Goal: Task Accomplishment & Management: Use online tool/utility

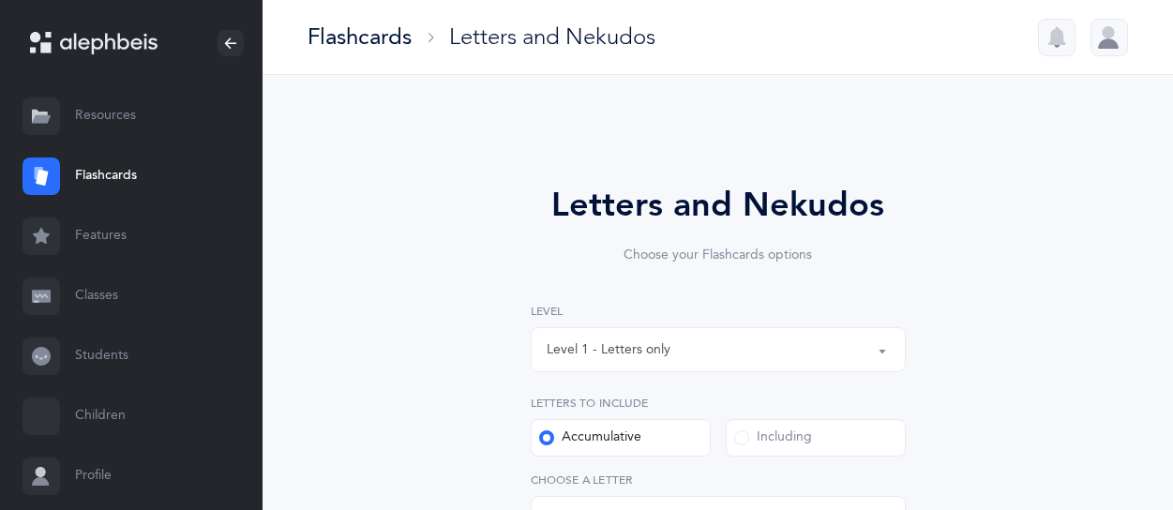
select select "27"
select select "single"
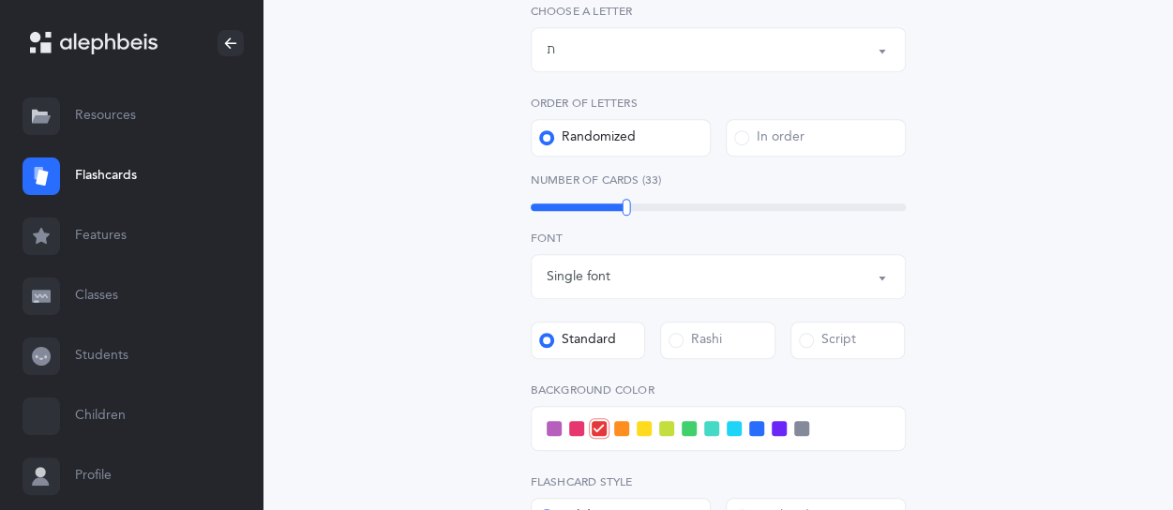
scroll to position [469, 0]
click at [67, 354] on link "Students" at bounding box center [131, 356] width 263 height 60
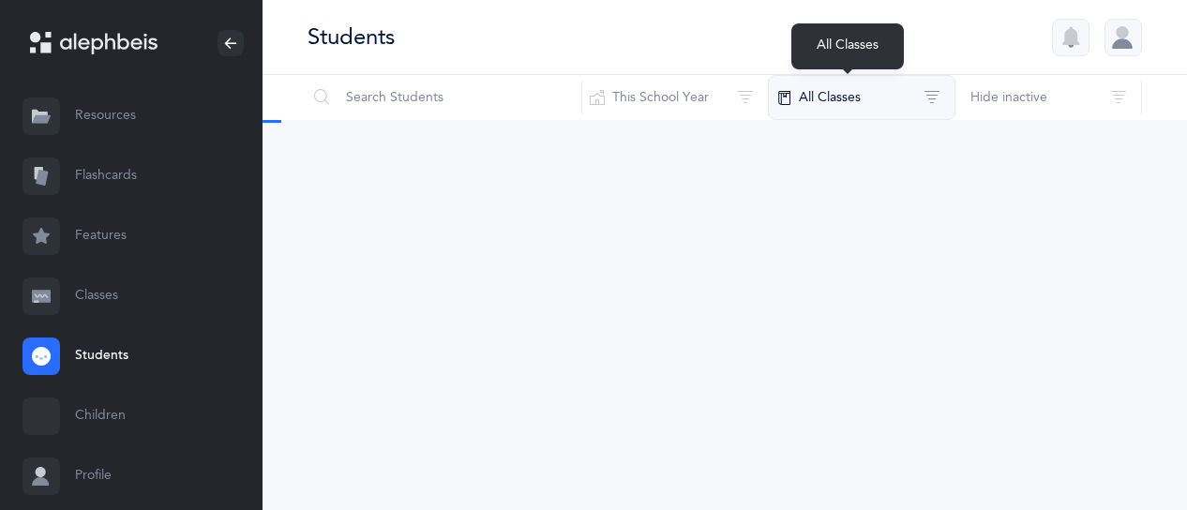
click at [852, 96] on button "All Classes" at bounding box center [862, 97] width 188 height 45
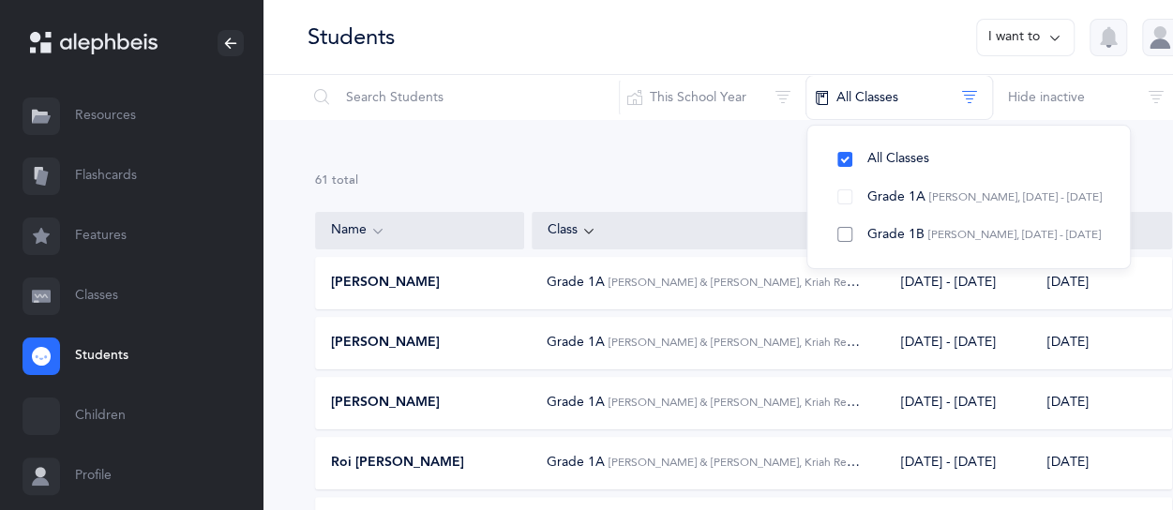
click at [822, 227] on button "Grade 1B Shikma Cohen-Sasson, 2025 - 2026" at bounding box center [968, 235] width 293 height 38
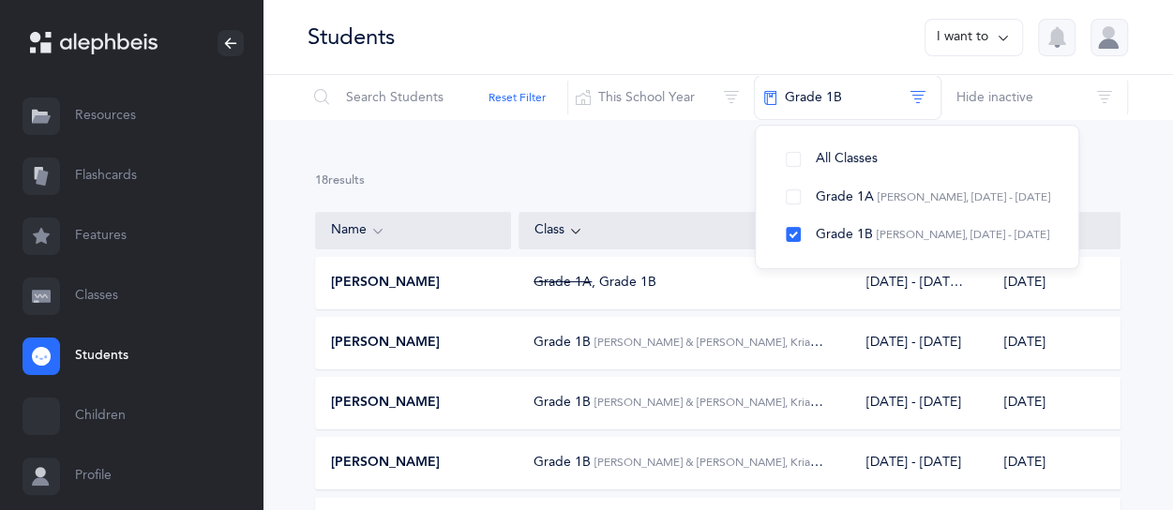
click at [594, 279] on div "Grade 1A , Grade 1B" at bounding box center [594, 283] width 123 height 19
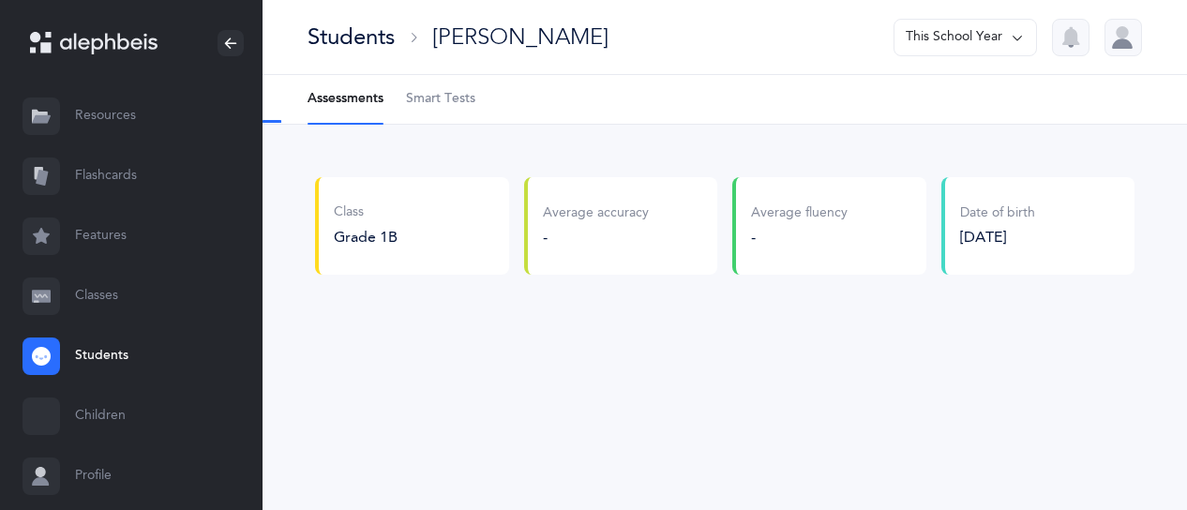
click at [440, 93] on span "Smart Tests" at bounding box center [440, 99] width 69 height 19
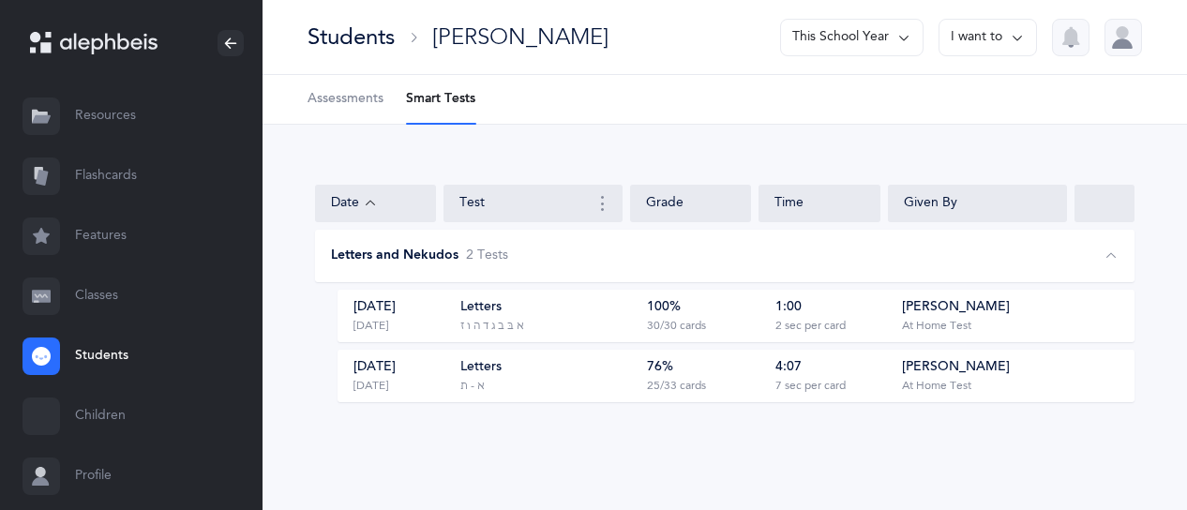
click at [428, 319] on div "Sep 3, 2025 6 days ago" at bounding box center [397, 316] width 118 height 36
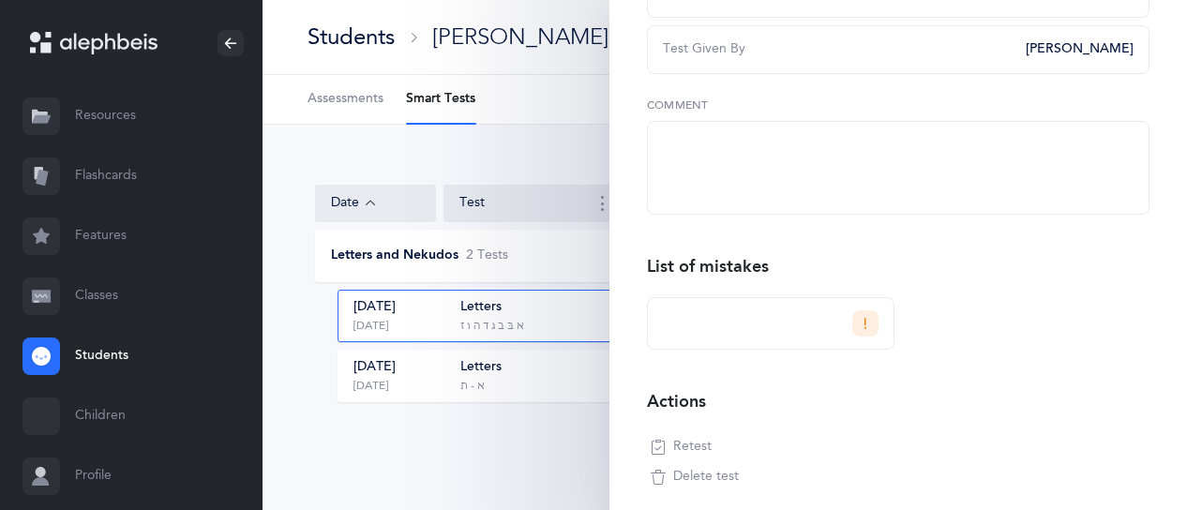
scroll to position [373, 0]
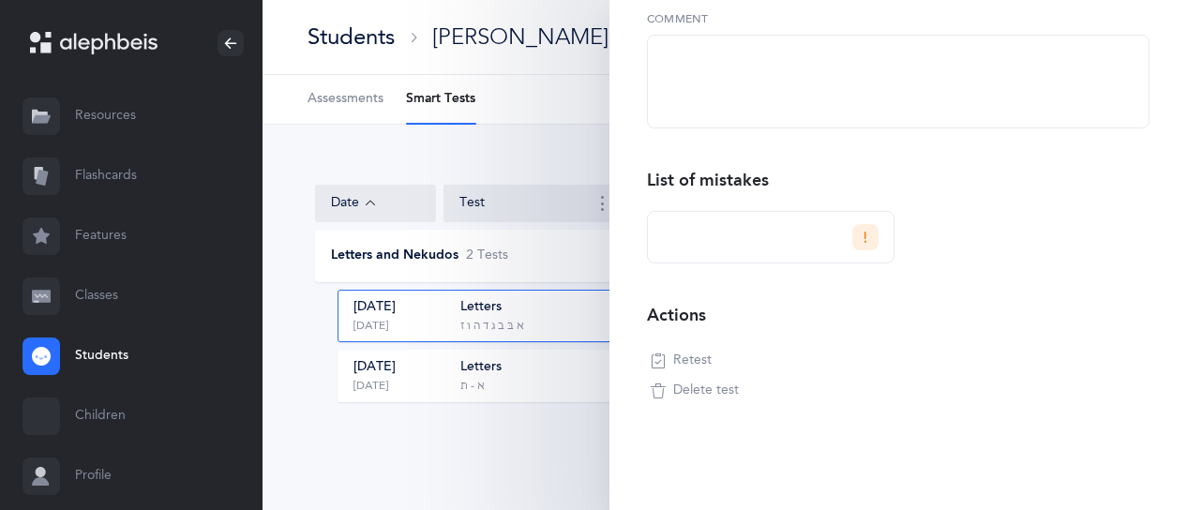
click at [671, 361] on button "Retest" at bounding box center [681, 361] width 68 height 30
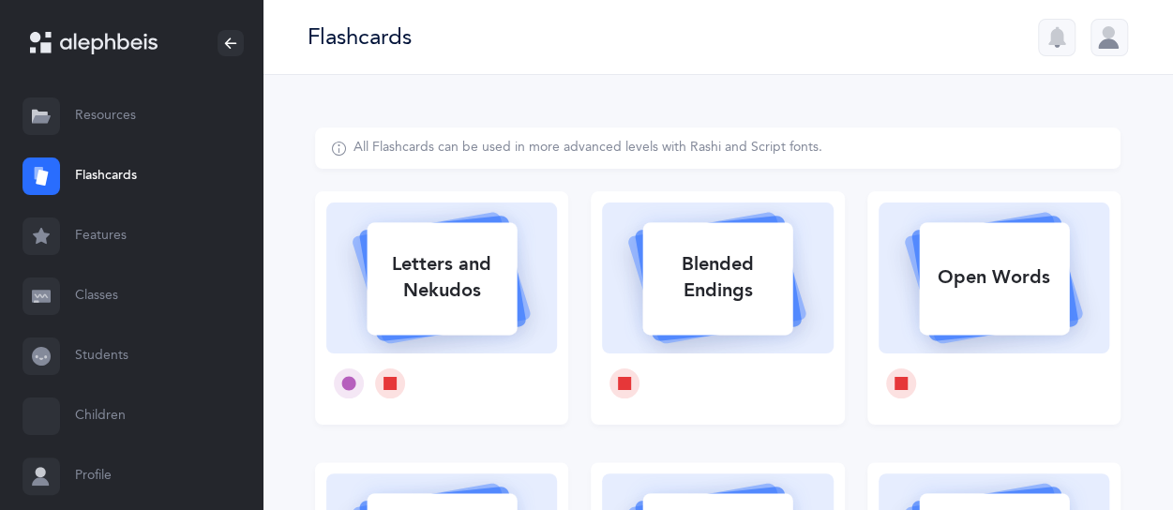
click at [510, 357] on div at bounding box center [441, 383] width 231 height 60
select select
select select "single"
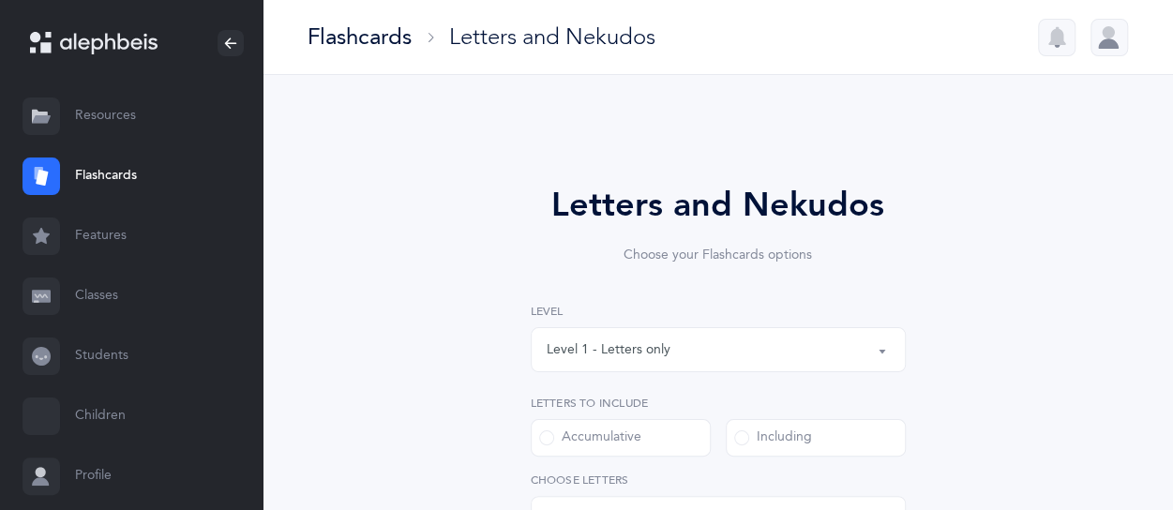
select select "1"
select select "14477"
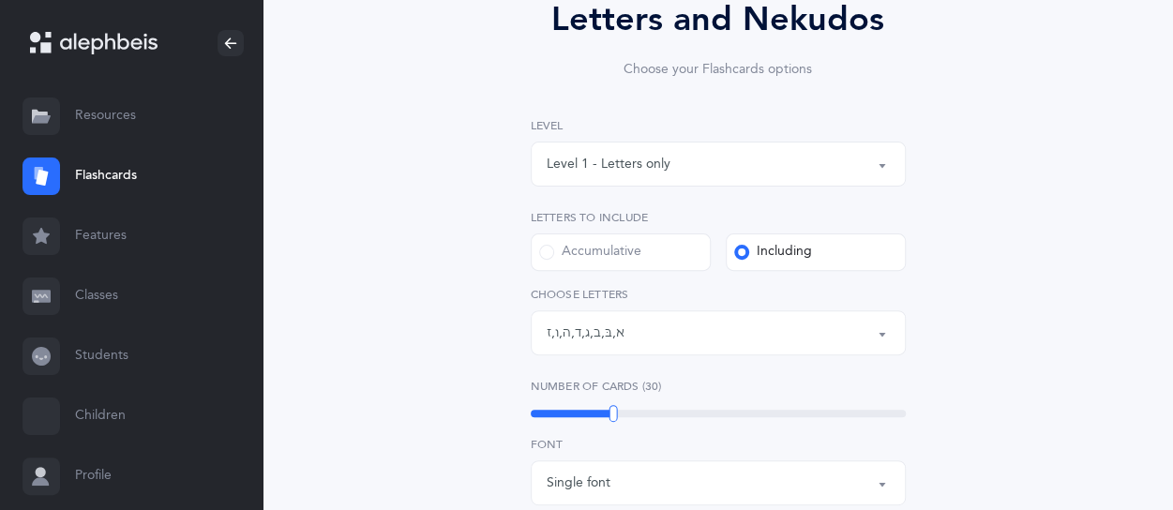
scroll to position [375, 0]
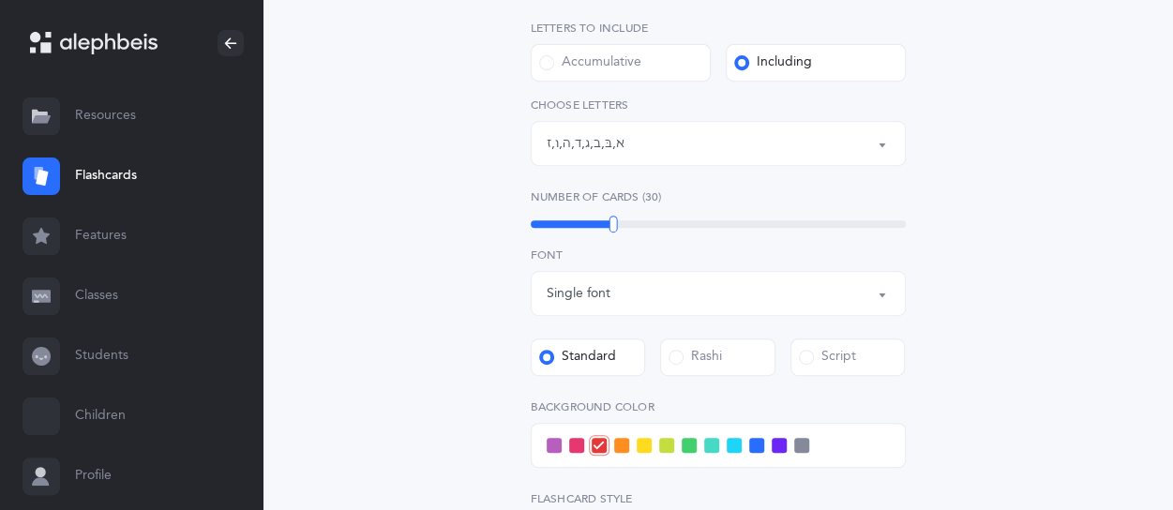
click at [711, 157] on div "Letters: א , בּ , ב , ג , ד , ה , ו , ז" at bounding box center [718, 144] width 343 height 32
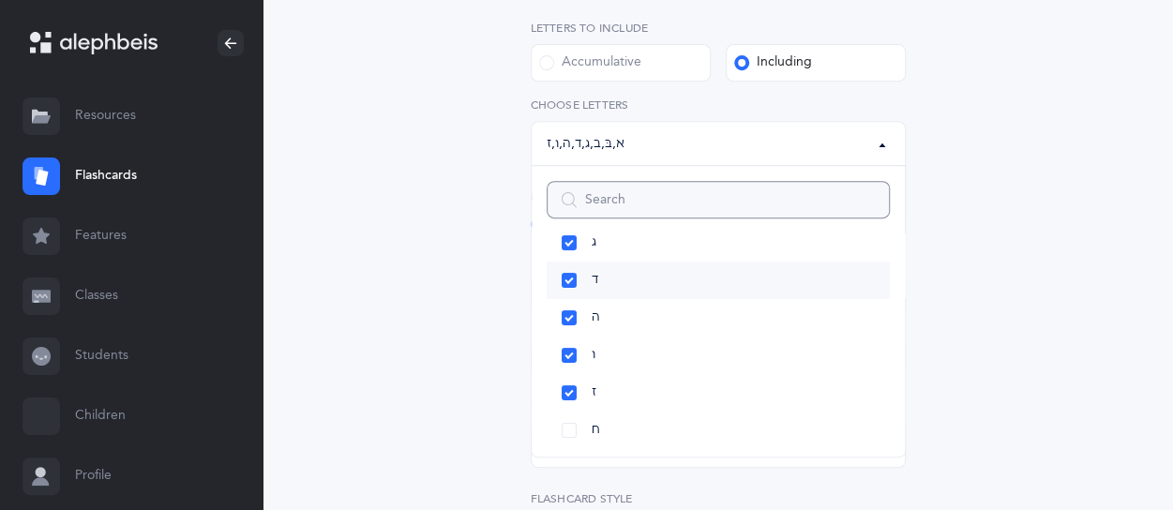
scroll to position [281, 0]
click at [582, 322] on link "ח" at bounding box center [718, 324] width 343 height 38
click at [1055, 187] on div "Letters and Nekudos Choose your Flashcards options Level 1 - Letters only Level…" at bounding box center [717, 315] width 805 height 1126
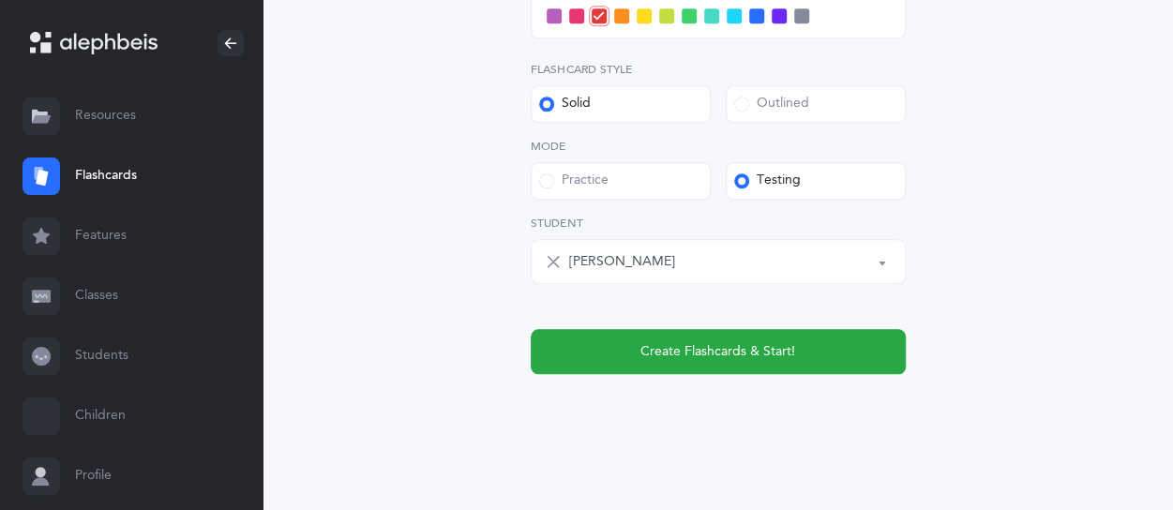
scroll to position [631, 0]
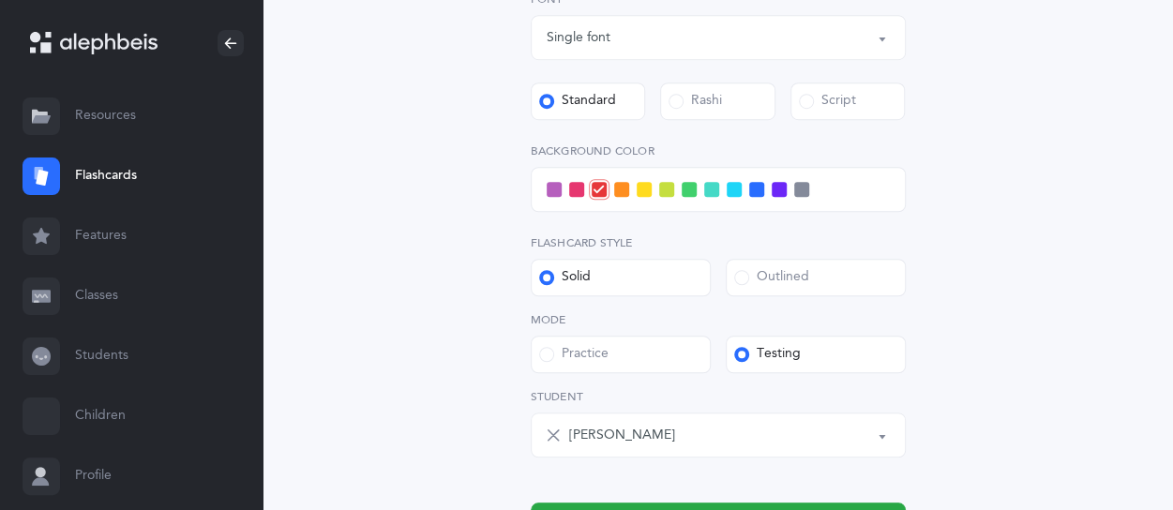
click at [780, 267] on label "Outlined" at bounding box center [816, 278] width 180 height 38
click at [0, 0] on input "Outlined" at bounding box center [0, 0] width 0 height 0
click at [643, 190] on span at bounding box center [644, 189] width 15 height 15
click at [0, 0] on input "checkbox" at bounding box center [0, 0] width 0 height 0
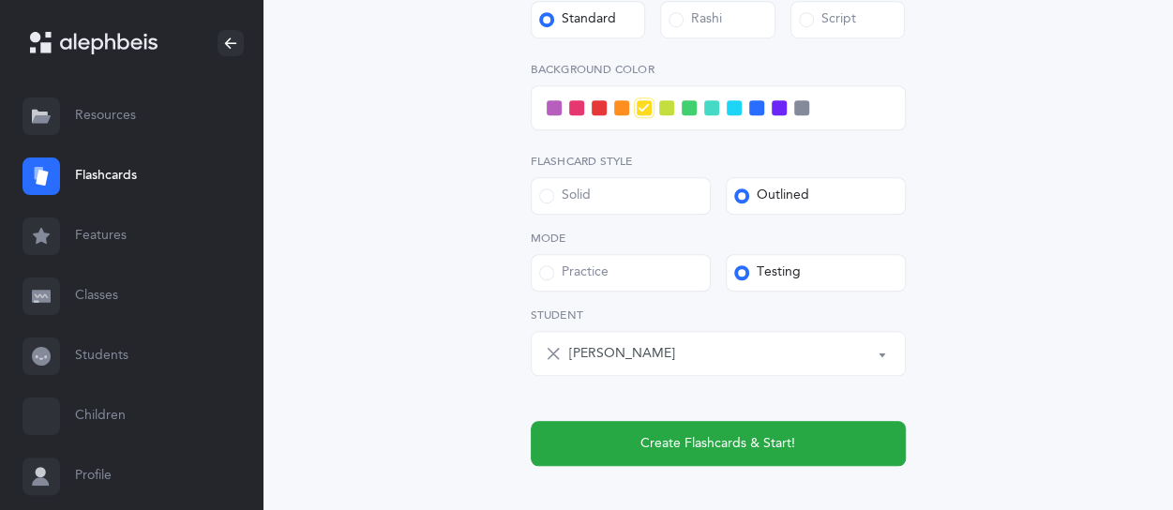
scroll to position [818, 0]
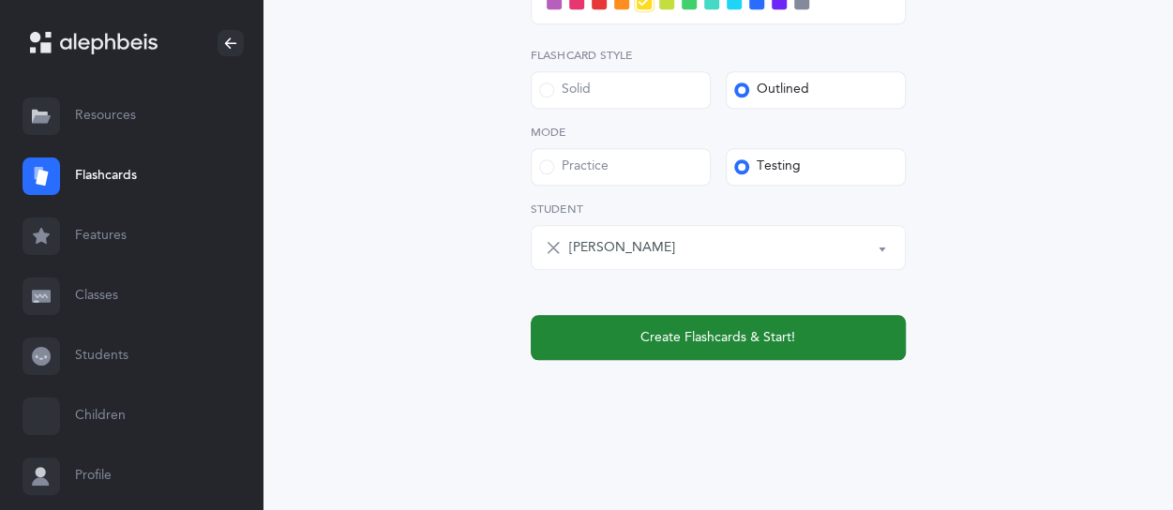
click at [782, 342] on span "Create Flashcards & Start!" at bounding box center [717, 338] width 155 height 20
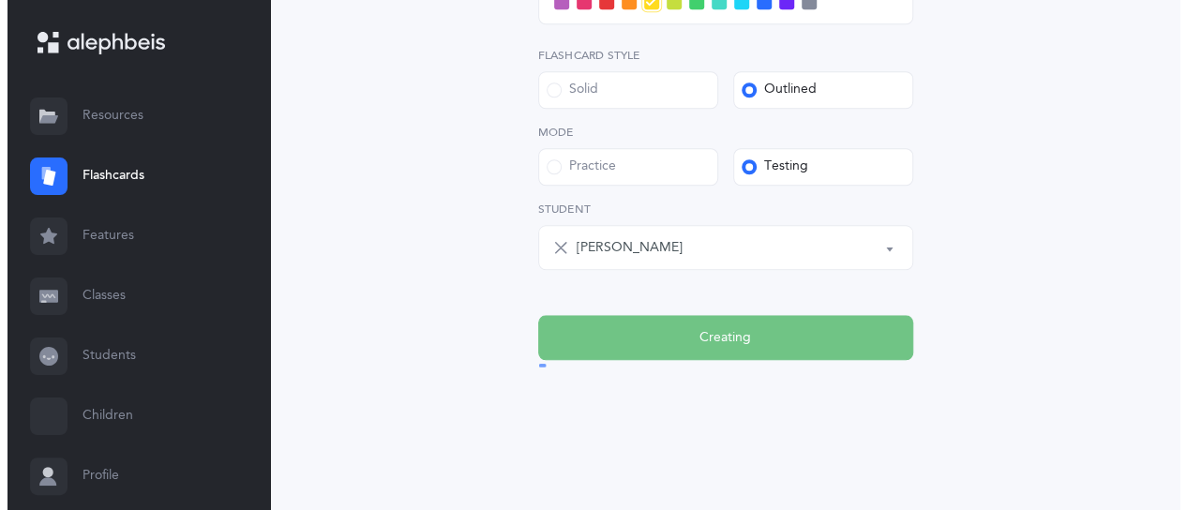
scroll to position [0, 0]
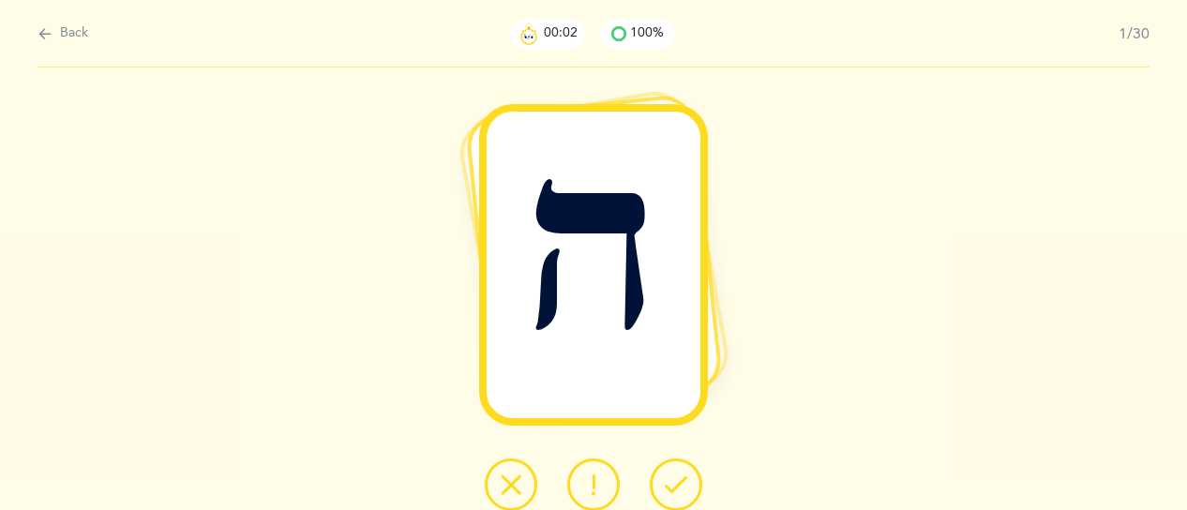
click at [673, 488] on icon at bounding box center [676, 484] width 23 height 23
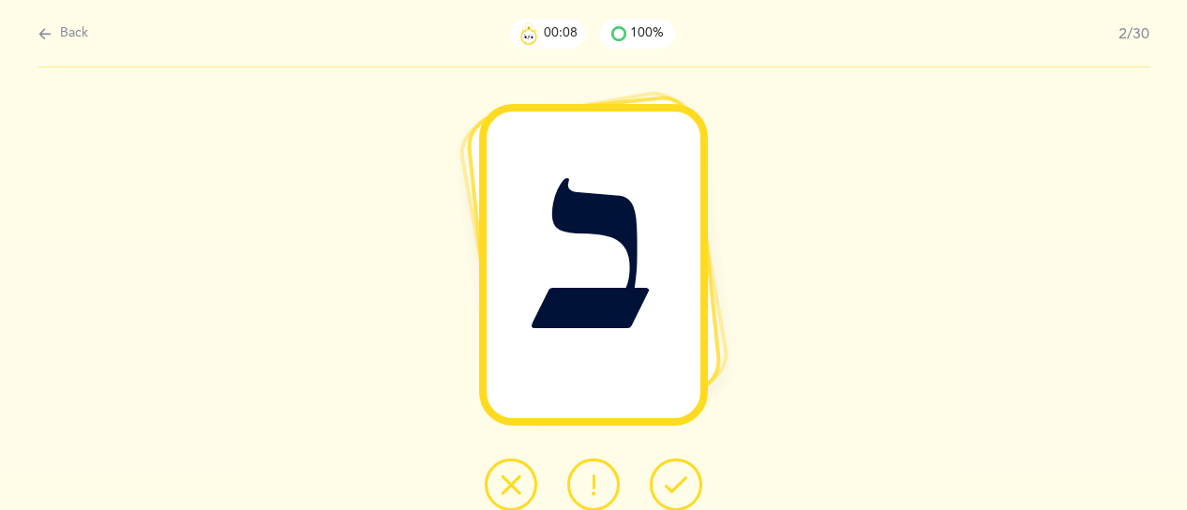
click at [608, 478] on button at bounding box center [593, 484] width 53 height 53
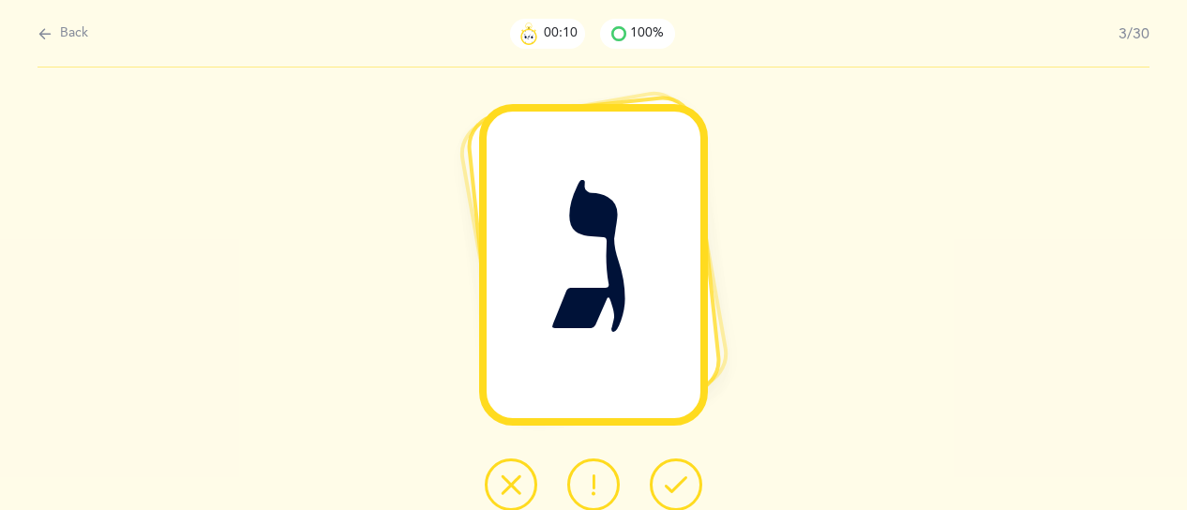
click at [677, 473] on button at bounding box center [676, 484] width 53 height 53
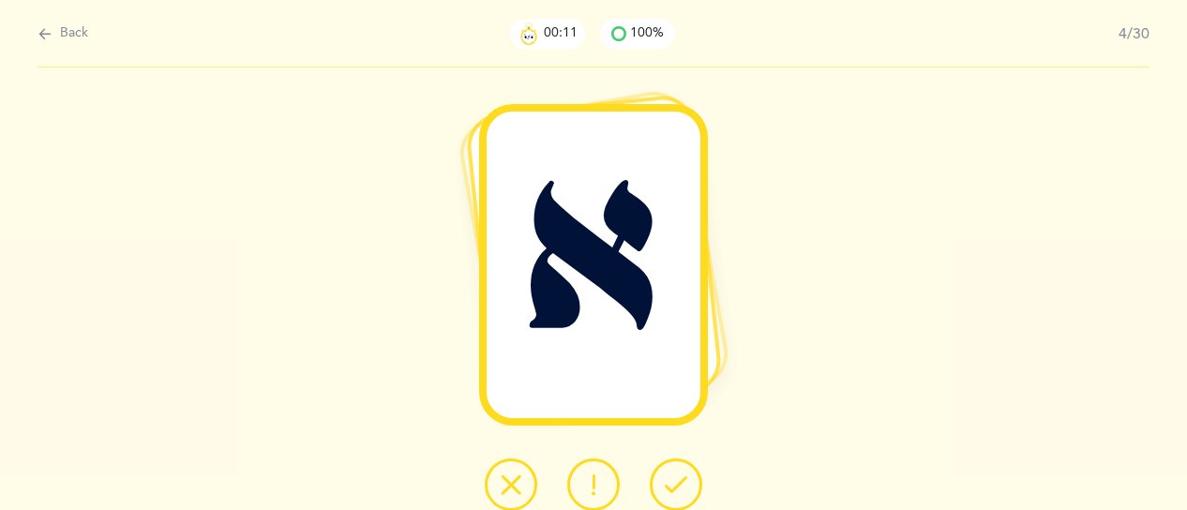
click at [677, 481] on icon at bounding box center [676, 484] width 23 height 23
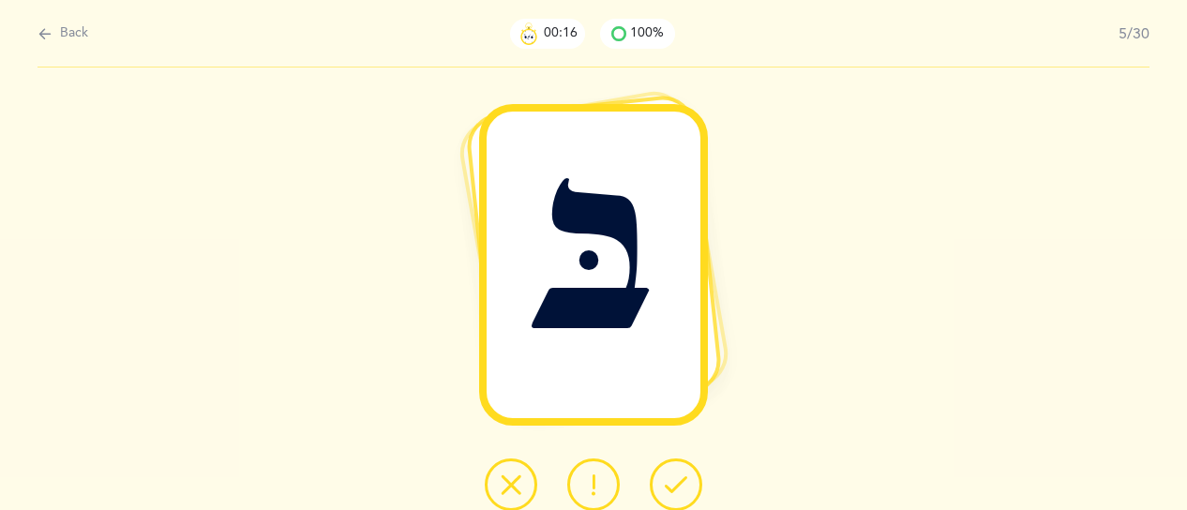
click at [690, 494] on button at bounding box center [676, 484] width 53 height 53
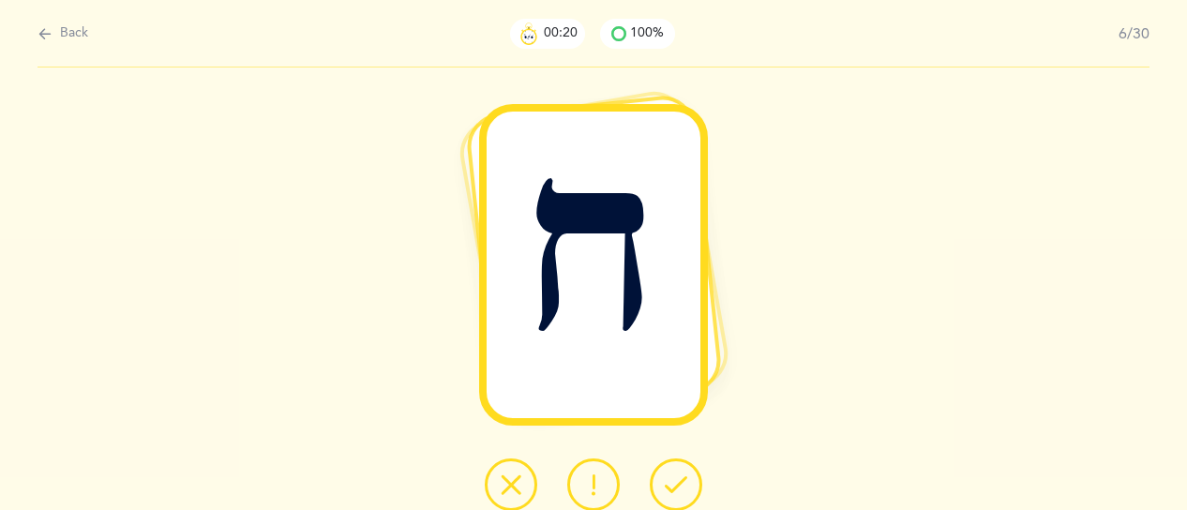
click at [691, 483] on button at bounding box center [676, 484] width 53 height 53
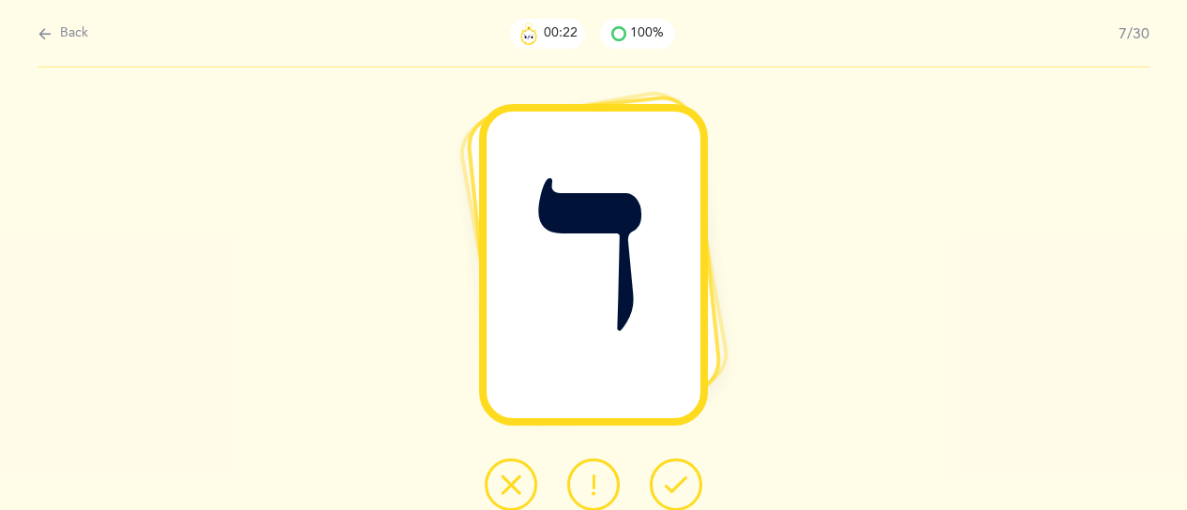
click at [684, 486] on icon at bounding box center [676, 484] width 23 height 23
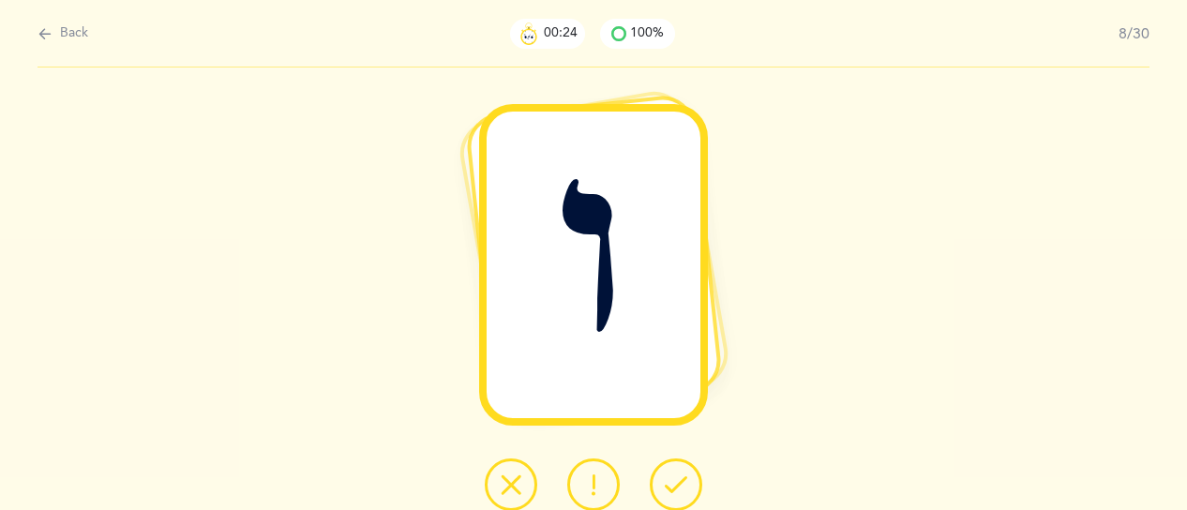
click at [702, 496] on div at bounding box center [594, 484] width 248 height 53
click at [686, 491] on button at bounding box center [676, 484] width 53 height 53
click at [686, 491] on icon at bounding box center [676, 484] width 23 height 23
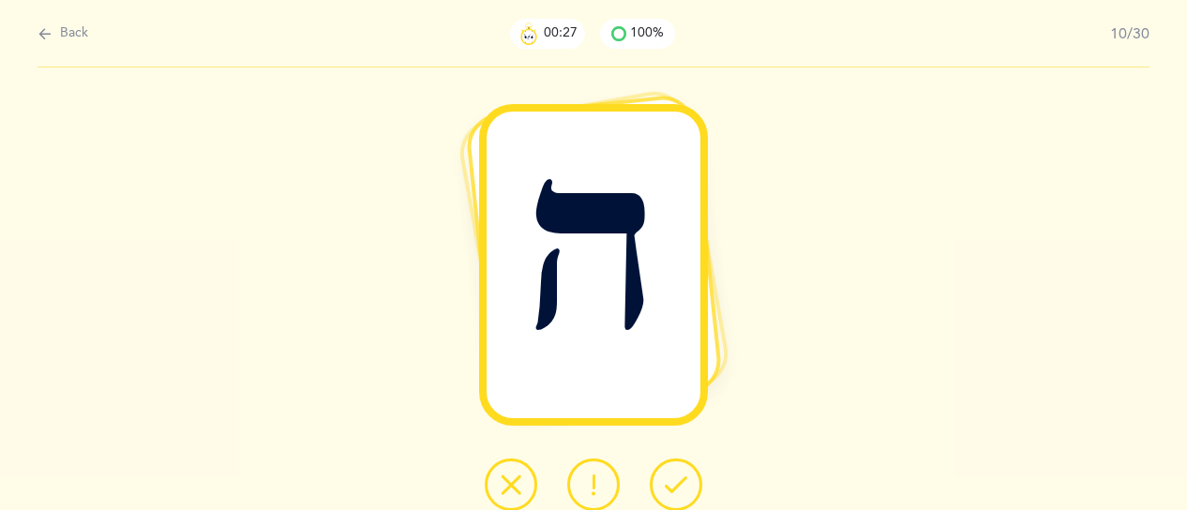
click at [685, 491] on icon at bounding box center [676, 484] width 23 height 23
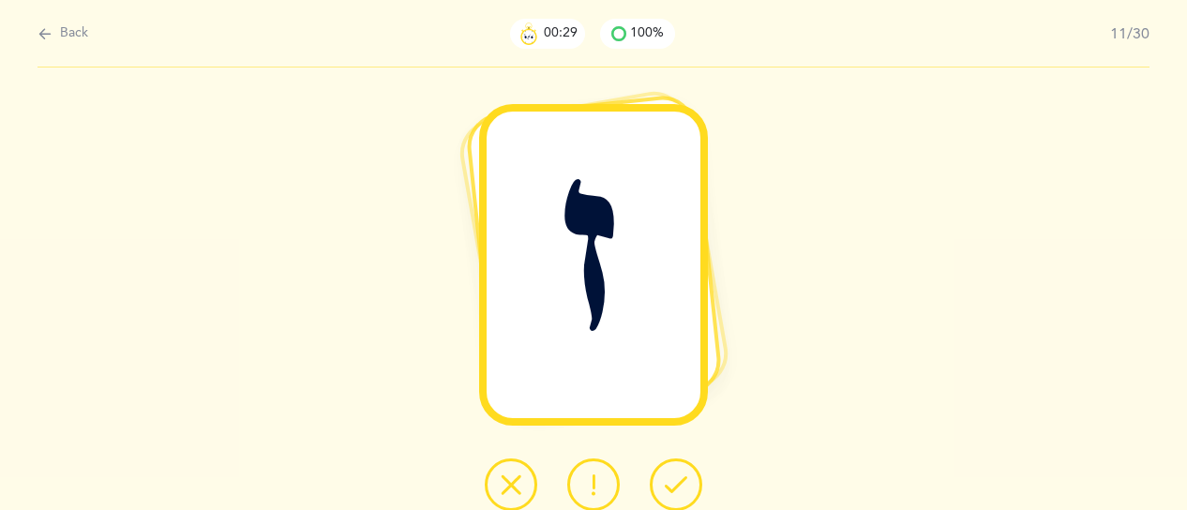
click at [683, 488] on icon at bounding box center [676, 484] width 23 height 23
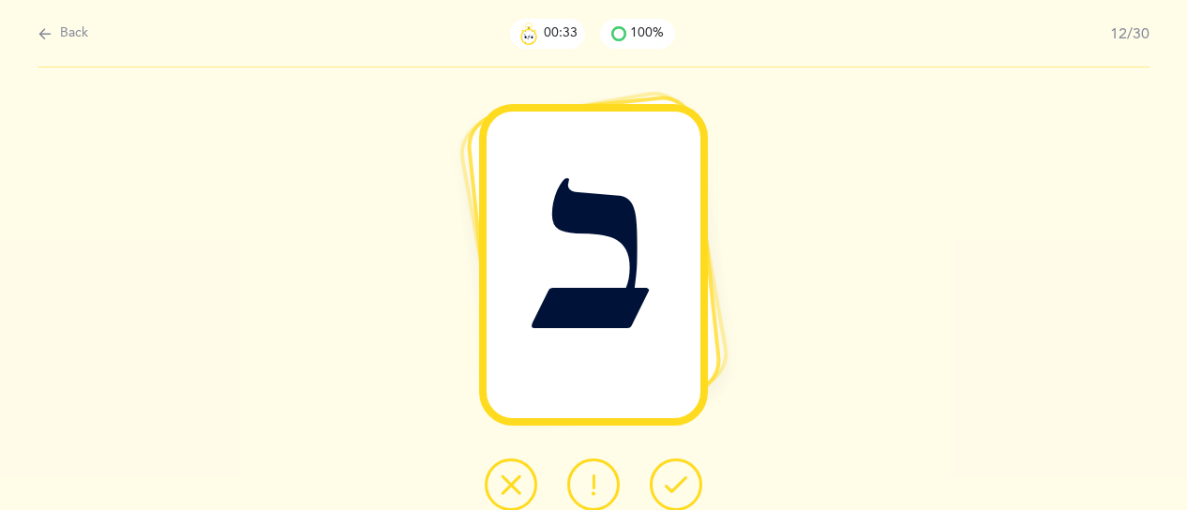
click at [683, 488] on icon at bounding box center [676, 484] width 23 height 23
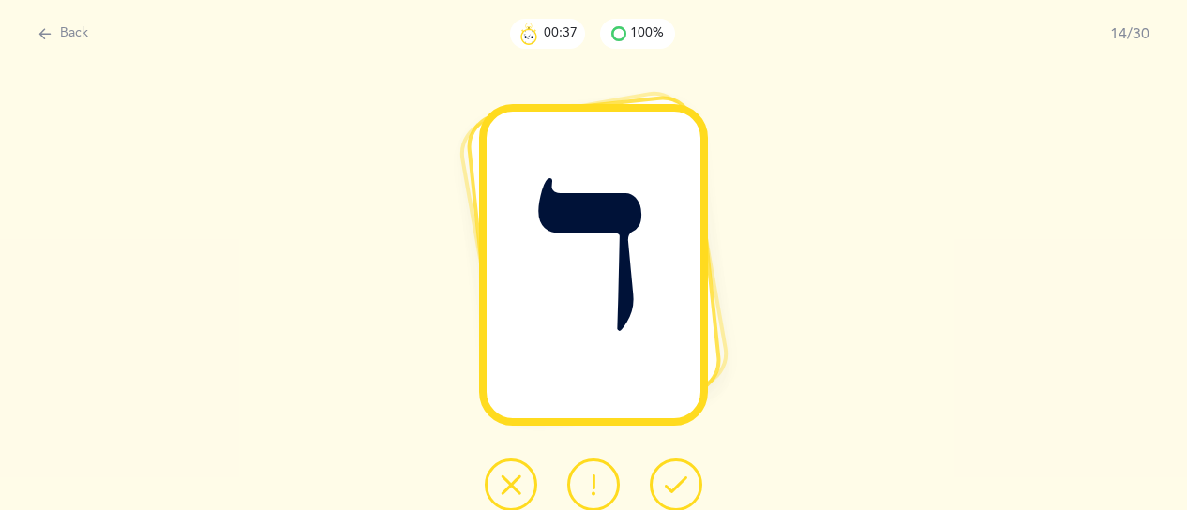
click at [683, 488] on icon at bounding box center [676, 484] width 23 height 23
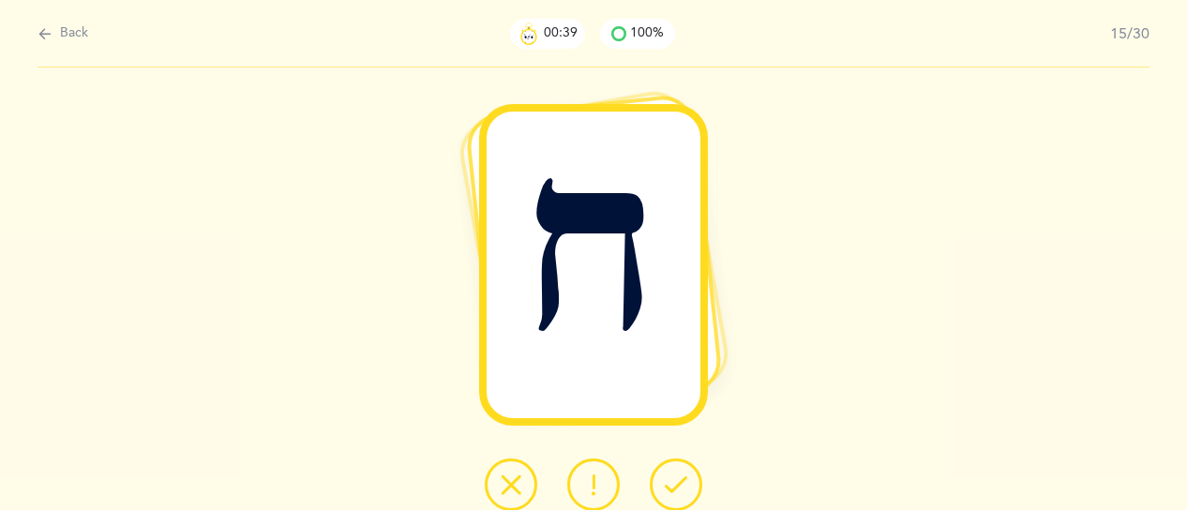
click at [684, 488] on icon at bounding box center [676, 484] width 23 height 23
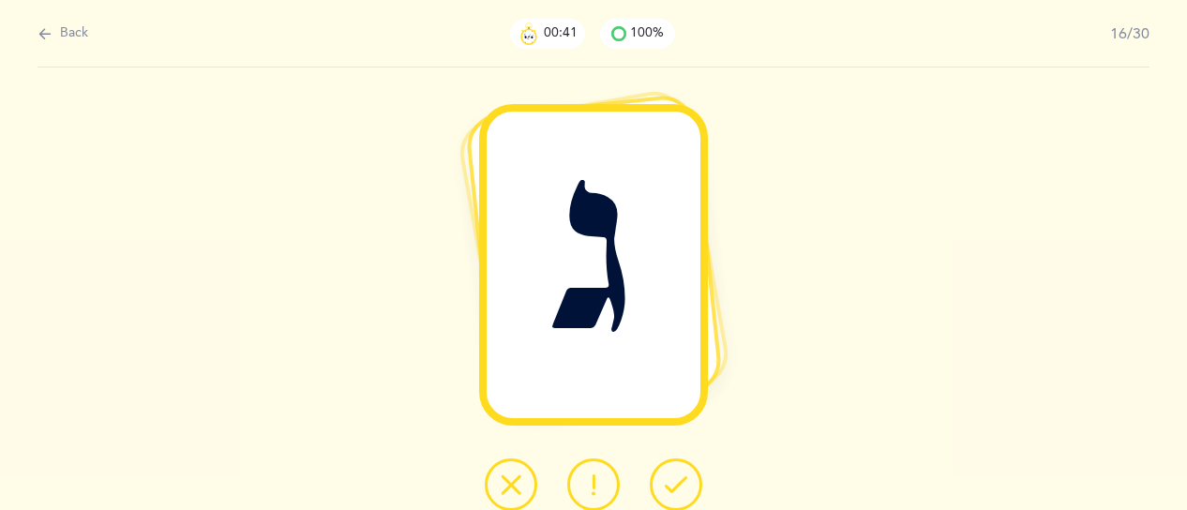
click at [684, 488] on icon at bounding box center [676, 484] width 23 height 23
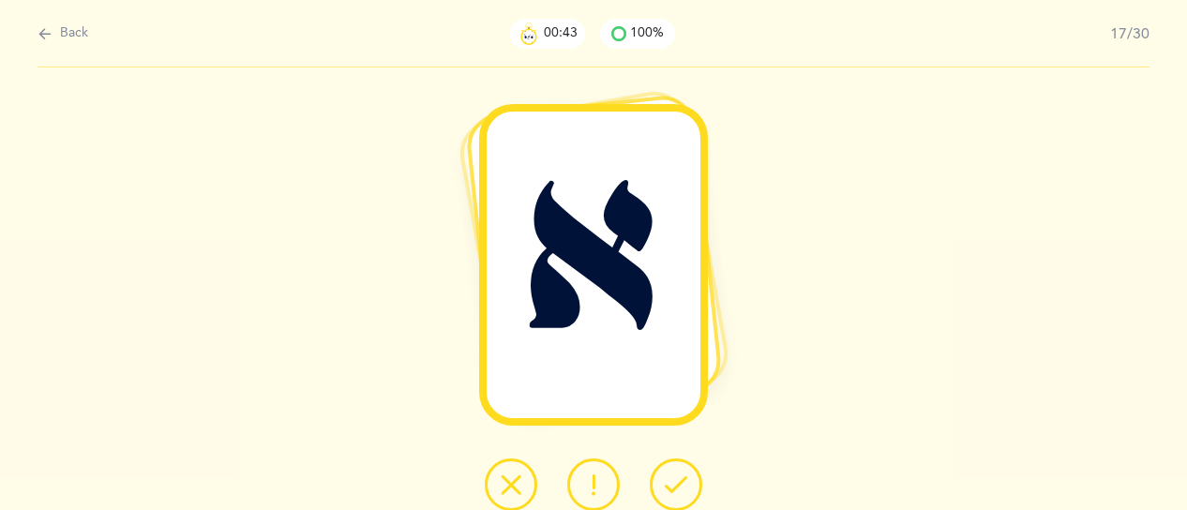
click at [684, 488] on icon at bounding box center [676, 484] width 23 height 23
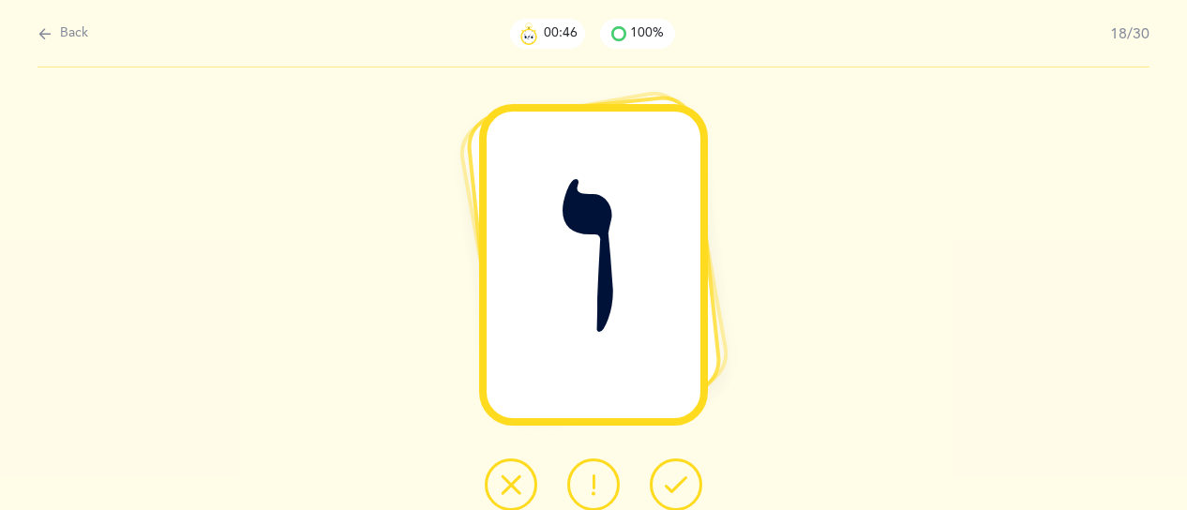
click at [684, 494] on icon at bounding box center [676, 484] width 23 height 23
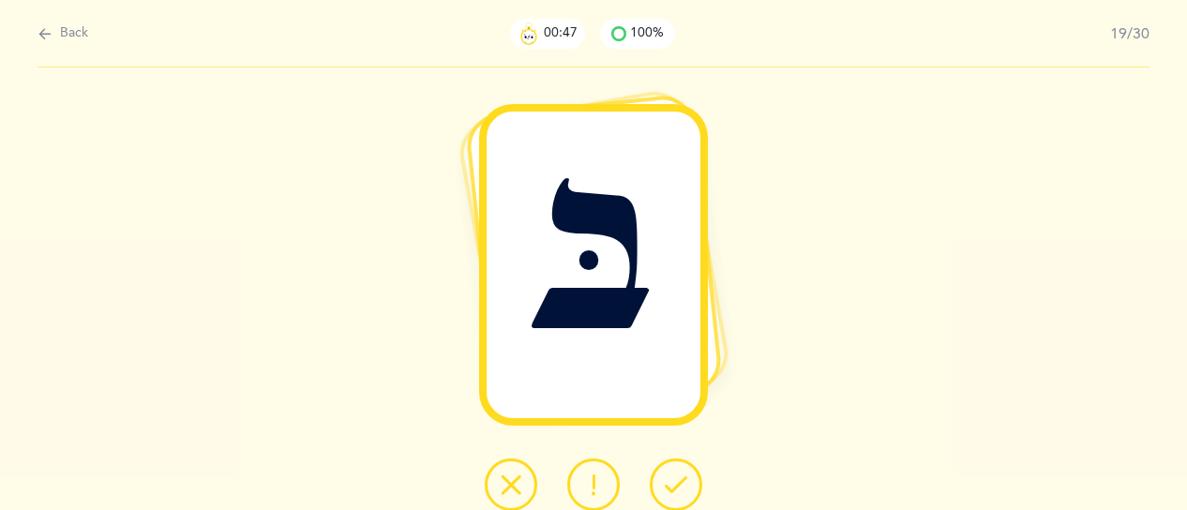
click at [684, 494] on icon at bounding box center [676, 484] width 23 height 23
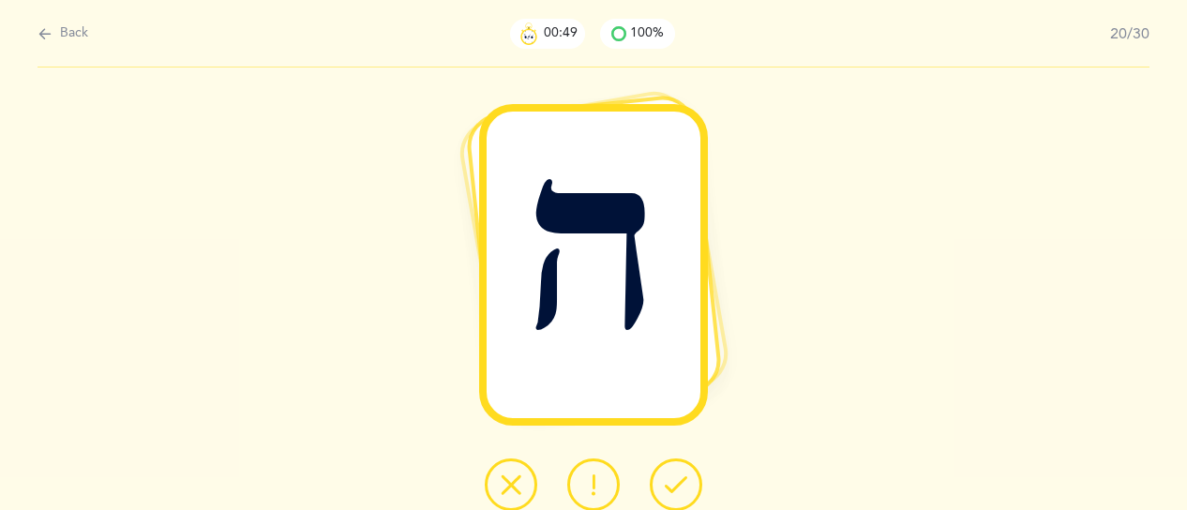
click at [684, 494] on icon at bounding box center [676, 484] width 23 height 23
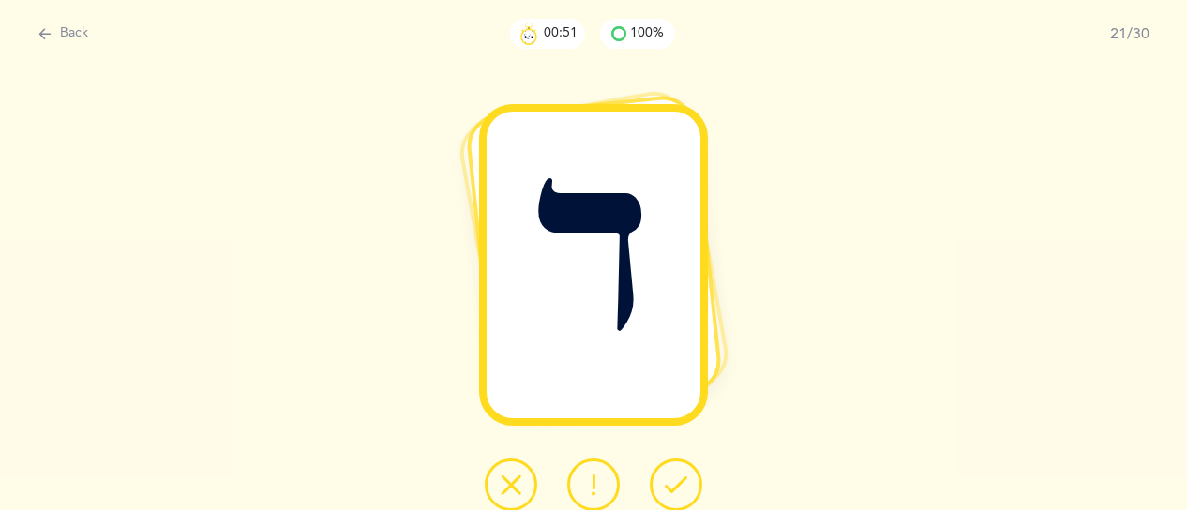
click at [684, 495] on icon at bounding box center [676, 484] width 23 height 23
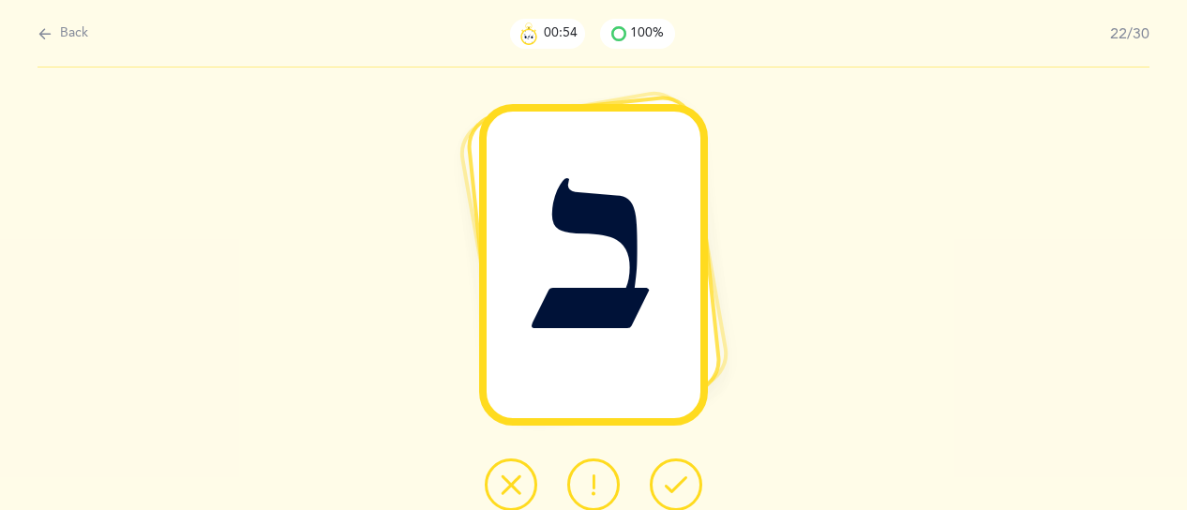
click at [684, 498] on button at bounding box center [676, 484] width 53 height 53
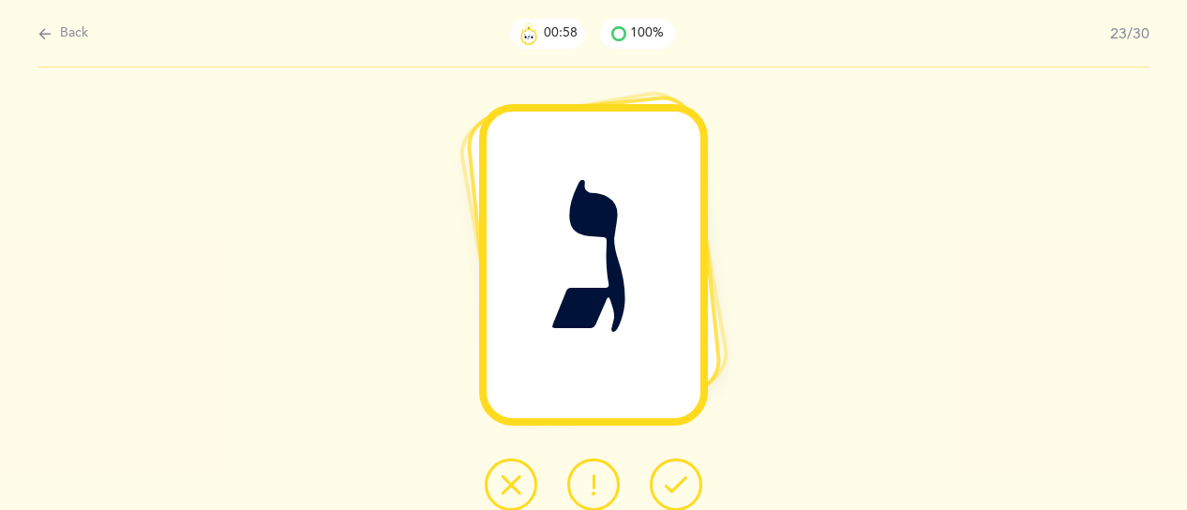
click at [684, 498] on button at bounding box center [676, 484] width 53 height 53
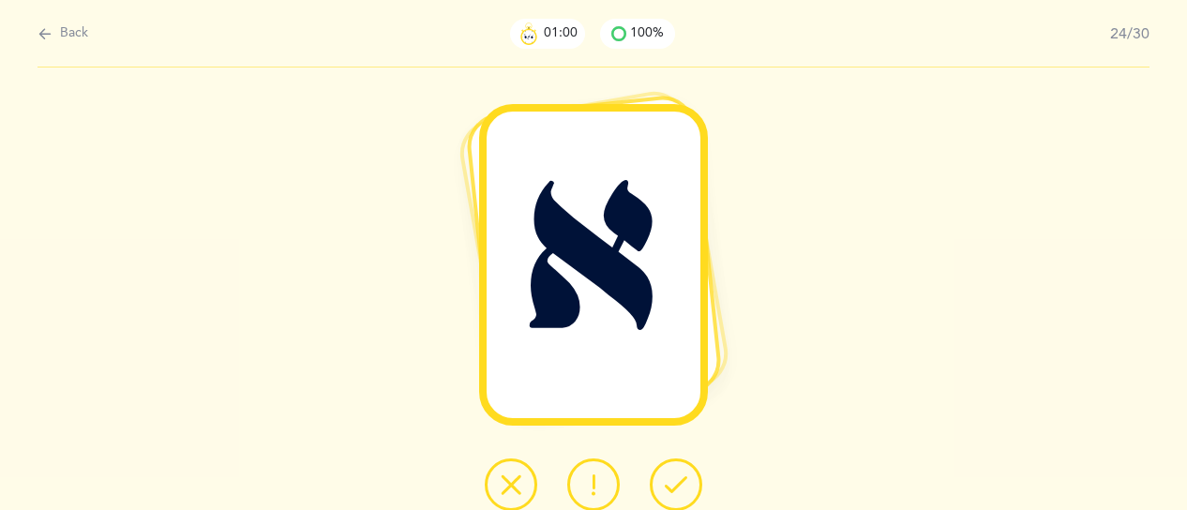
click at [684, 498] on button at bounding box center [676, 484] width 53 height 53
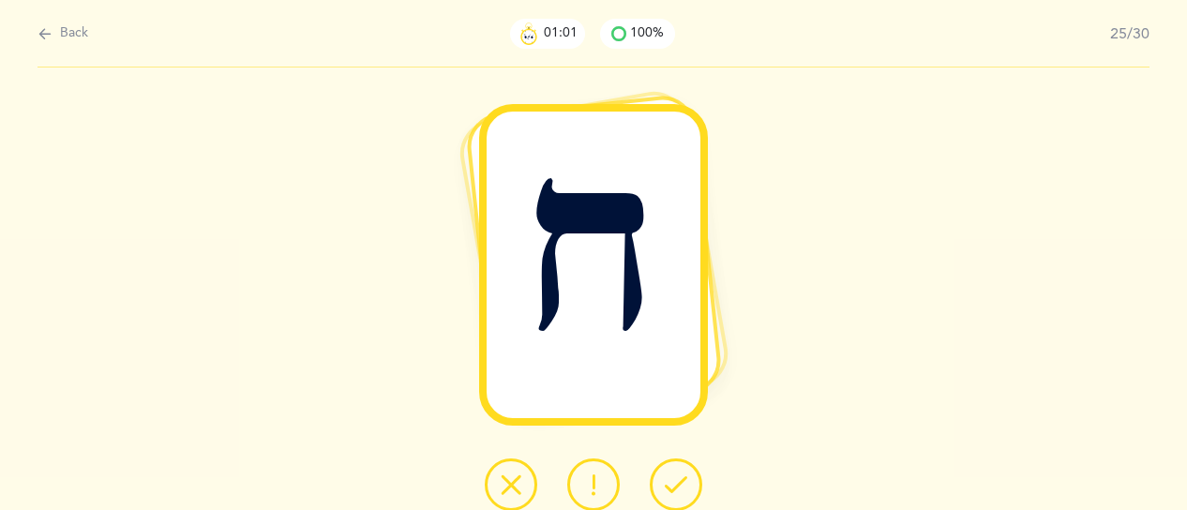
click at [684, 498] on button at bounding box center [676, 484] width 53 height 53
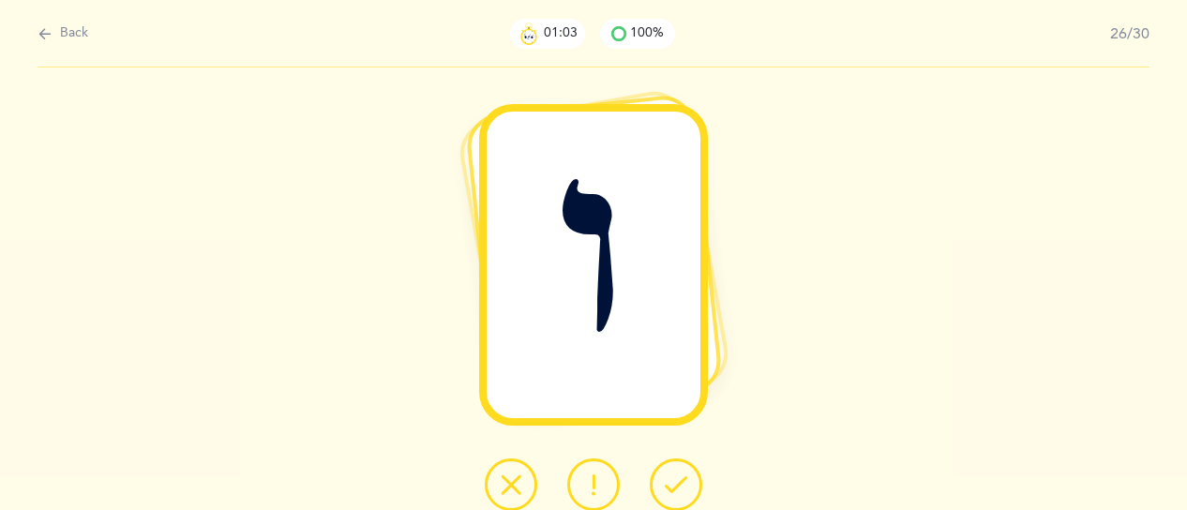
click at [684, 496] on icon at bounding box center [676, 484] width 23 height 23
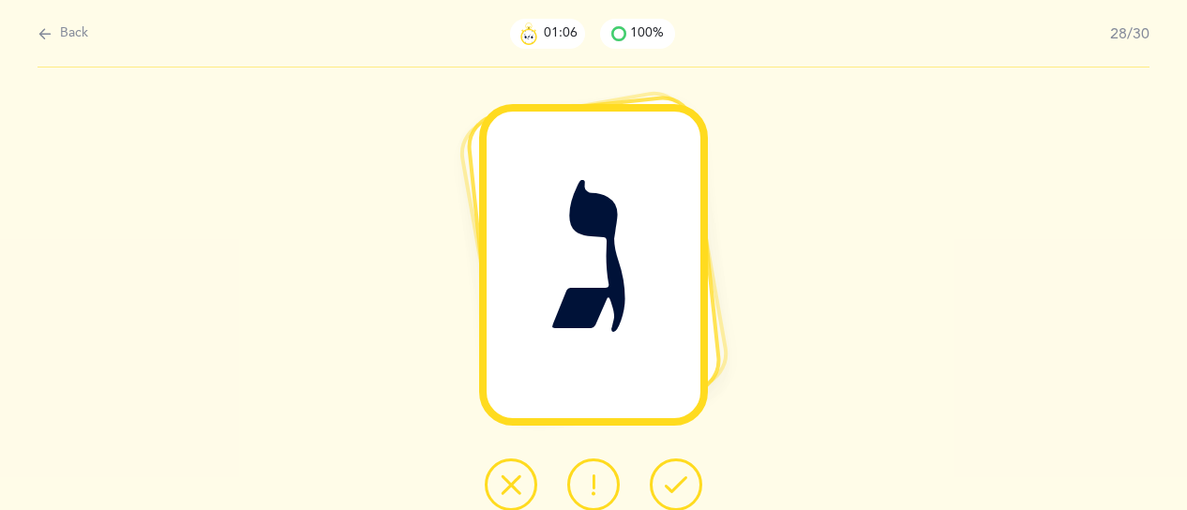
click at [684, 496] on icon at bounding box center [676, 484] width 23 height 23
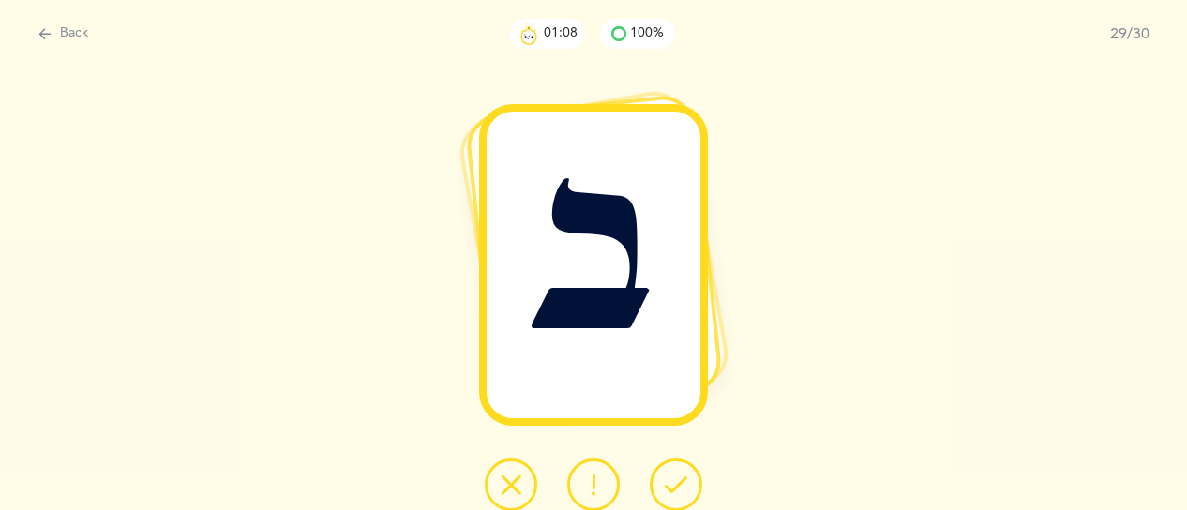
click at [684, 496] on icon at bounding box center [676, 484] width 23 height 23
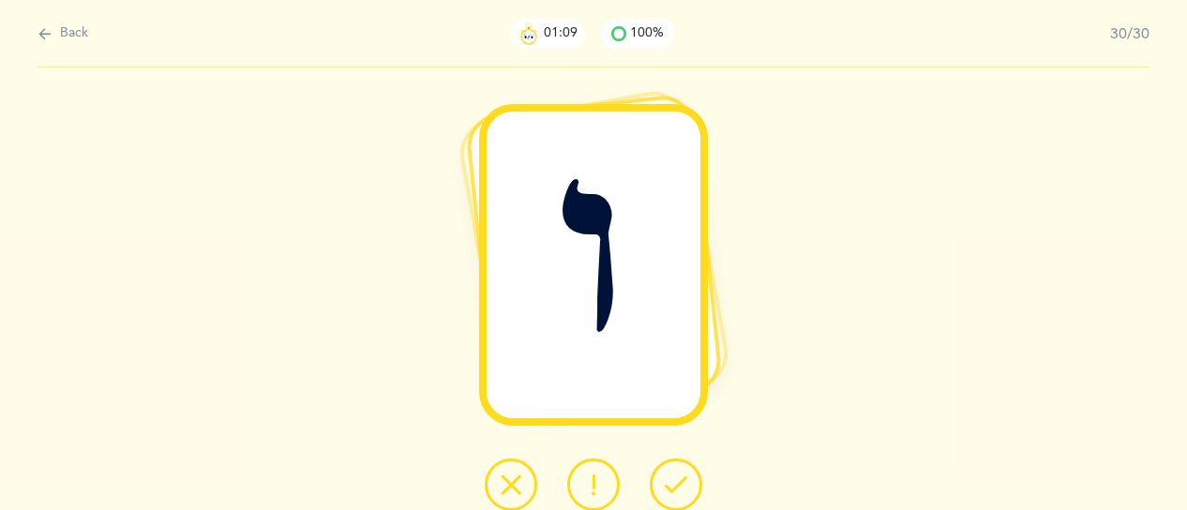
click at [684, 496] on icon at bounding box center [676, 484] width 23 height 23
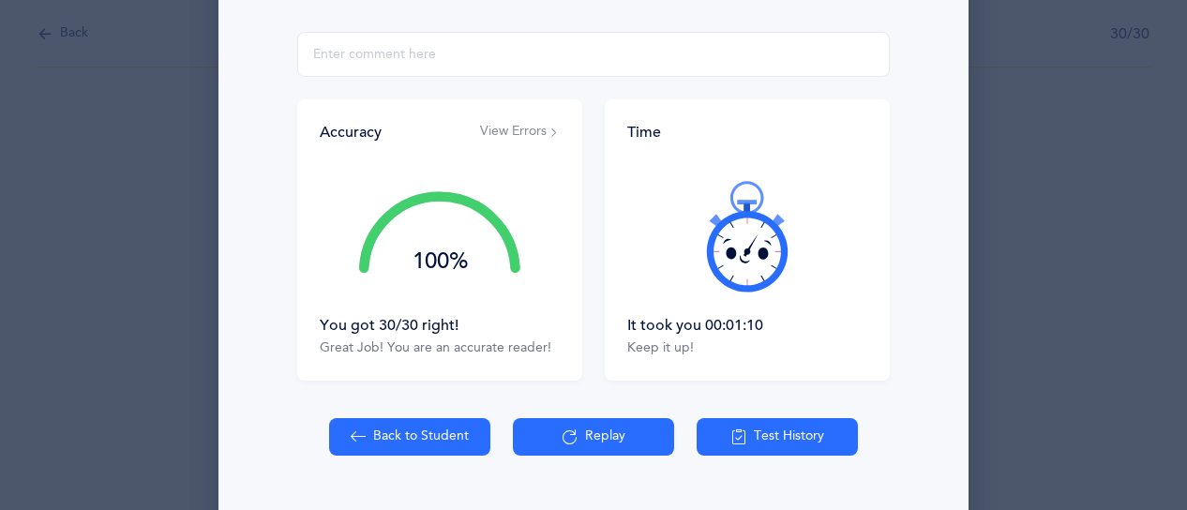
scroll to position [383, 0]
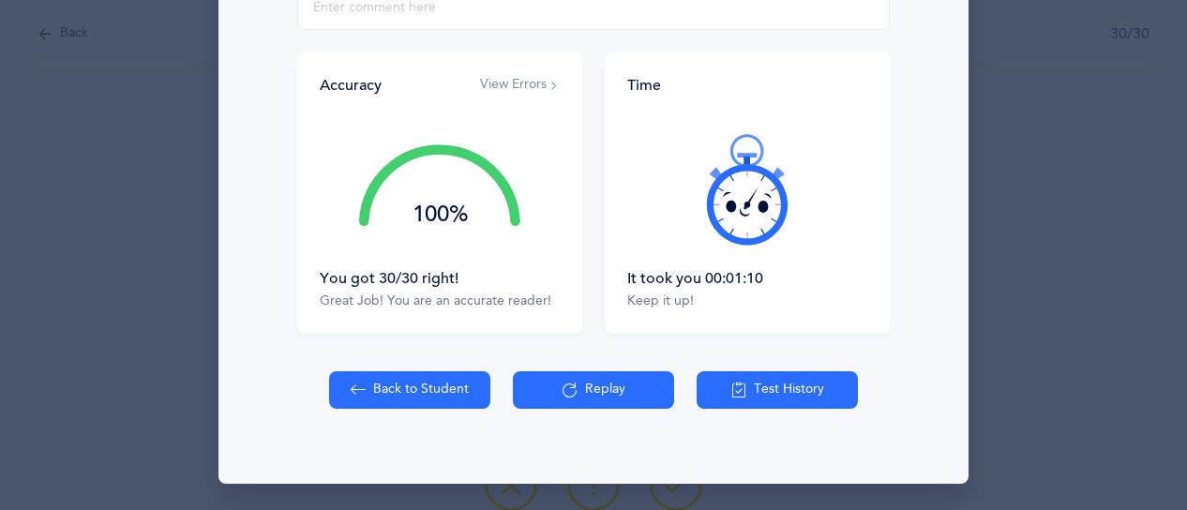
click at [441, 389] on button "Back to Student" at bounding box center [409, 390] width 161 height 38
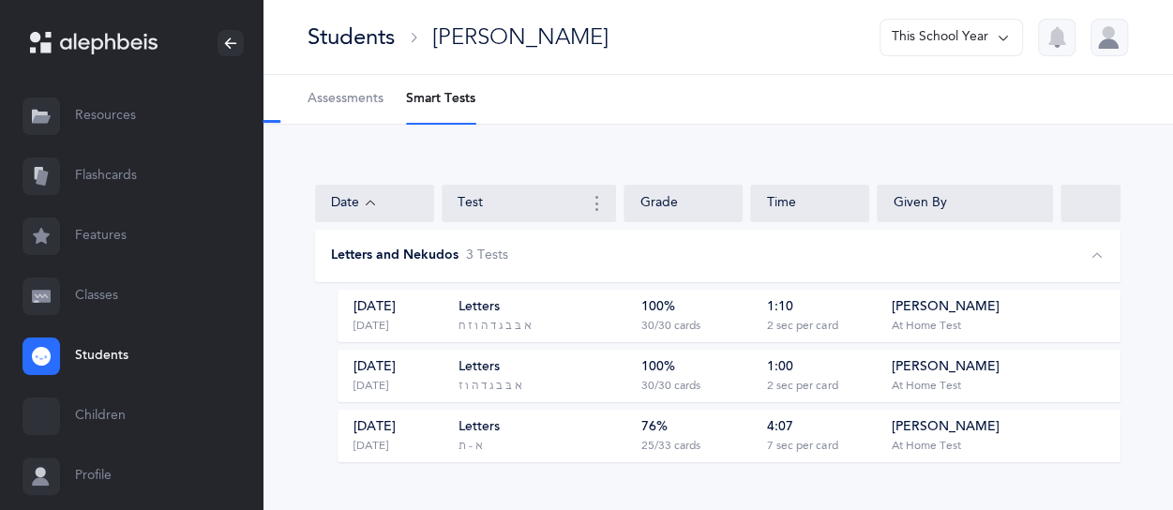
click at [83, 179] on link "Flashcards" at bounding box center [131, 176] width 263 height 60
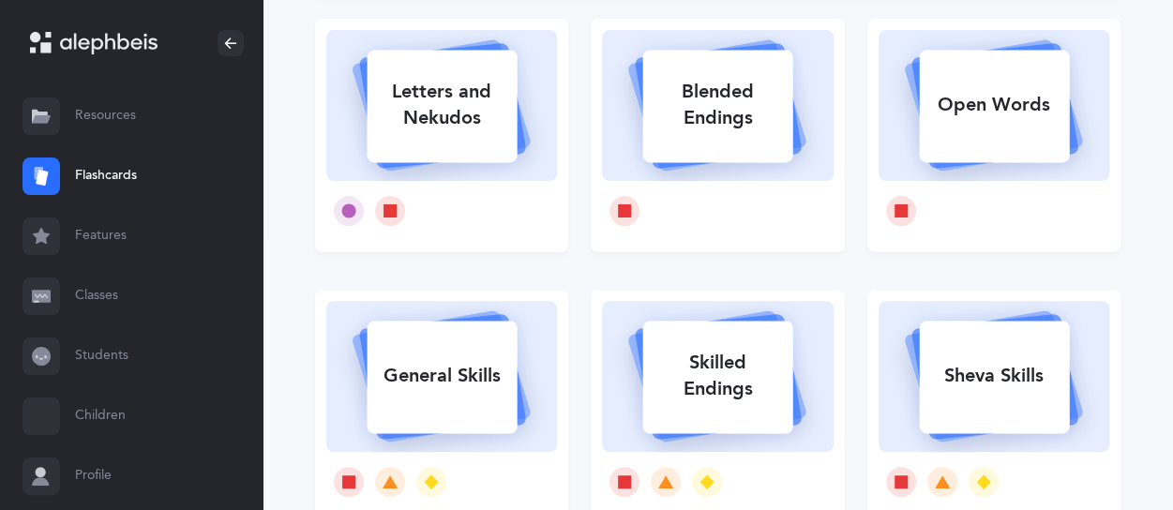
scroll to position [188, 0]
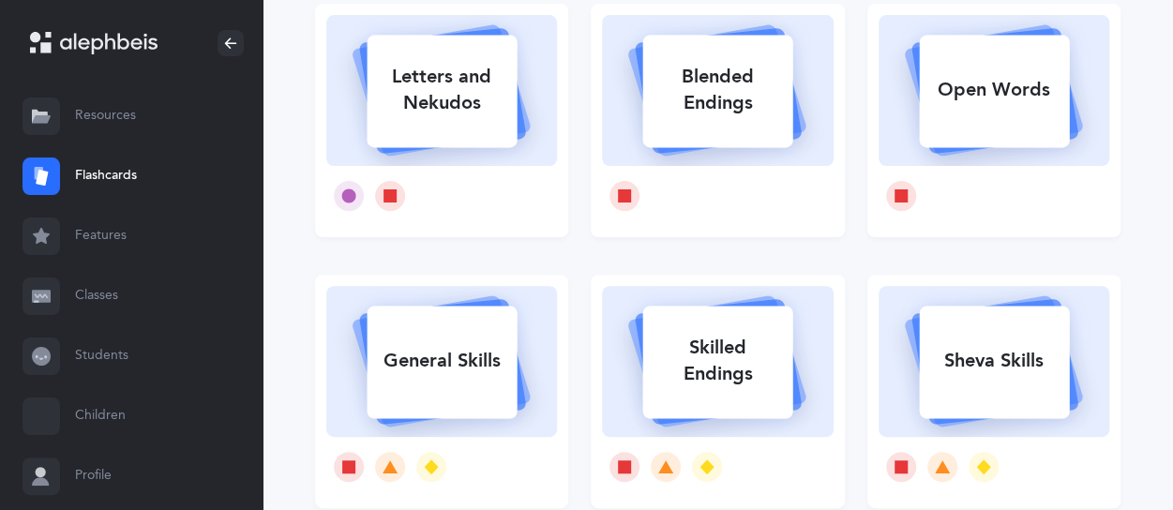
click at [406, 110] on div "Letters and Nekudos" at bounding box center [442, 90] width 150 height 75
select select
select select "single"
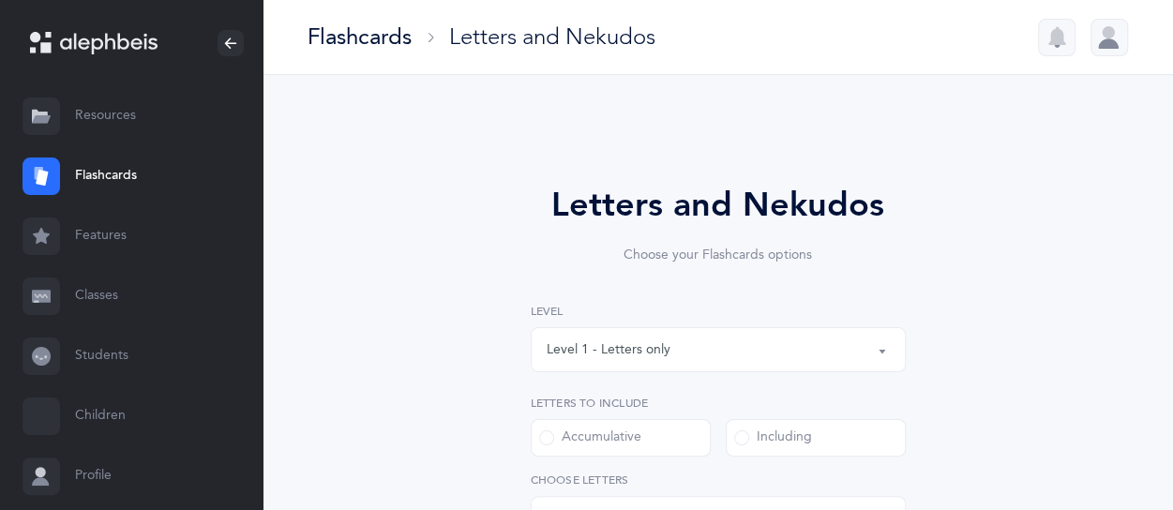
select select "27"
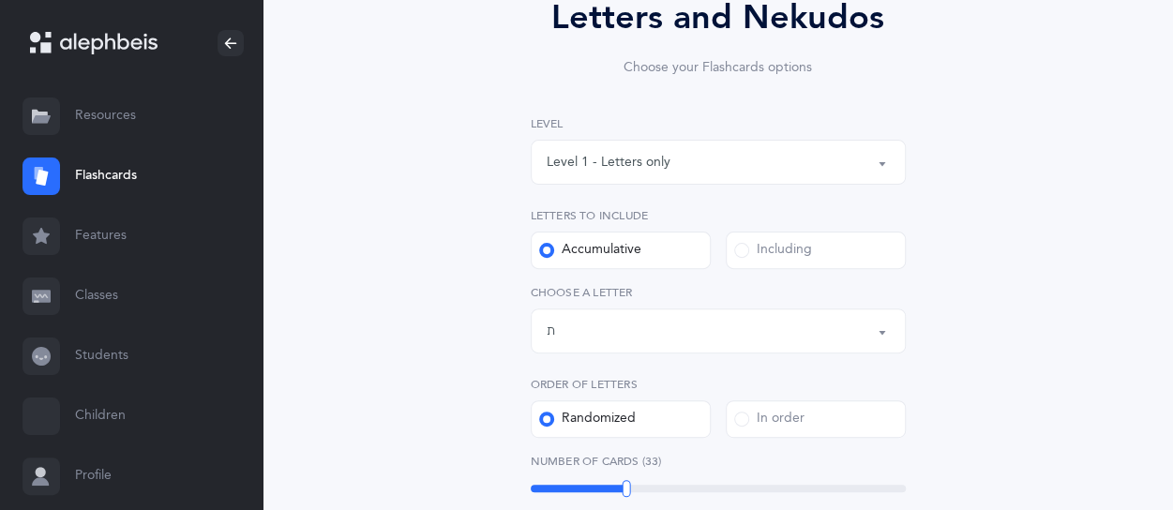
scroll to position [281, 0]
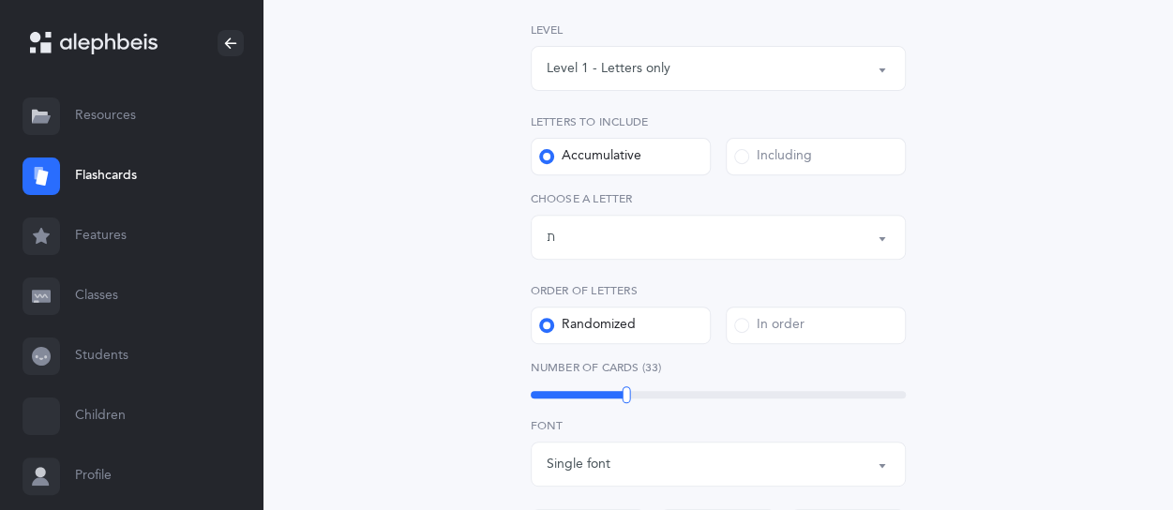
click at [638, 239] on div "Letters up until: ת" at bounding box center [718, 237] width 343 height 32
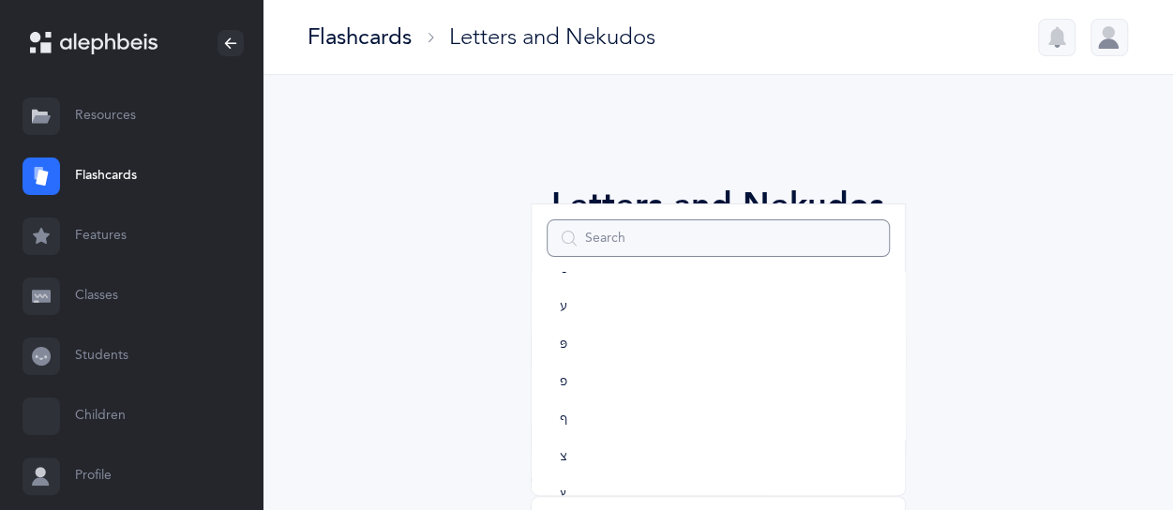
scroll to position [574, 0]
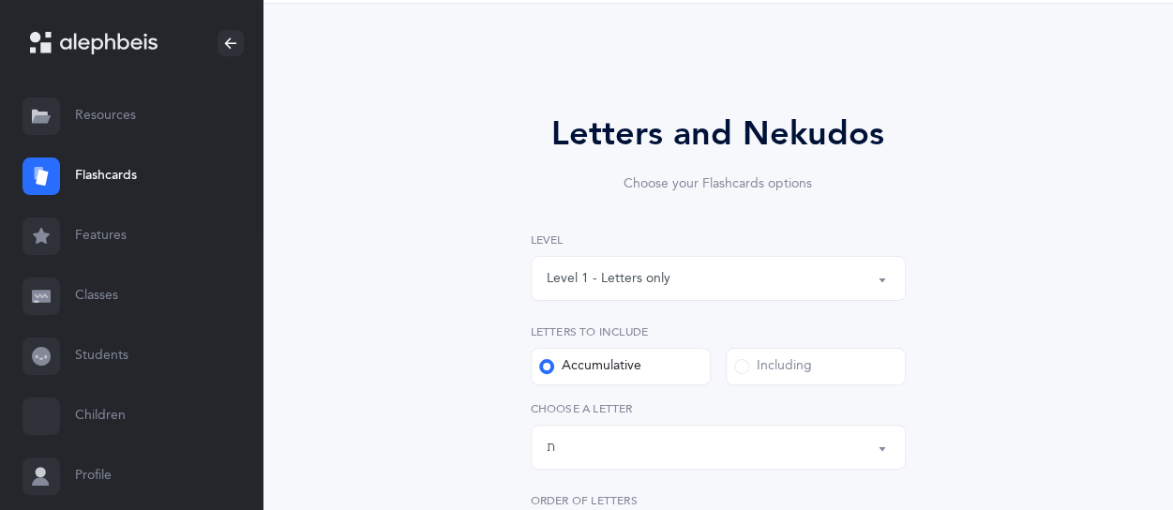
scroll to position [188, 0]
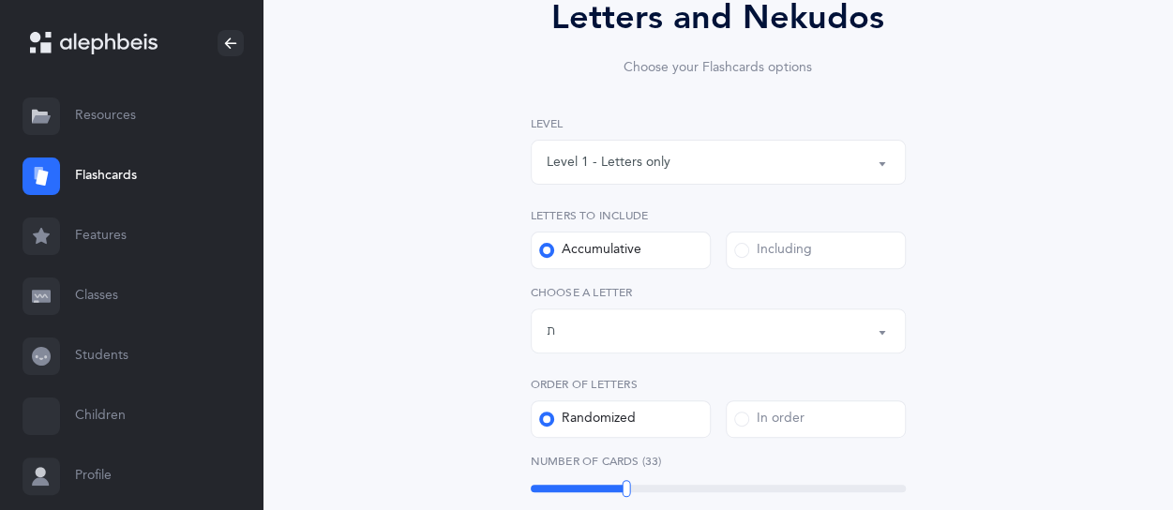
click at [769, 250] on div "Including" at bounding box center [773, 250] width 78 height 19
click at [0, 0] on input "Including" at bounding box center [0, 0] width 0 height 0
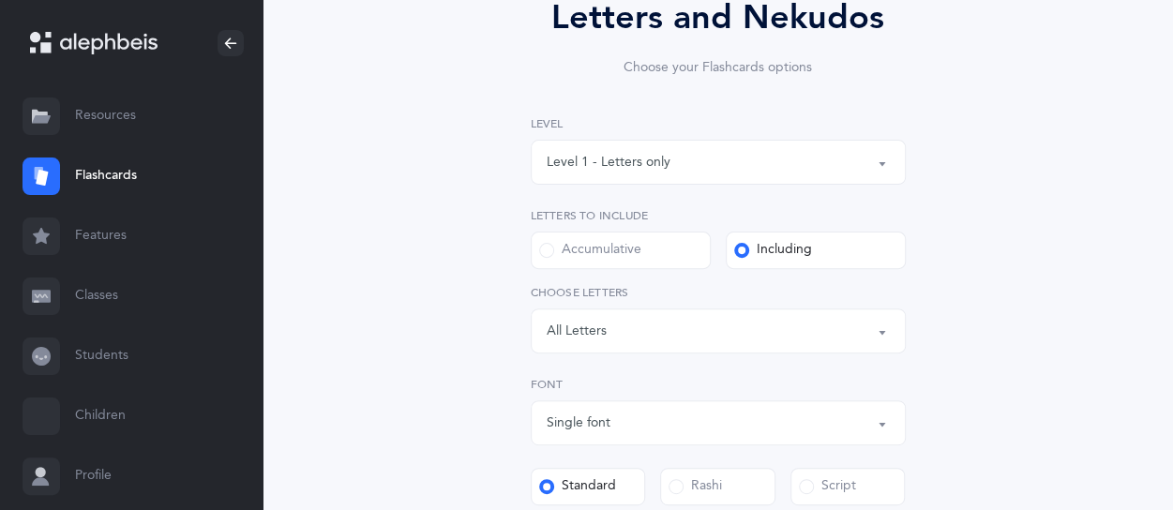
click at [742, 348] on button "Letters: All Letters" at bounding box center [718, 330] width 375 height 45
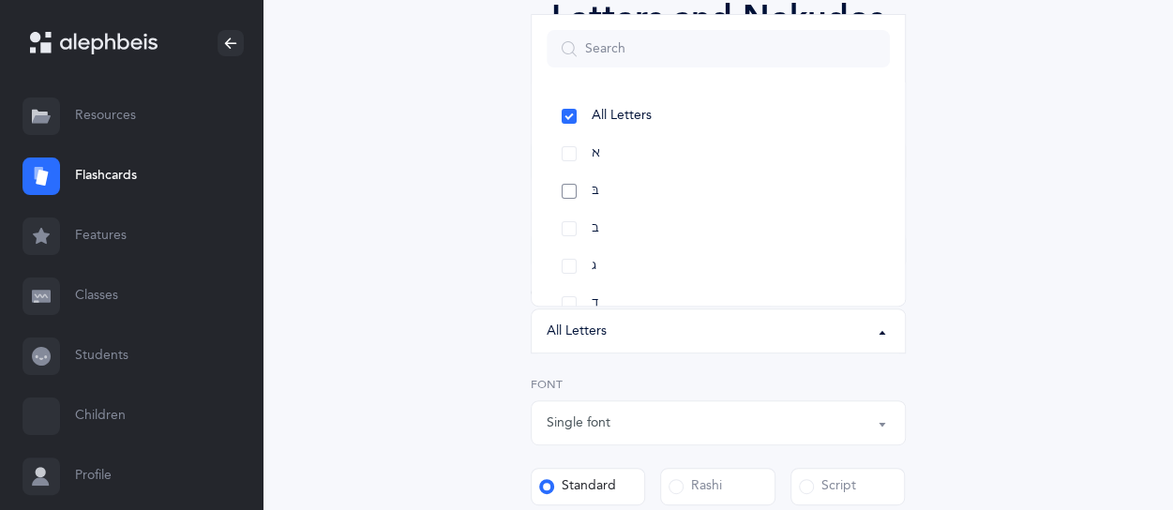
click at [568, 198] on link "בּ" at bounding box center [718, 192] width 343 height 38
select select "81"
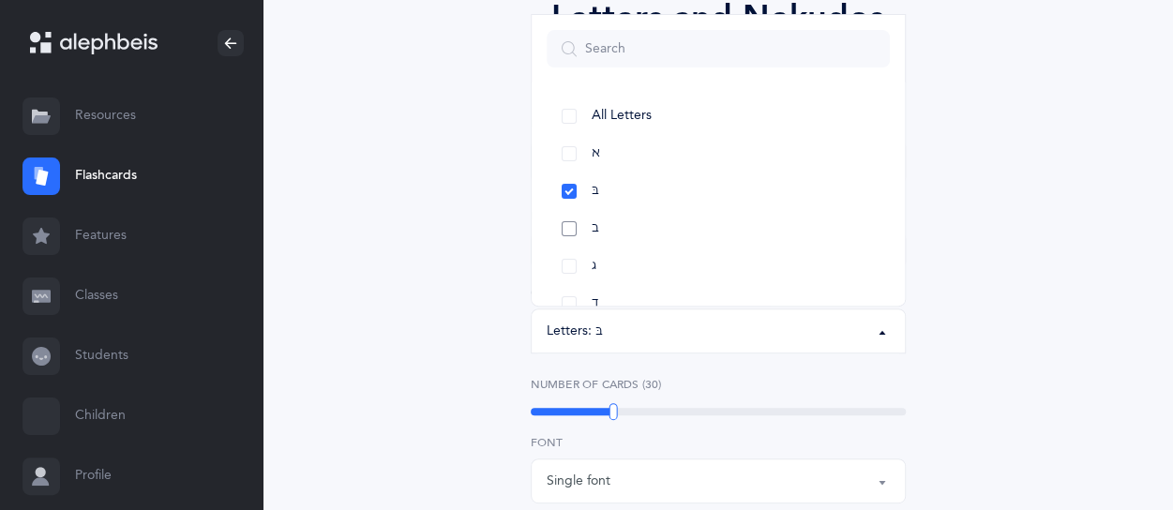
click at [580, 230] on link "ב" at bounding box center [718, 229] width 343 height 38
click at [998, 338] on div "Letters and Nekudos Choose your Flashcards options Level 1 - Letters only Level…" at bounding box center [717, 461] width 805 height 1042
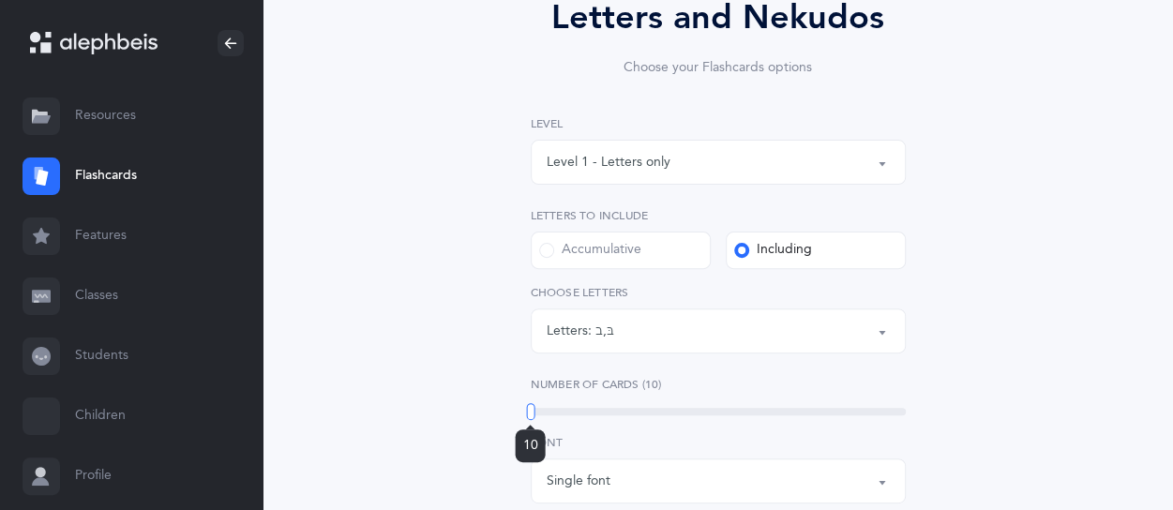
drag, startPoint x: 576, startPoint y: 413, endPoint x: 523, endPoint y: 416, distance: 52.6
click at [523, 416] on div "Letters and Nekudos Choose your Flashcards options Level 1 - Letters only Level…" at bounding box center [718, 449] width 480 height 914
click at [997, 320] on div "Letters and Nekudos Choose your Flashcards options Level 1 - Letters only Level…" at bounding box center [717, 461] width 805 height 1042
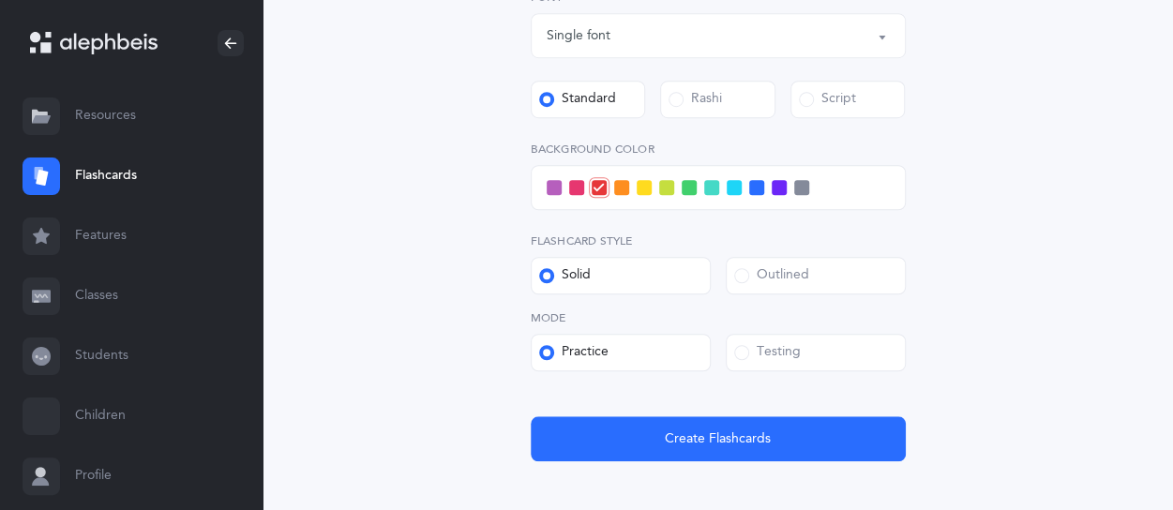
scroll to position [656, 0]
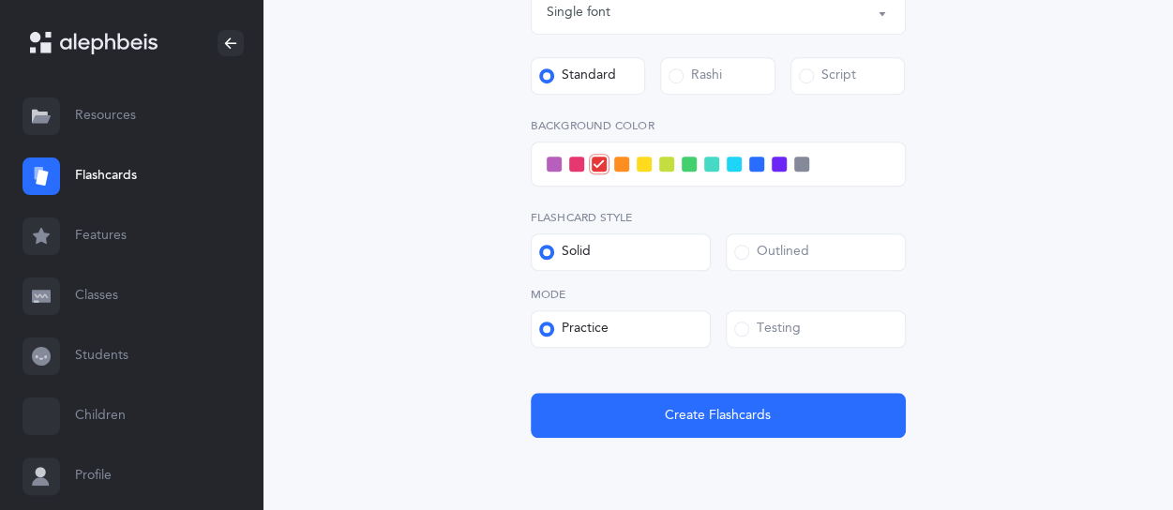
click at [671, 166] on span at bounding box center [666, 164] width 15 height 15
click at [0, 0] on input "checkbox" at bounding box center [0, 0] width 0 height 0
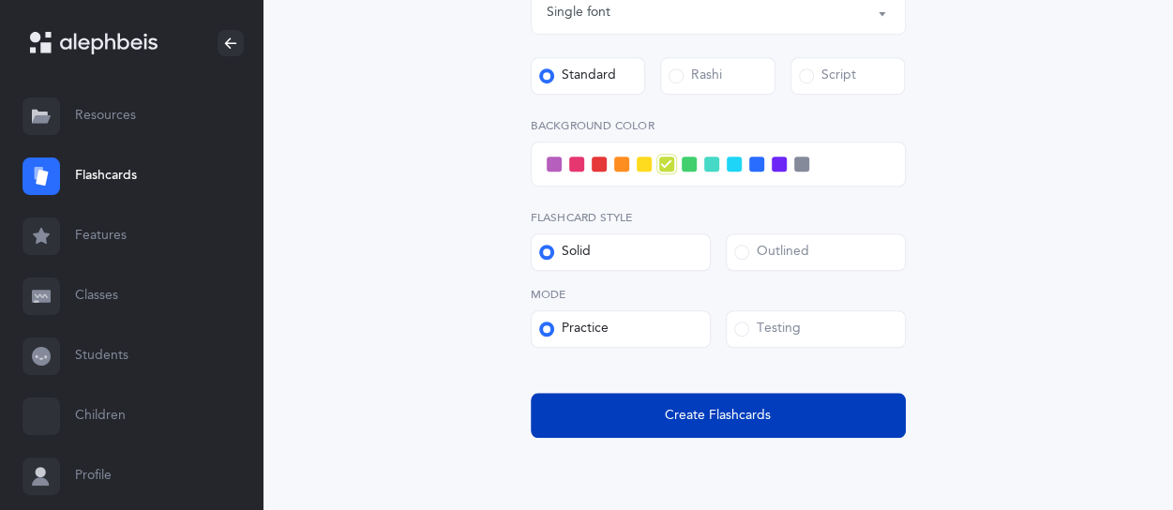
click at [797, 413] on button "Create Flashcards" at bounding box center [718, 415] width 375 height 45
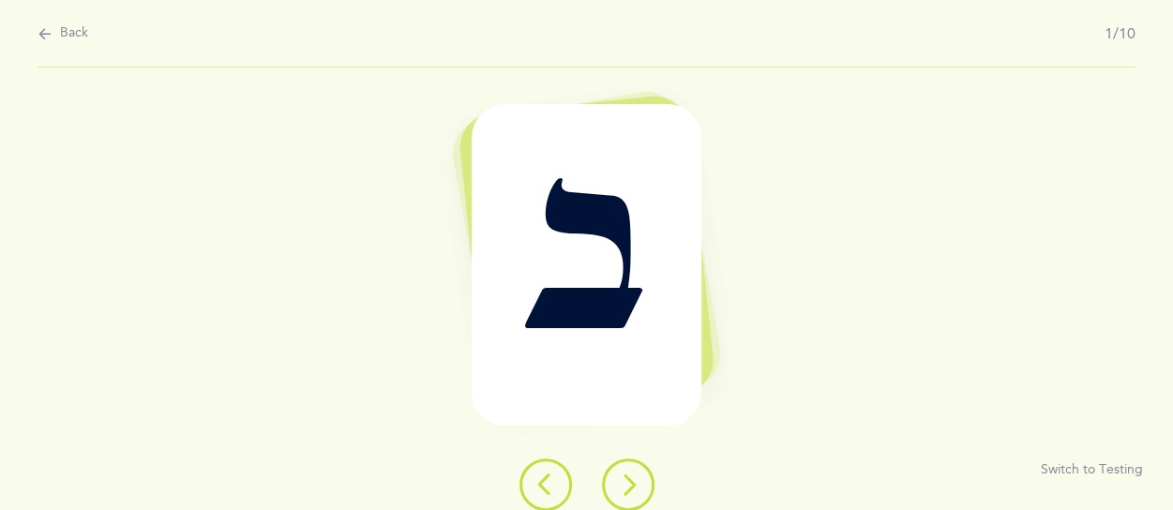
scroll to position [0, 0]
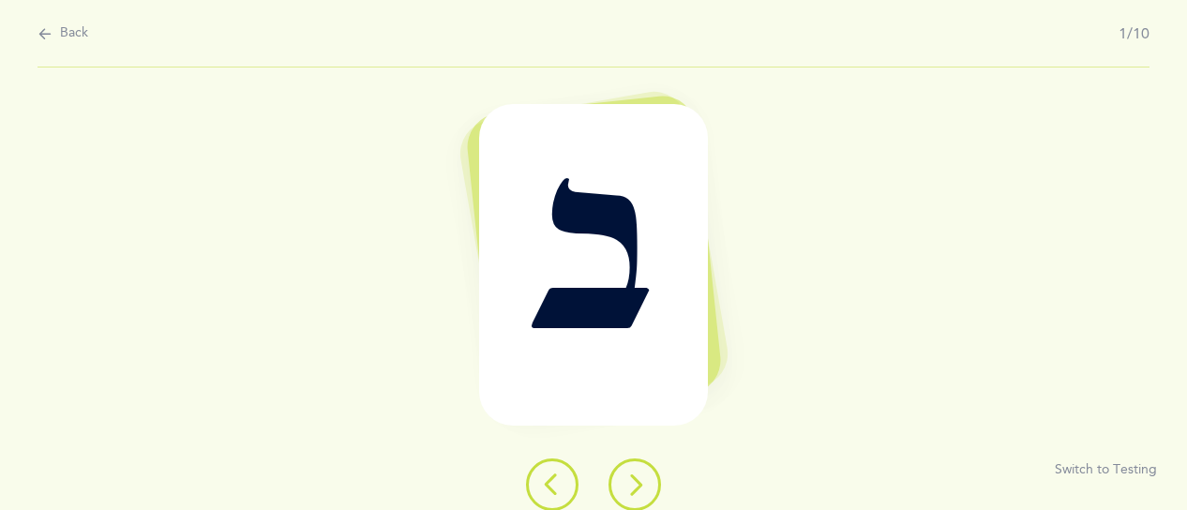
click at [627, 488] on icon at bounding box center [634, 484] width 23 height 23
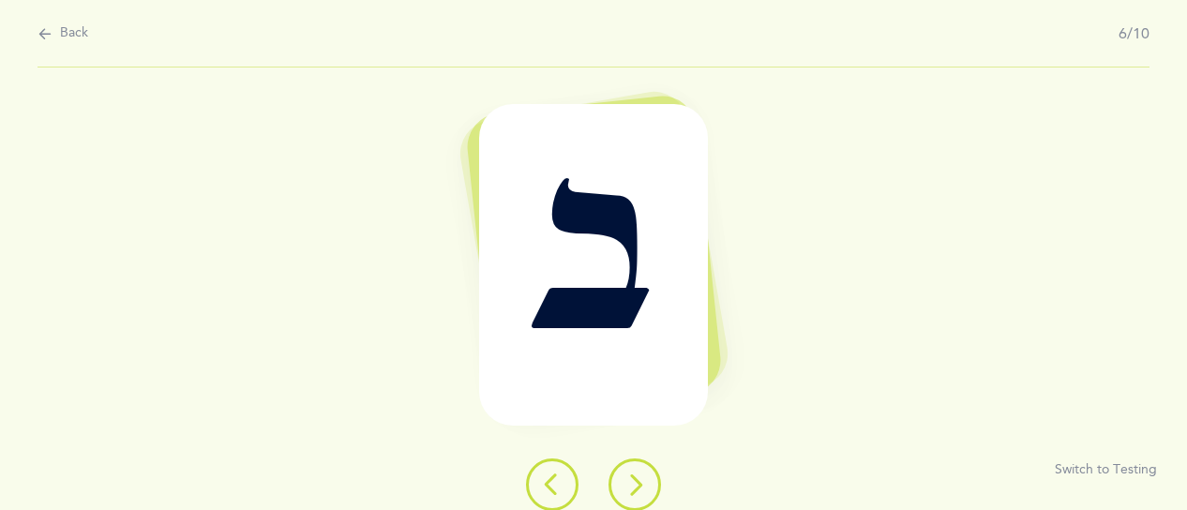
click at [627, 488] on icon at bounding box center [634, 484] width 23 height 23
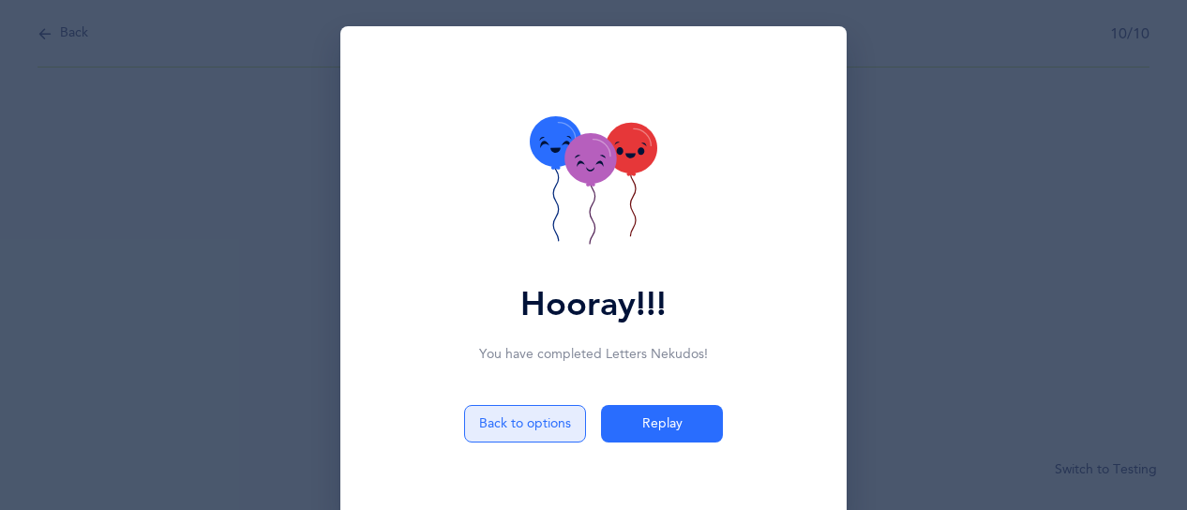
click at [562, 430] on button "Back to options" at bounding box center [525, 424] width 122 height 38
select select "81"
select select "single"
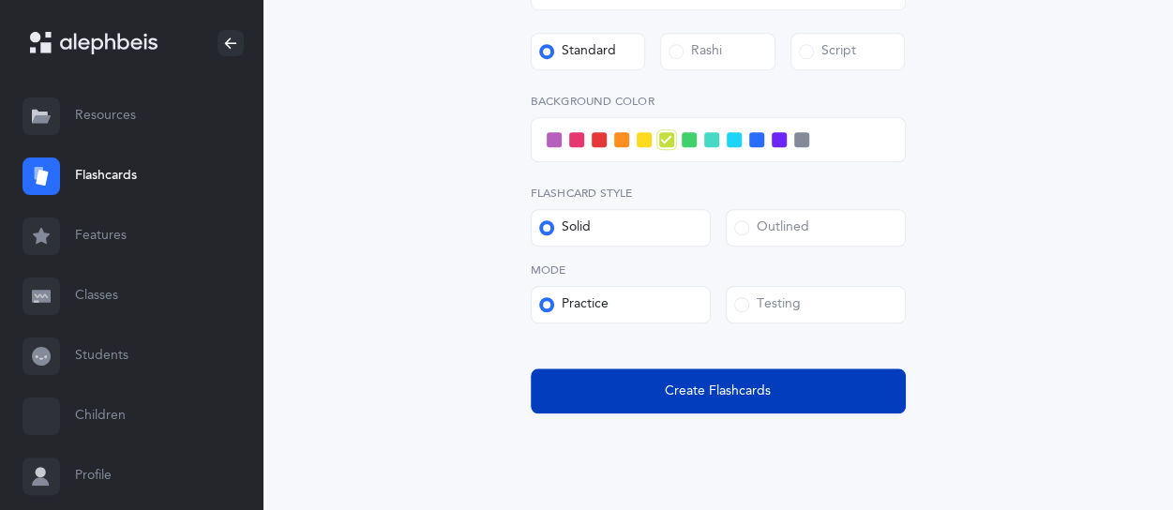
scroll to position [734, 0]
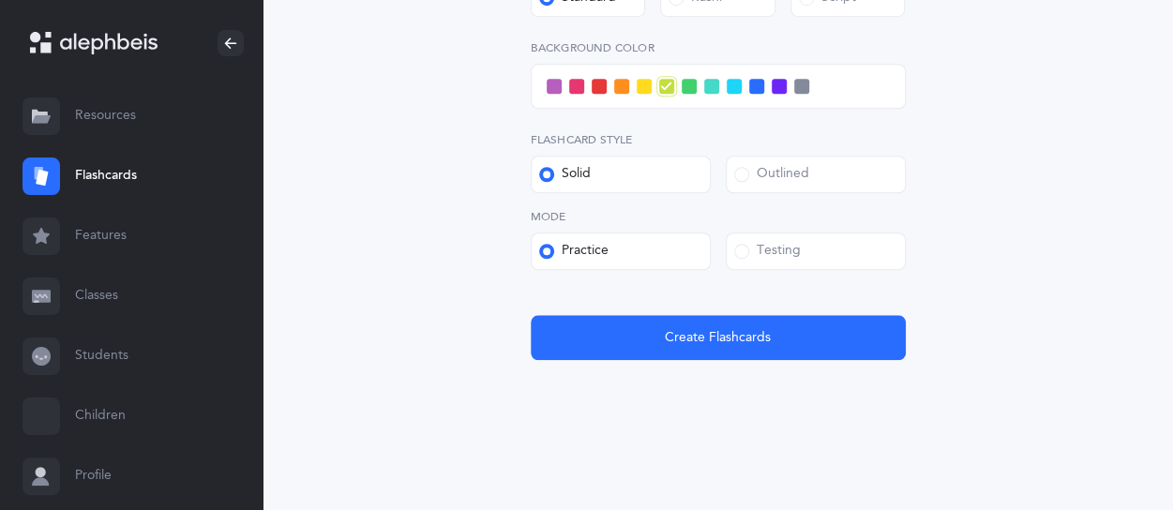
click at [770, 256] on div "Testing" at bounding box center [767, 251] width 67 height 19
click at [0, 0] on input "Testing" at bounding box center [0, 0] width 0 height 0
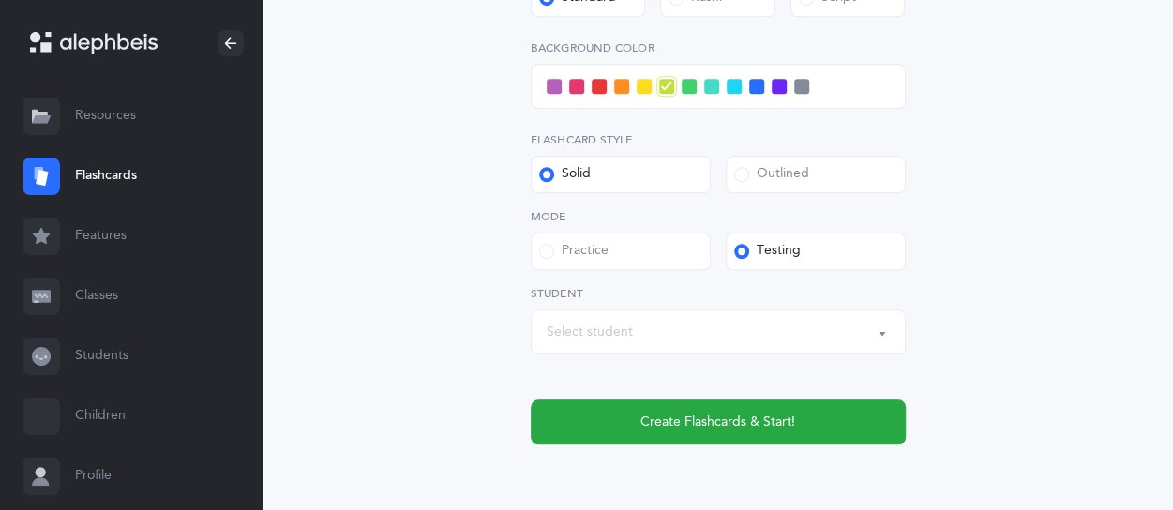
click at [739, 326] on div "Select student" at bounding box center [718, 332] width 343 height 32
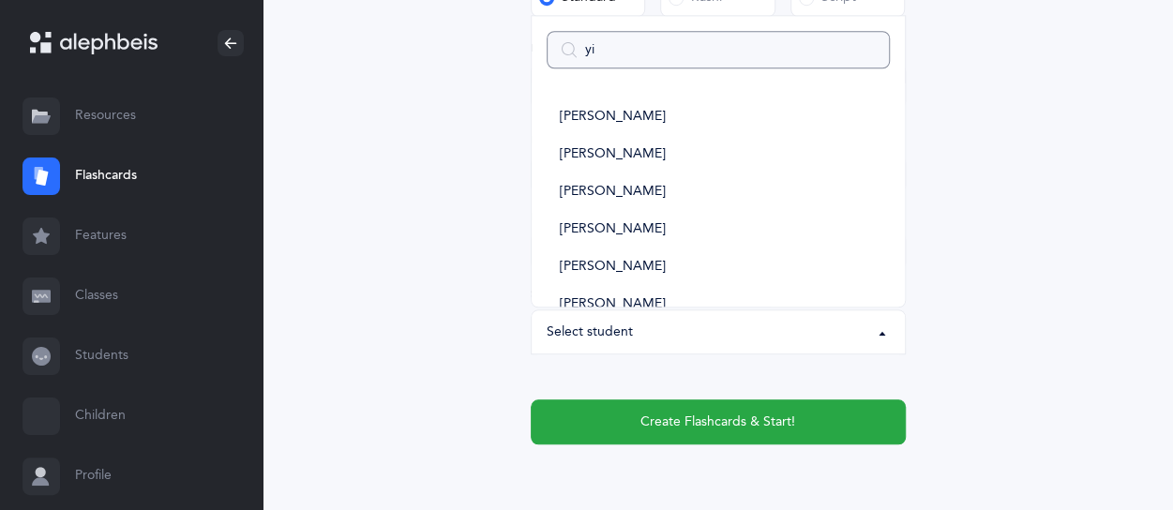
type input "yis"
select select
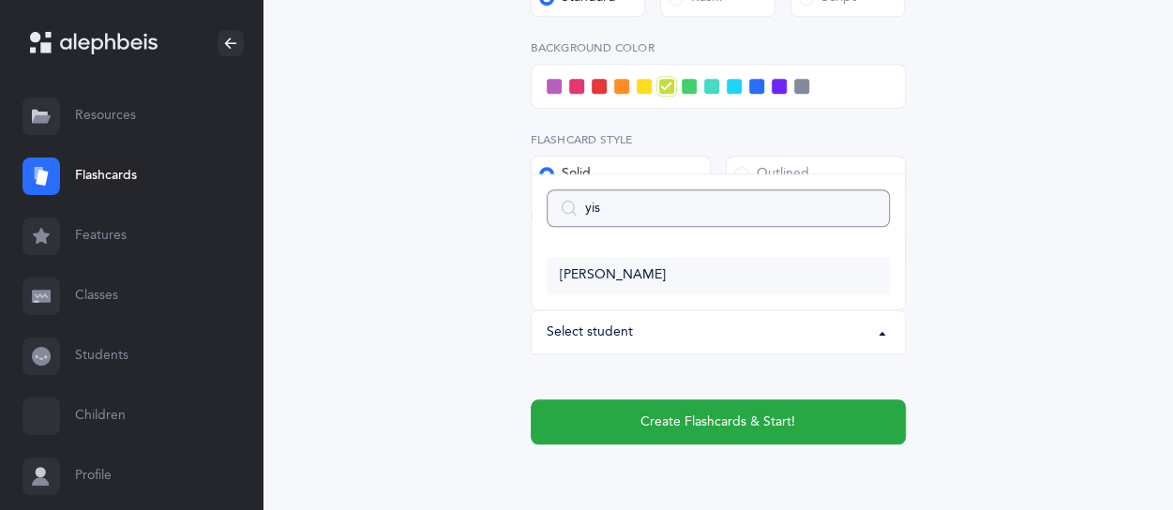
type input "yis"
click at [643, 279] on span "[PERSON_NAME]" at bounding box center [613, 275] width 106 height 17
select select "14491"
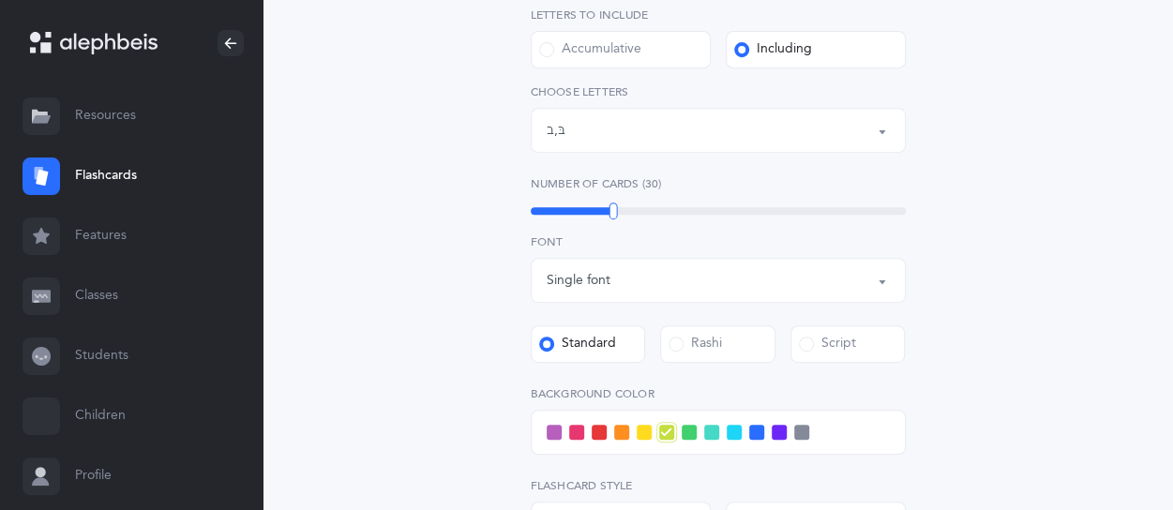
scroll to position [359, 0]
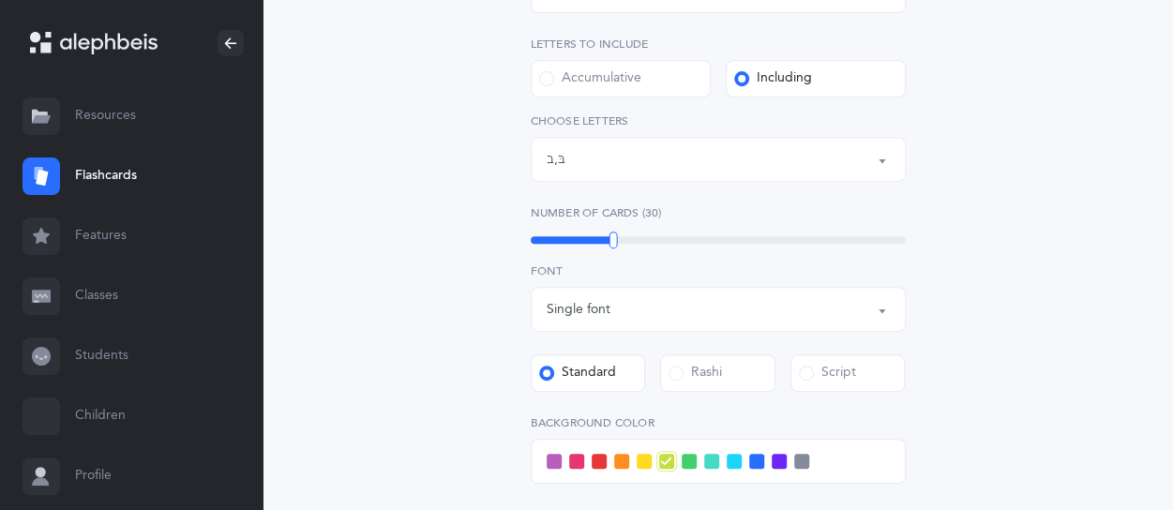
click at [673, 162] on div "Letters: בּ , ב" at bounding box center [718, 159] width 343 height 32
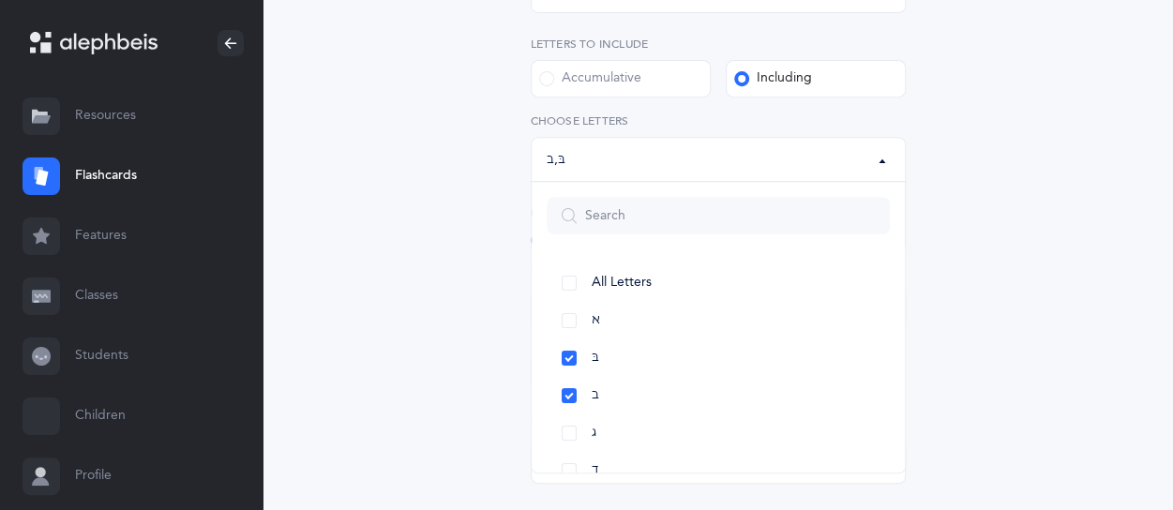
click at [613, 70] on div "Accumulative" at bounding box center [590, 78] width 102 height 19
click at [0, 0] on input "Accumulative" at bounding box center [0, 0] width 0 height 0
select select "27"
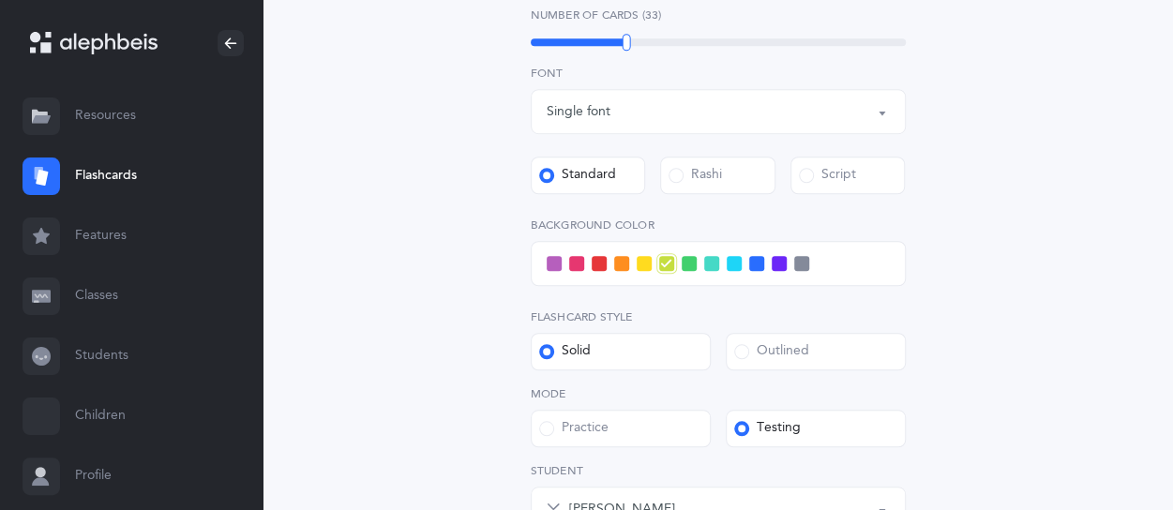
scroll to position [640, 0]
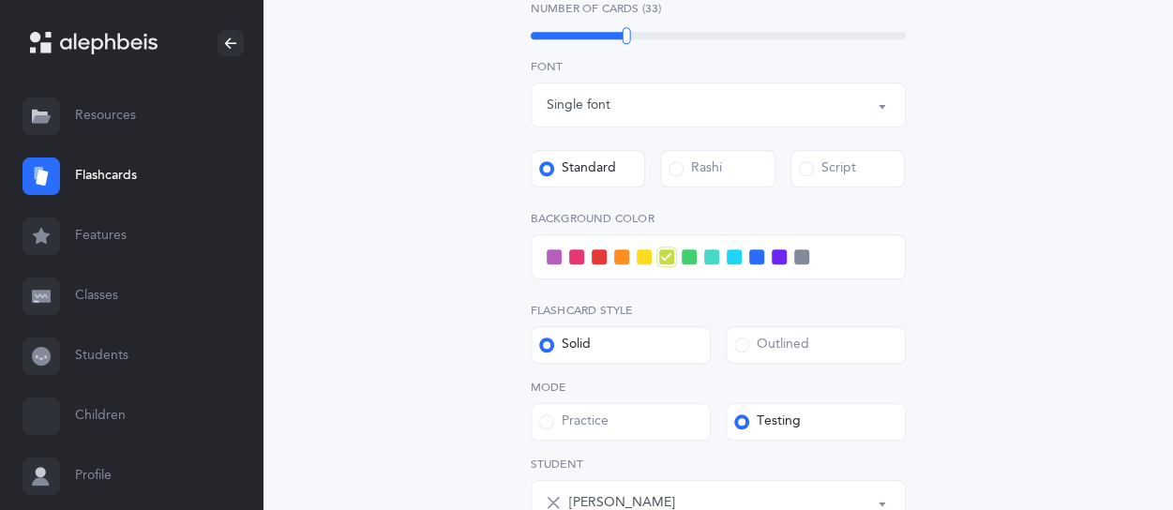
click at [600, 263] on span at bounding box center [599, 256] width 15 height 15
click at [0, 0] on input "checkbox" at bounding box center [0, 0] width 0 height 0
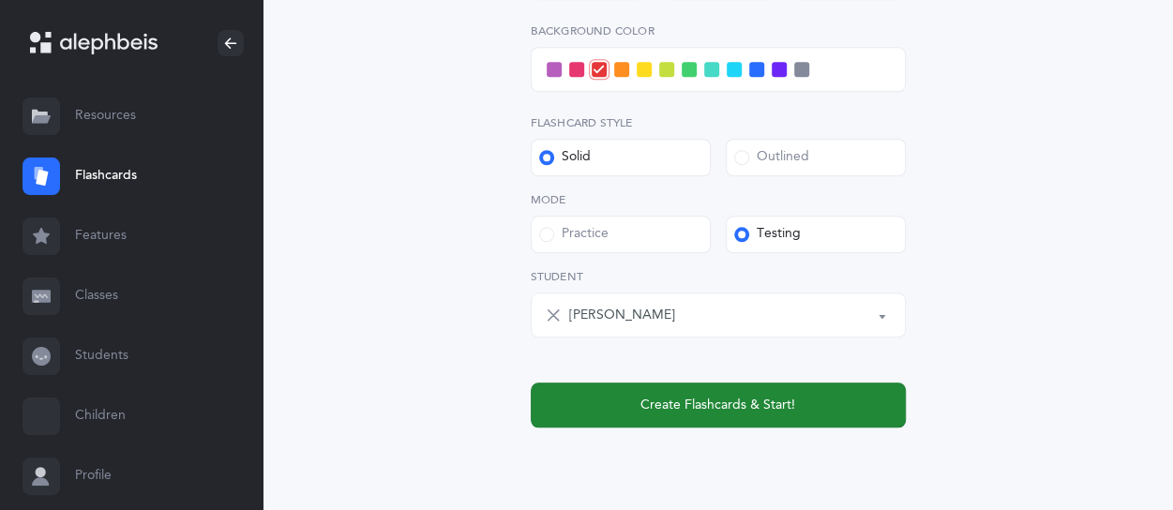
click at [763, 418] on button "Create Flashcards & Start!" at bounding box center [718, 405] width 375 height 45
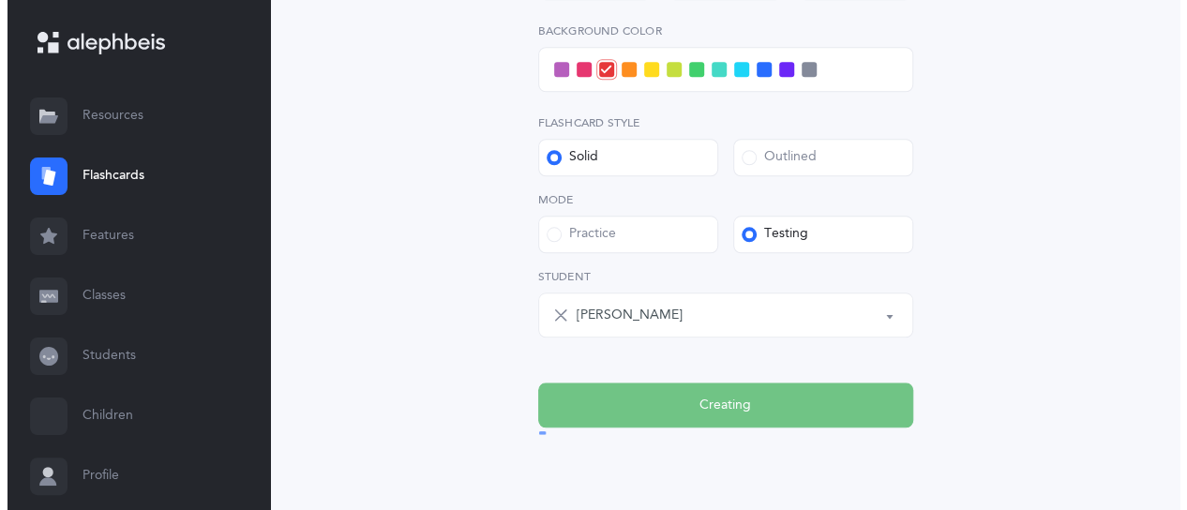
scroll to position [0, 0]
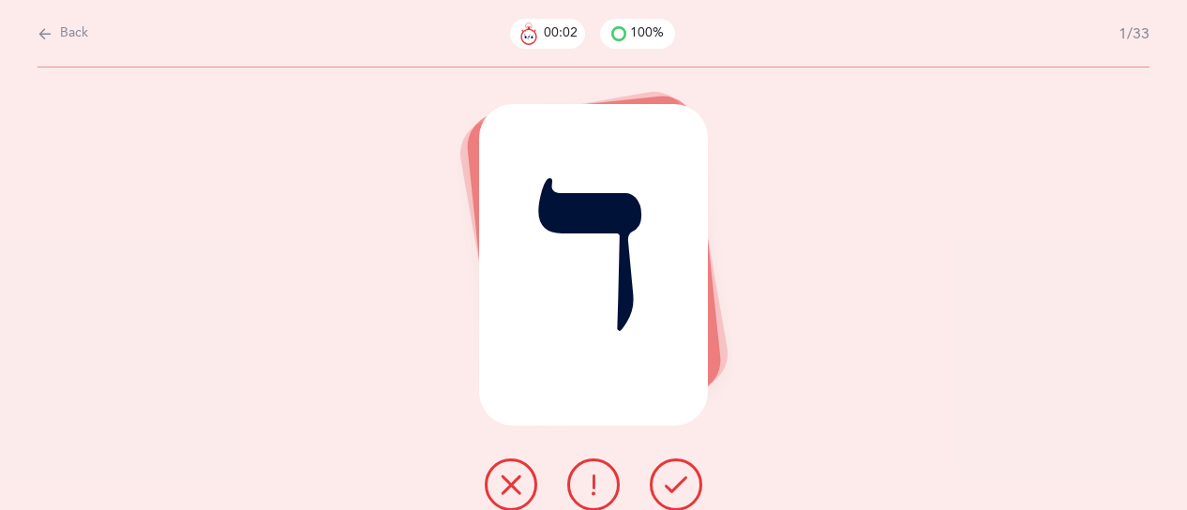
click at [668, 492] on icon at bounding box center [676, 484] width 23 height 23
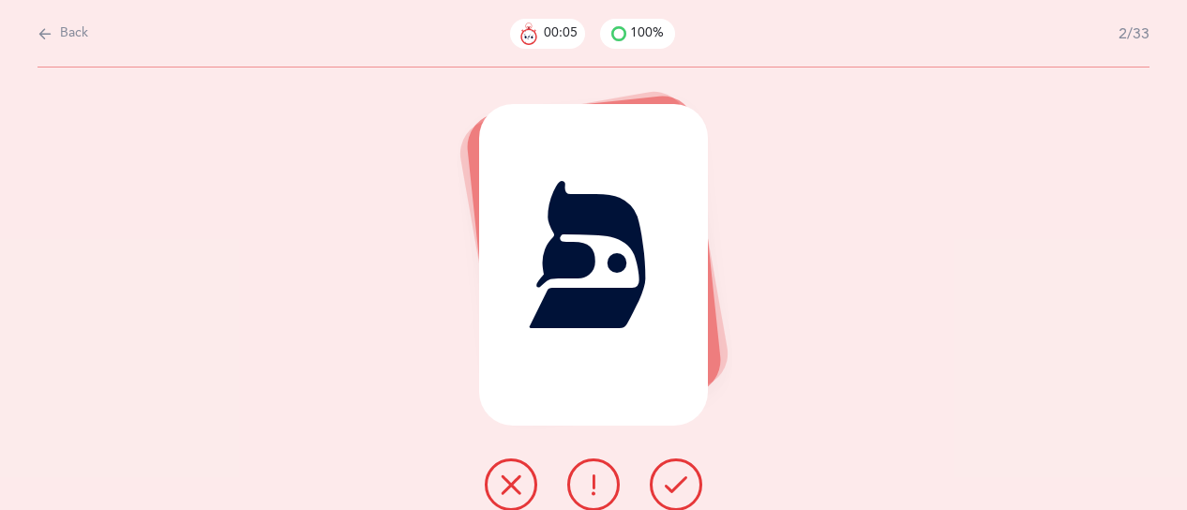
click at [669, 493] on icon at bounding box center [676, 484] width 23 height 23
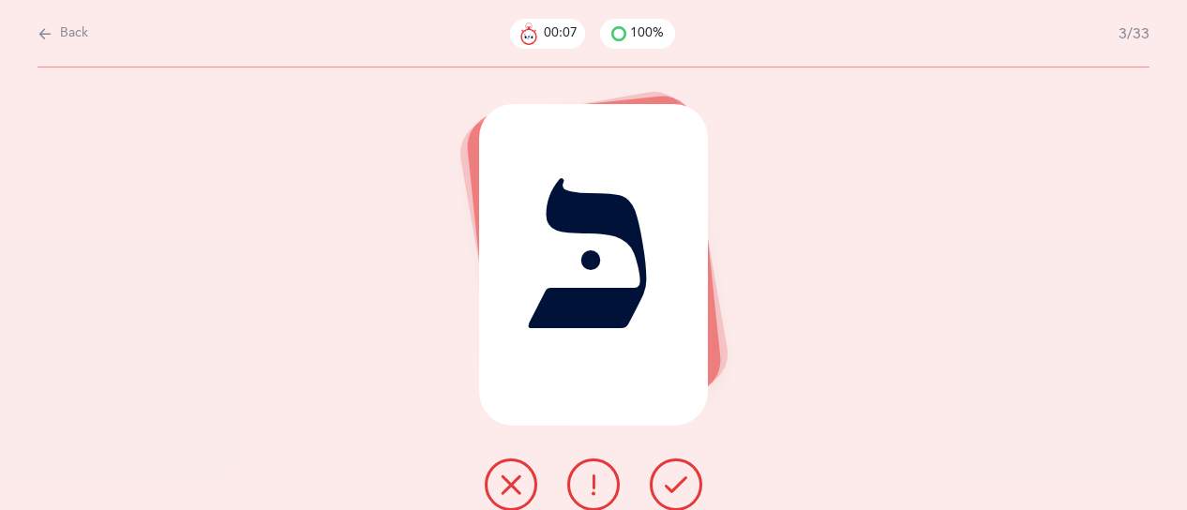
click at [669, 493] on icon at bounding box center [676, 484] width 23 height 23
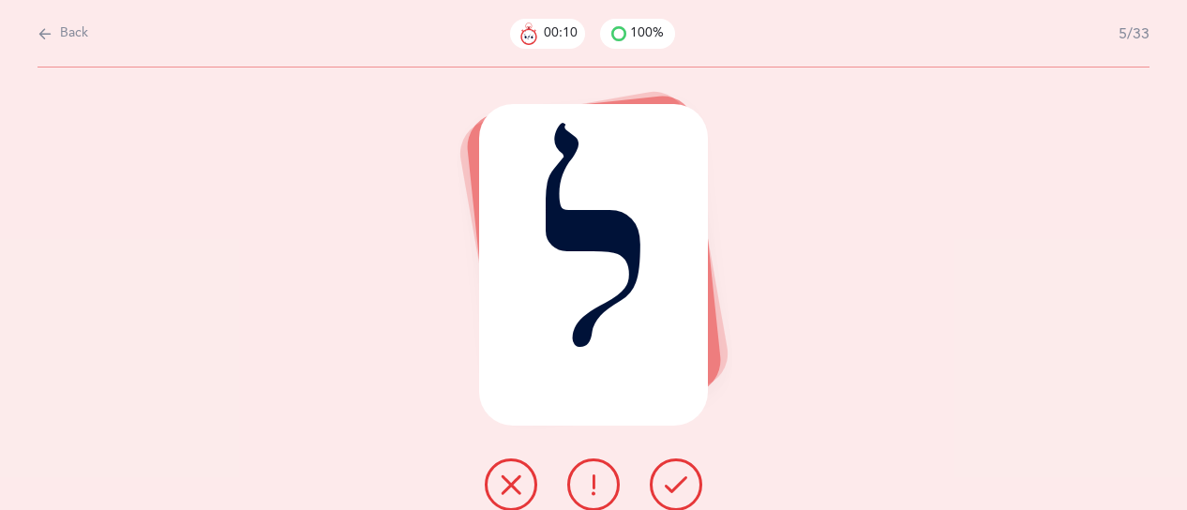
click at [670, 482] on icon at bounding box center [676, 484] width 23 height 23
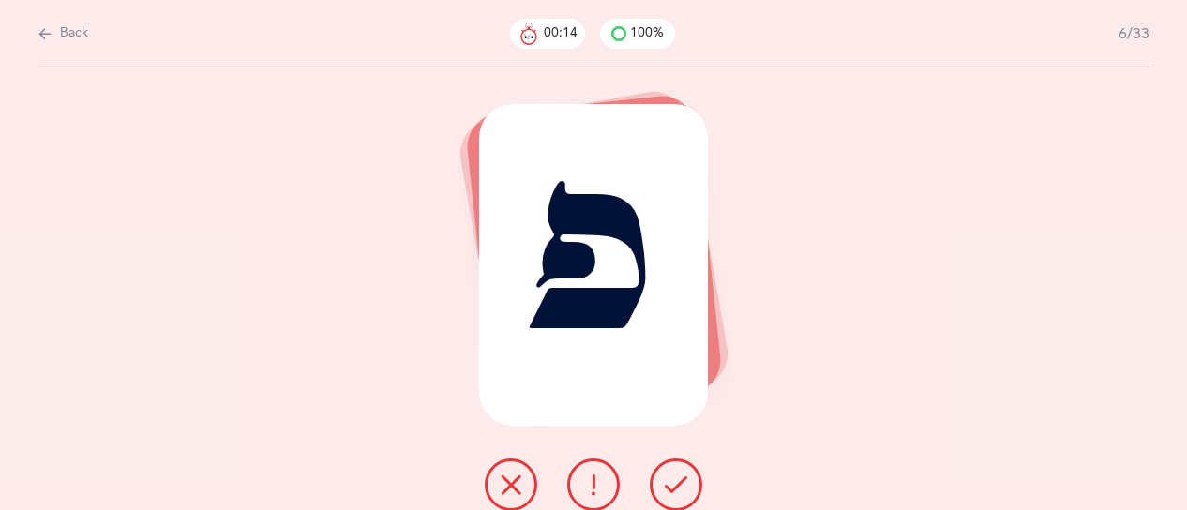
click at [670, 482] on icon at bounding box center [676, 484] width 23 height 23
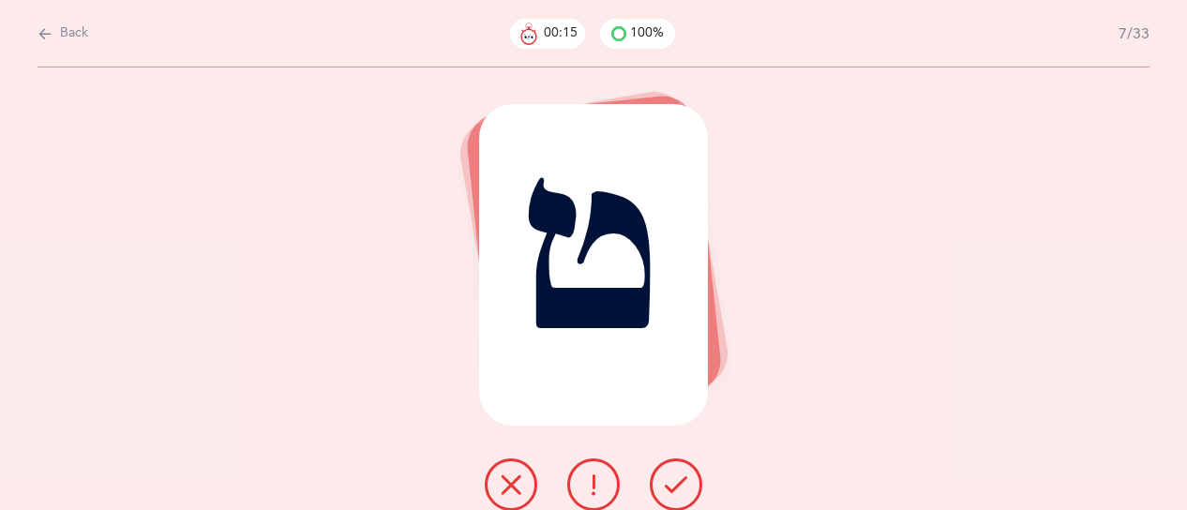
click at [670, 482] on icon at bounding box center [676, 484] width 23 height 23
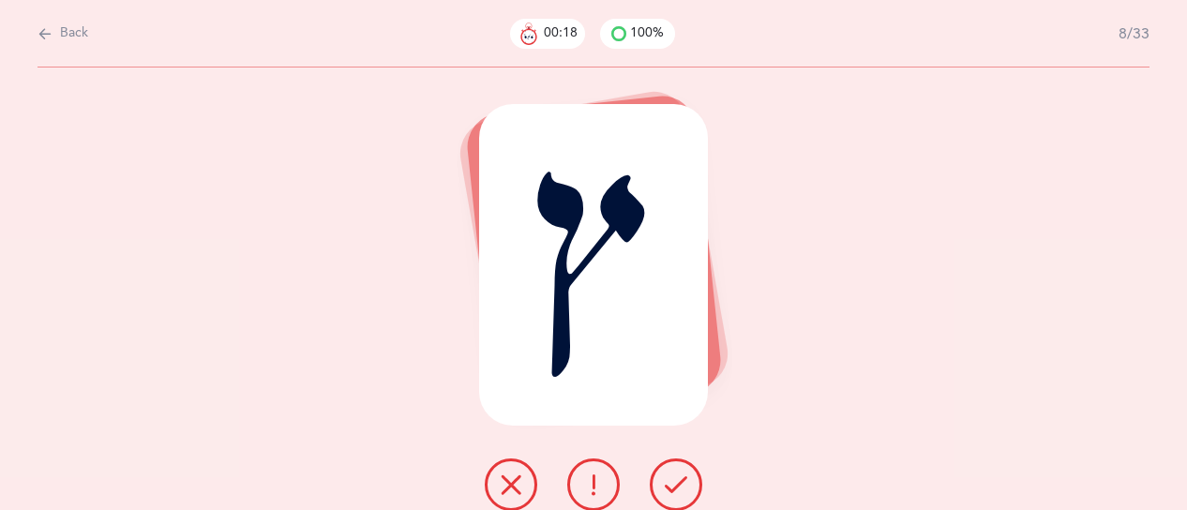
click at [670, 482] on icon at bounding box center [676, 484] width 23 height 23
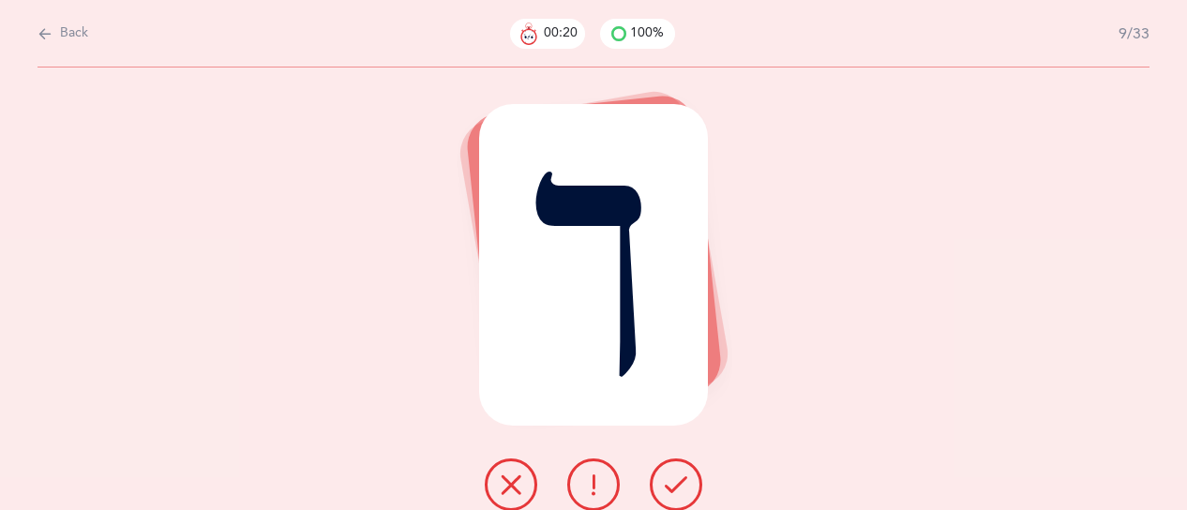
click at [670, 482] on icon at bounding box center [676, 484] width 23 height 23
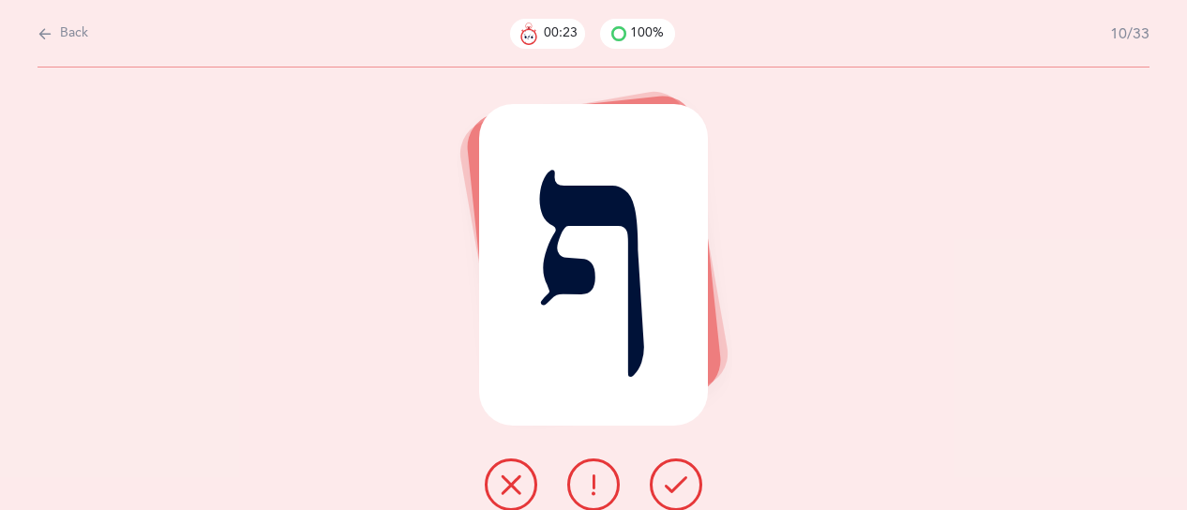
click at [670, 482] on icon at bounding box center [676, 484] width 23 height 23
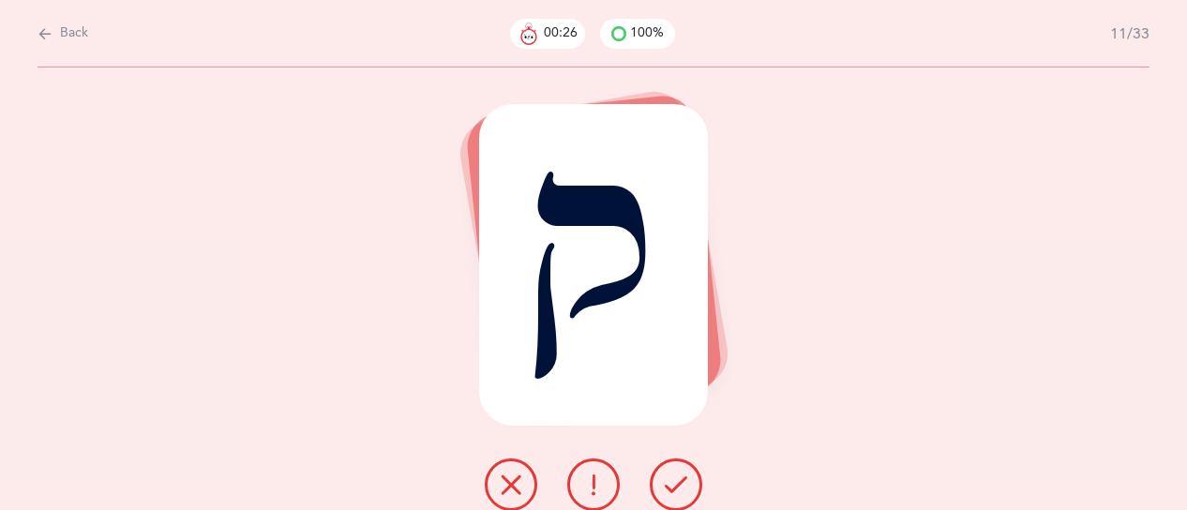
click at [670, 482] on icon at bounding box center [676, 484] width 23 height 23
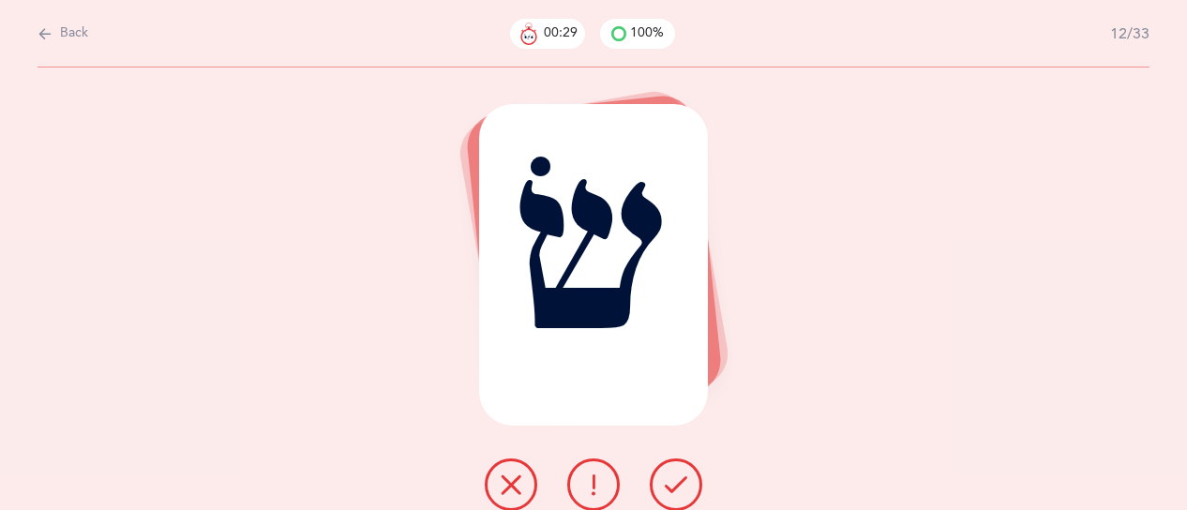
click at [670, 482] on icon at bounding box center [676, 484] width 23 height 23
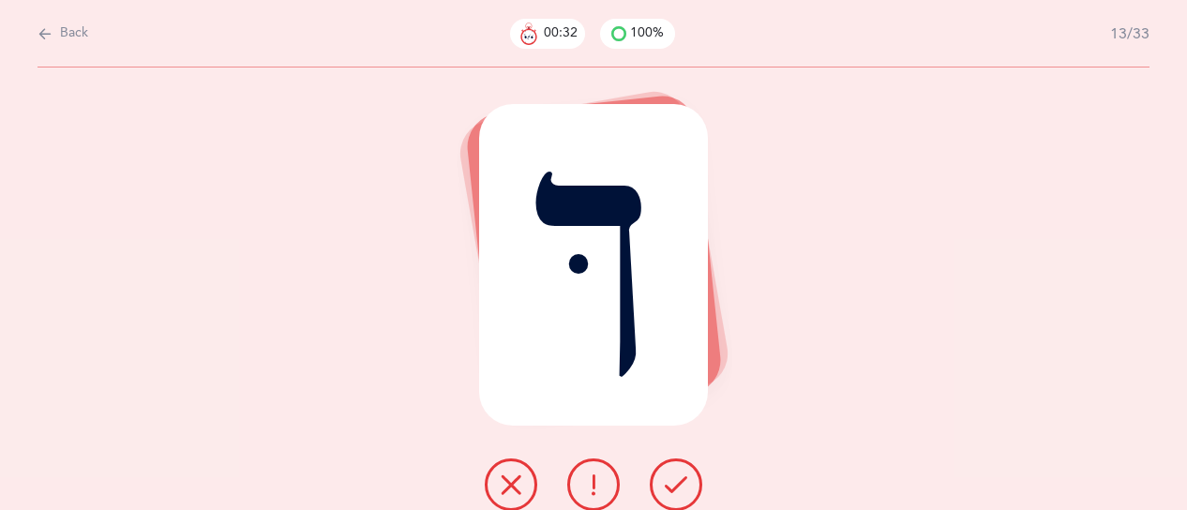
click at [684, 485] on icon at bounding box center [676, 484] width 23 height 23
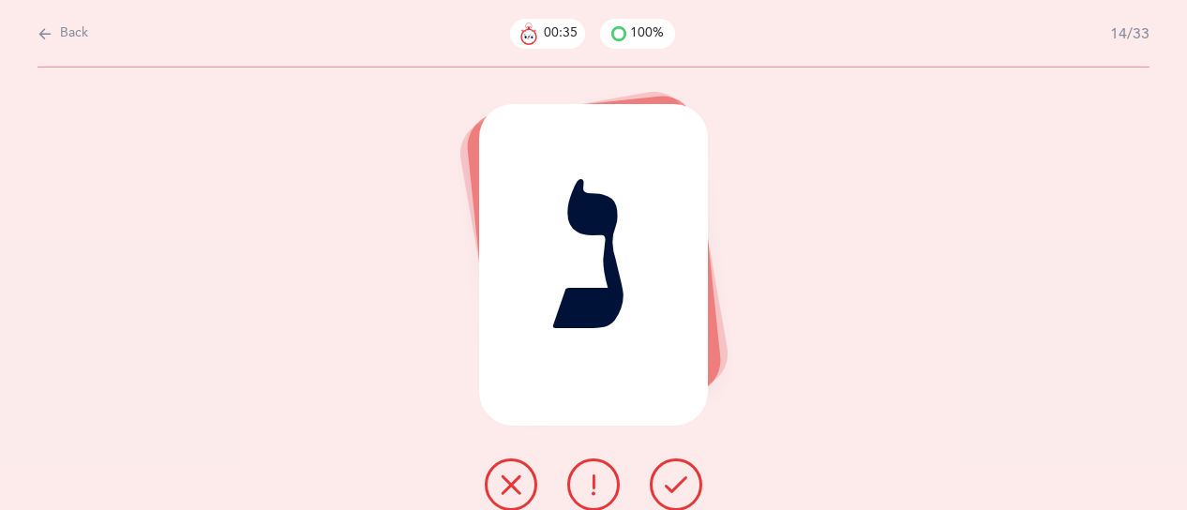
click at [685, 485] on icon at bounding box center [676, 484] width 23 height 23
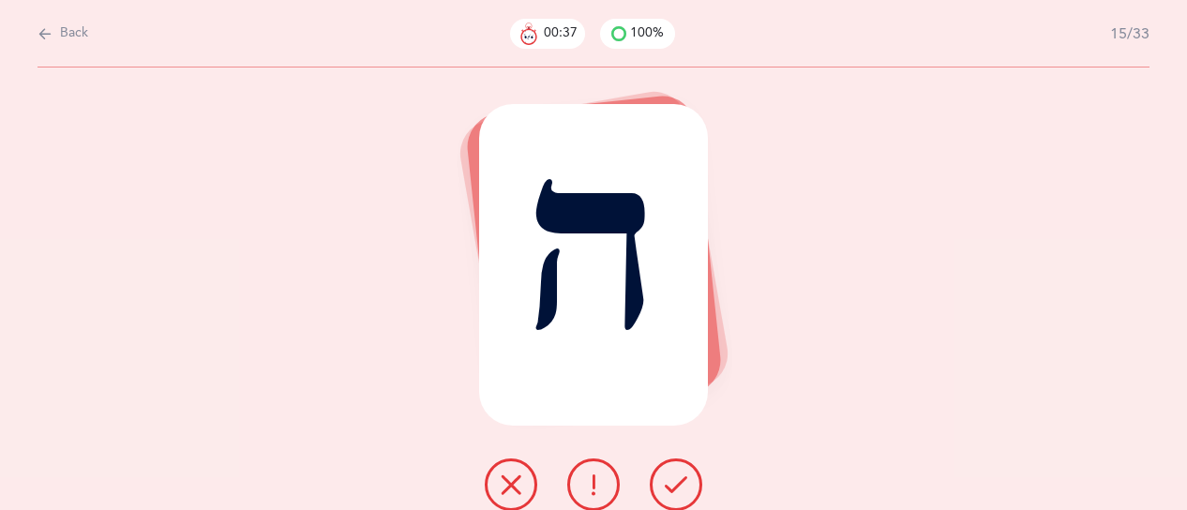
click at [685, 485] on icon at bounding box center [676, 484] width 23 height 23
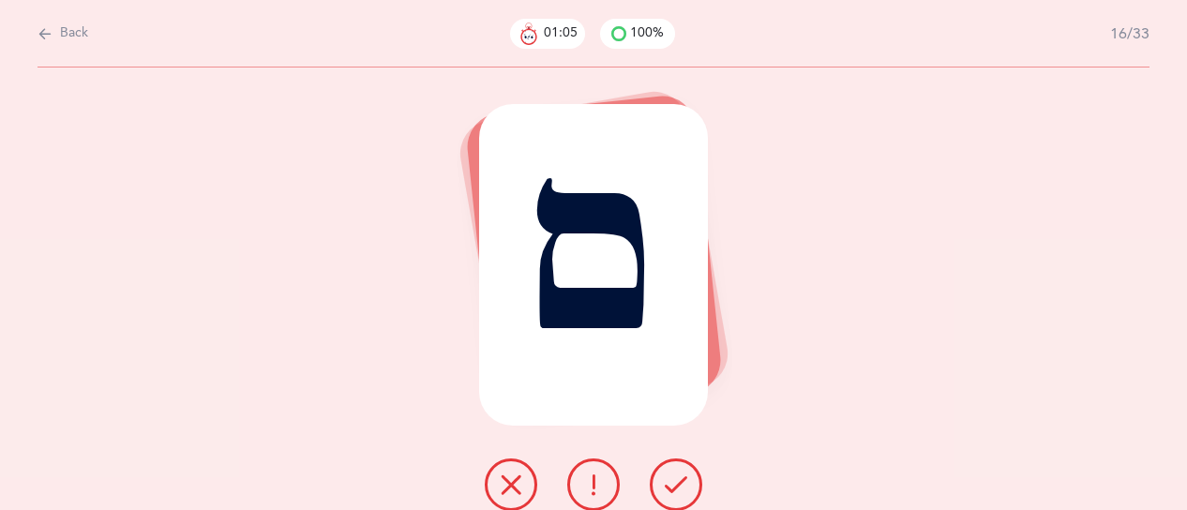
click at [681, 479] on icon at bounding box center [676, 484] width 23 height 23
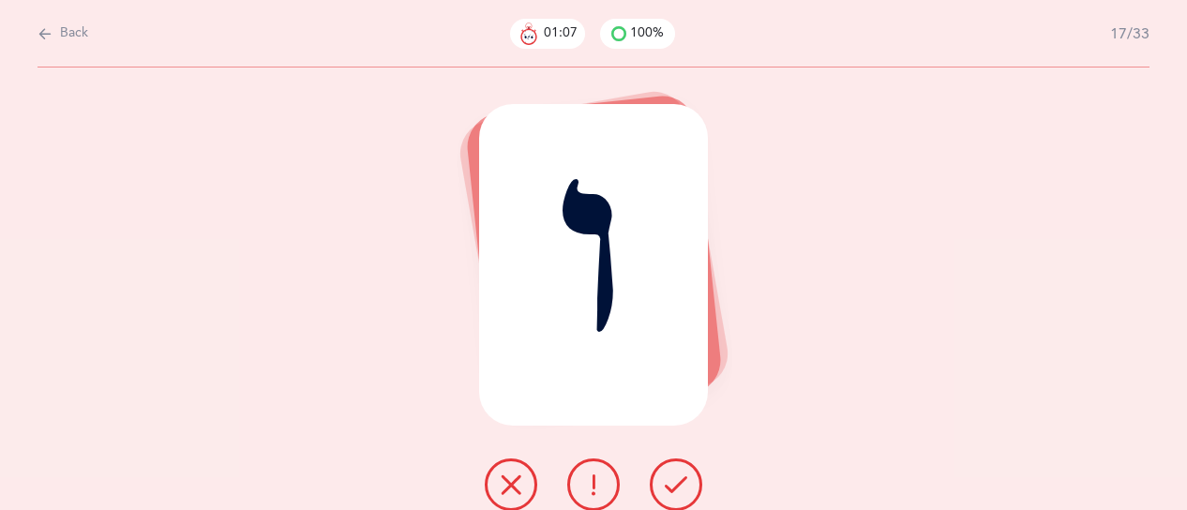
click at [676, 479] on icon at bounding box center [676, 484] width 23 height 23
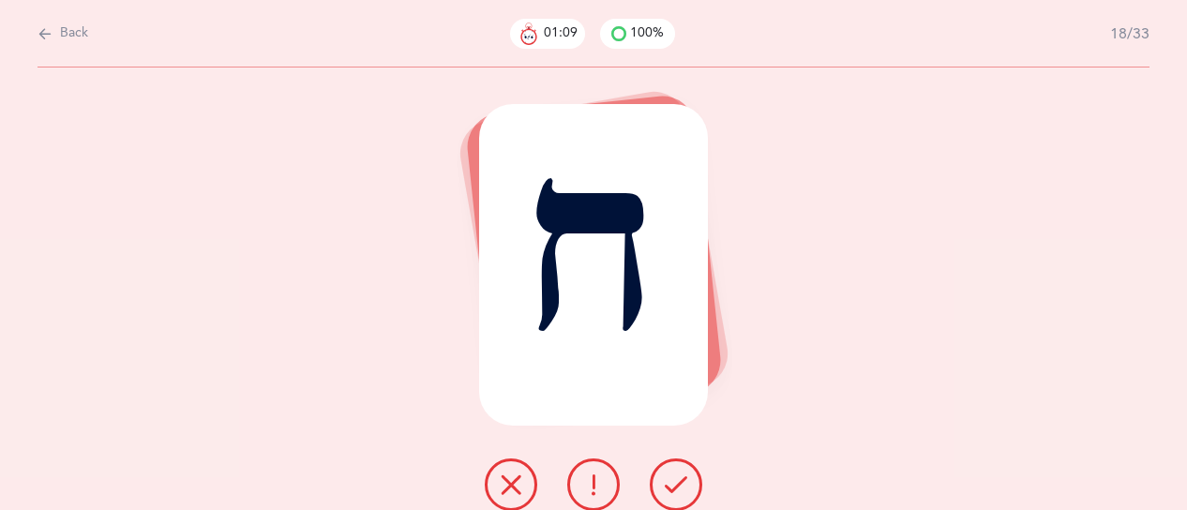
click at [675, 479] on icon at bounding box center [676, 484] width 23 height 23
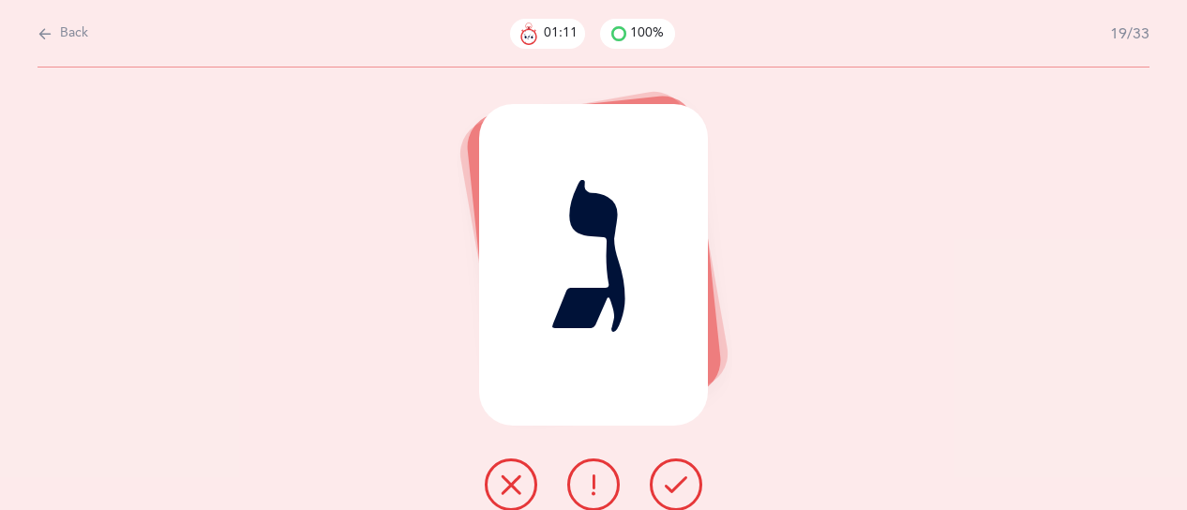
click at [675, 478] on icon at bounding box center [676, 484] width 23 height 23
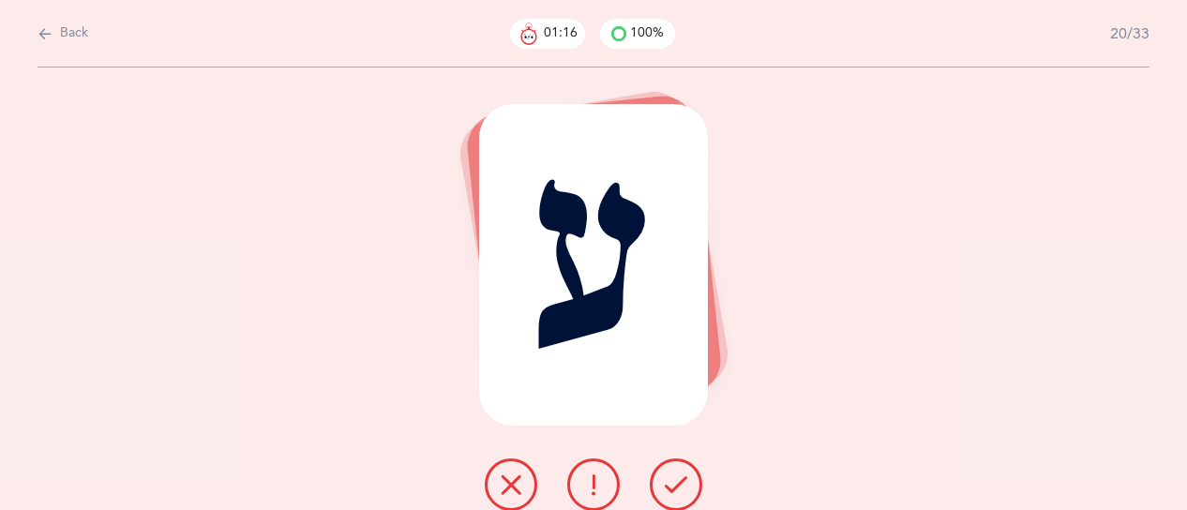
drag, startPoint x: 596, startPoint y: 484, endPoint x: 607, endPoint y: 485, distance: 10.4
click at [596, 485] on icon at bounding box center [593, 484] width 23 height 23
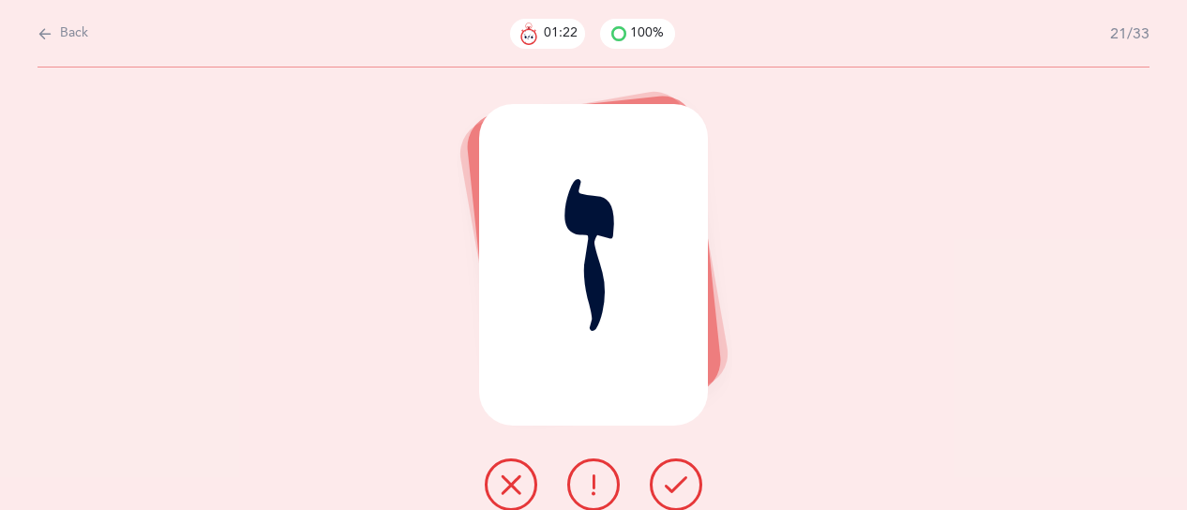
click at [590, 479] on icon at bounding box center [593, 484] width 23 height 23
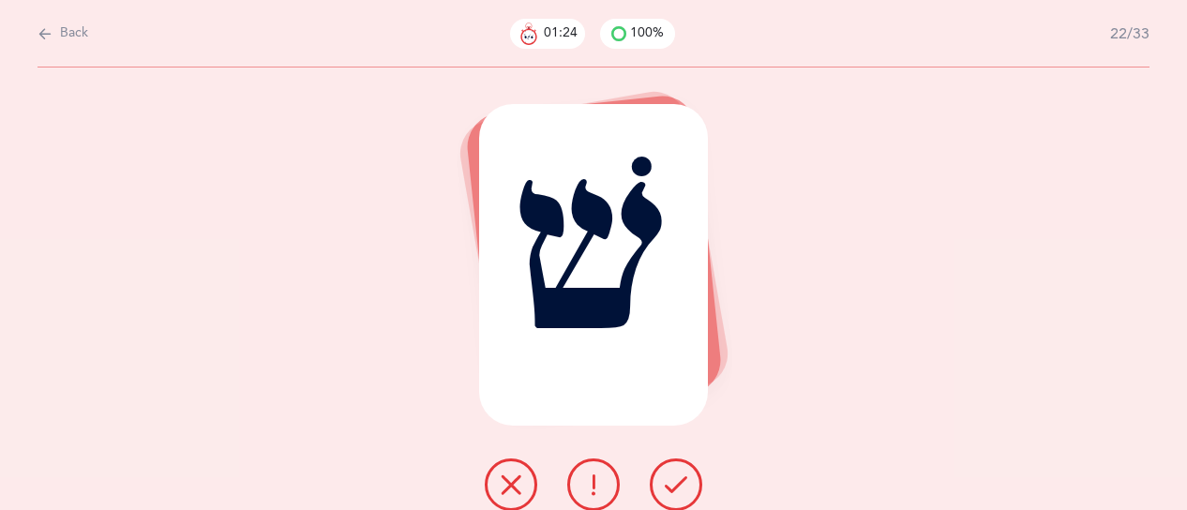
click at [681, 488] on icon at bounding box center [676, 484] width 23 height 23
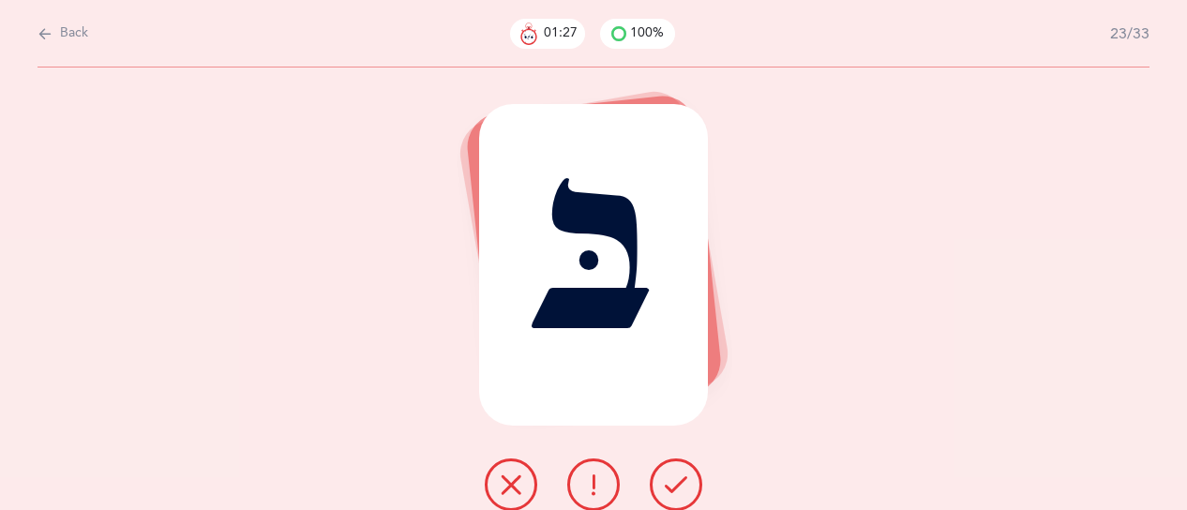
click at [681, 488] on icon at bounding box center [676, 484] width 23 height 23
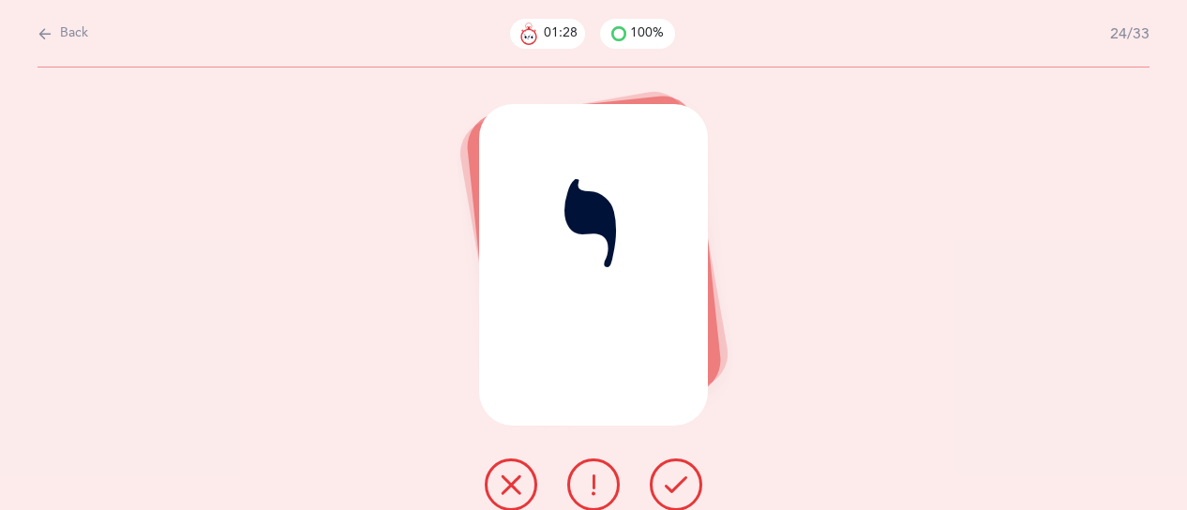
click at [681, 488] on icon at bounding box center [676, 484] width 23 height 23
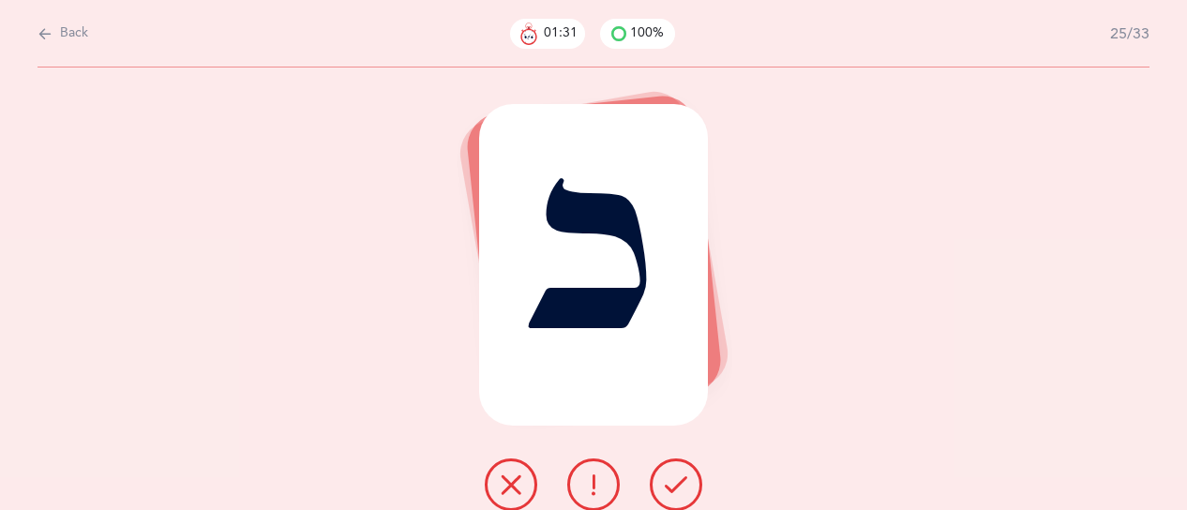
click at [681, 488] on icon at bounding box center [676, 484] width 23 height 23
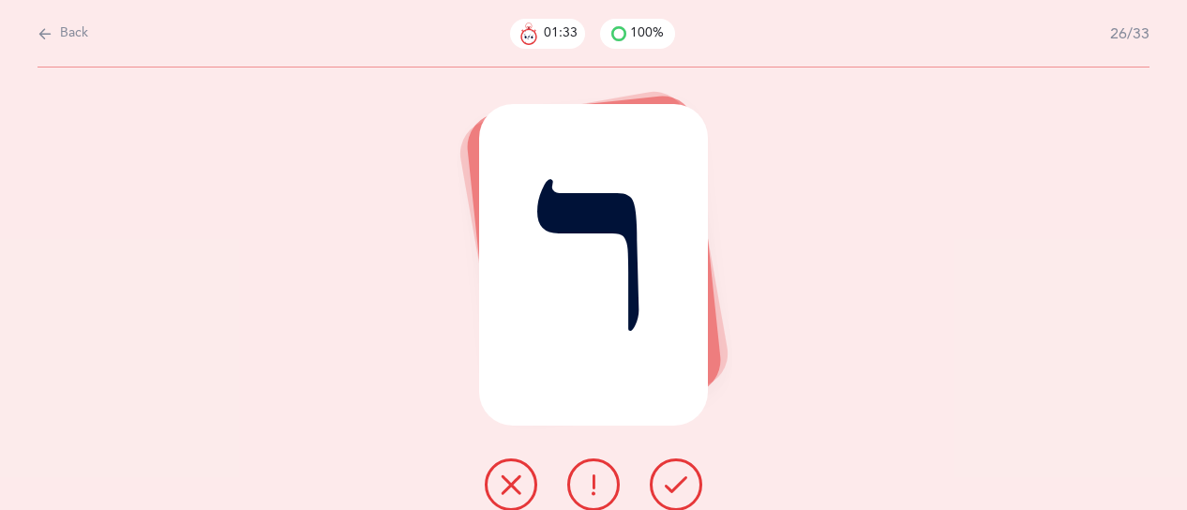
click at [681, 488] on icon at bounding box center [676, 484] width 23 height 23
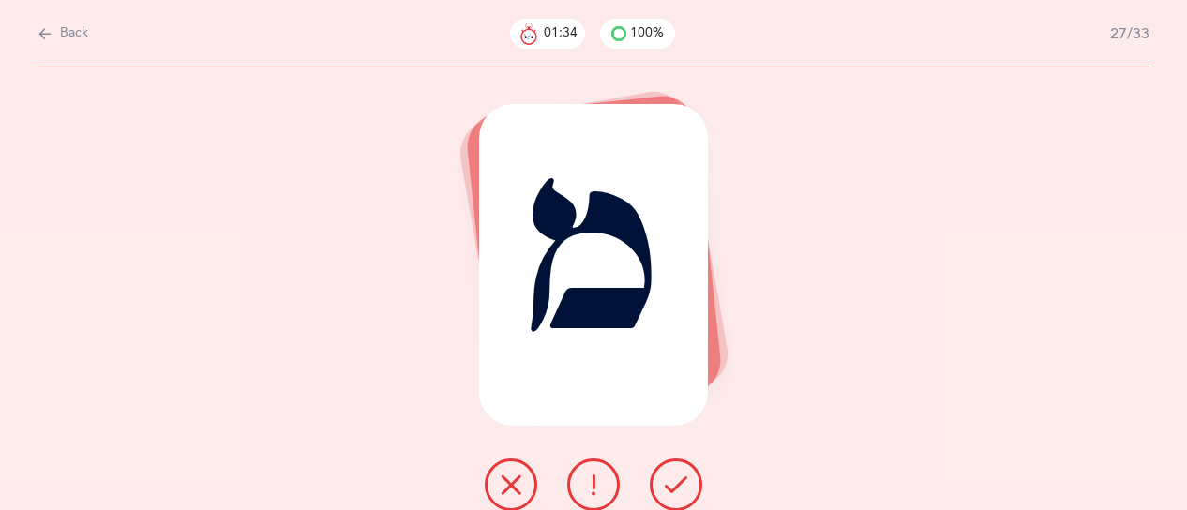
click at [681, 488] on icon at bounding box center [676, 484] width 23 height 23
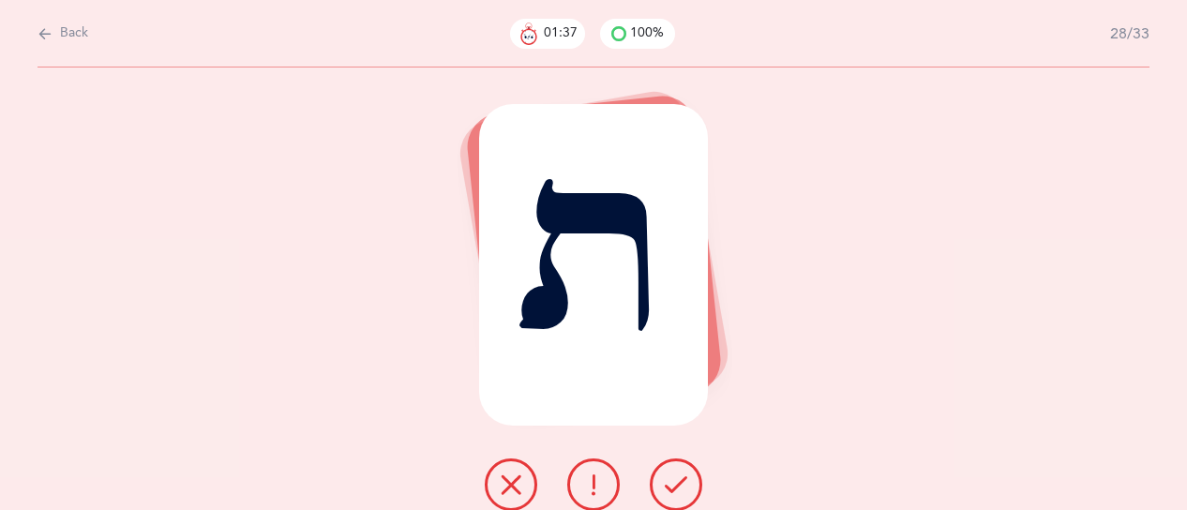
click at [681, 488] on icon at bounding box center [676, 484] width 23 height 23
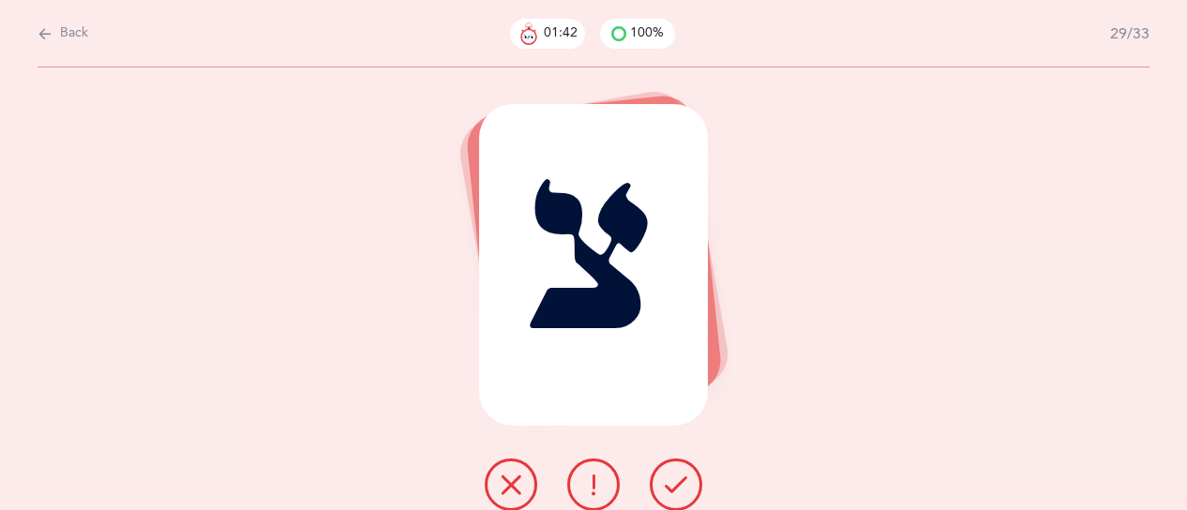
click at [606, 479] on button at bounding box center [593, 484] width 53 height 53
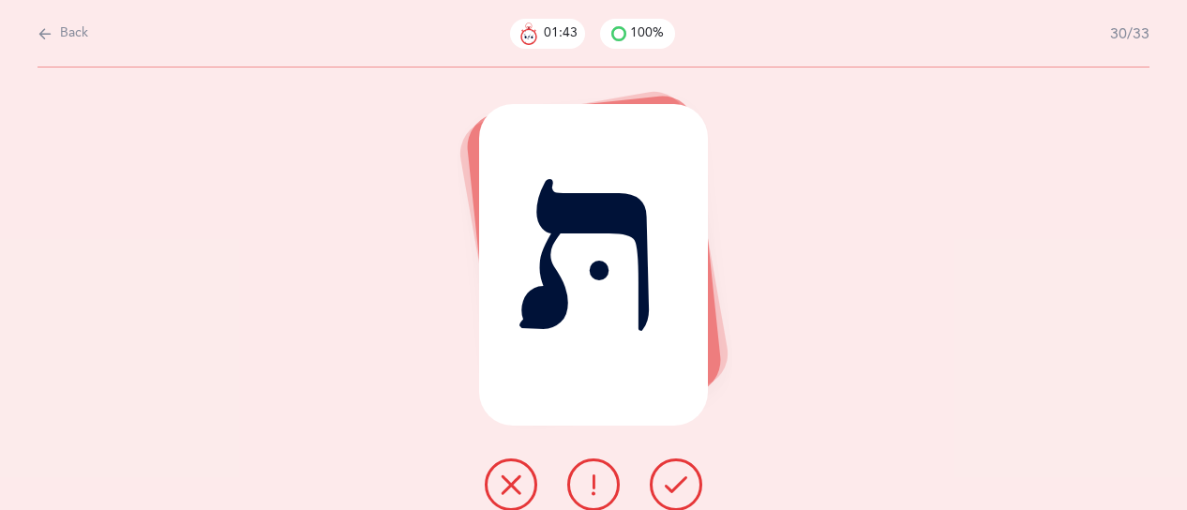
click at [701, 485] on button at bounding box center [676, 484] width 53 height 53
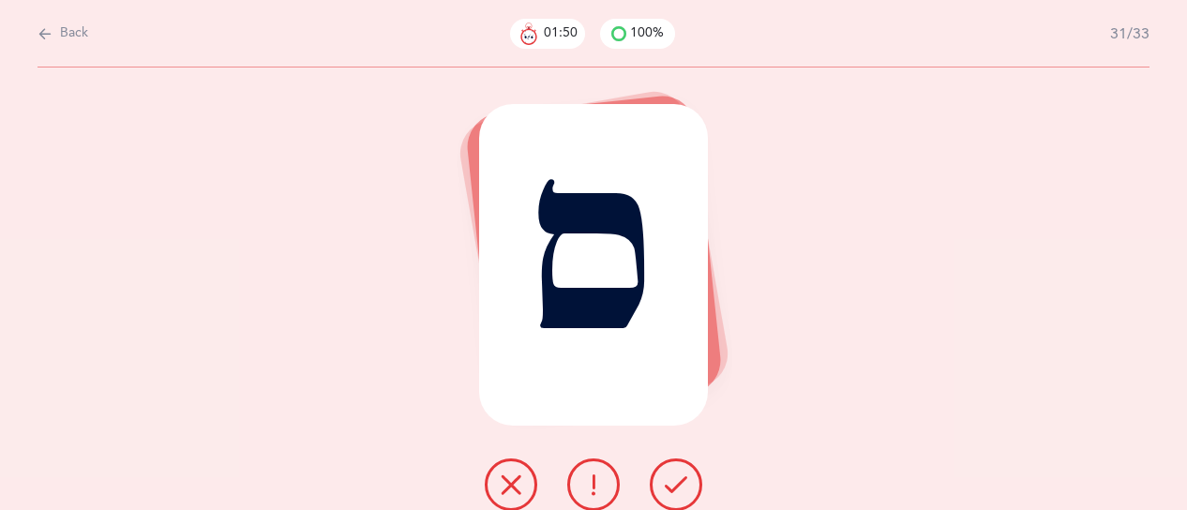
click at [699, 485] on button at bounding box center [676, 484] width 53 height 53
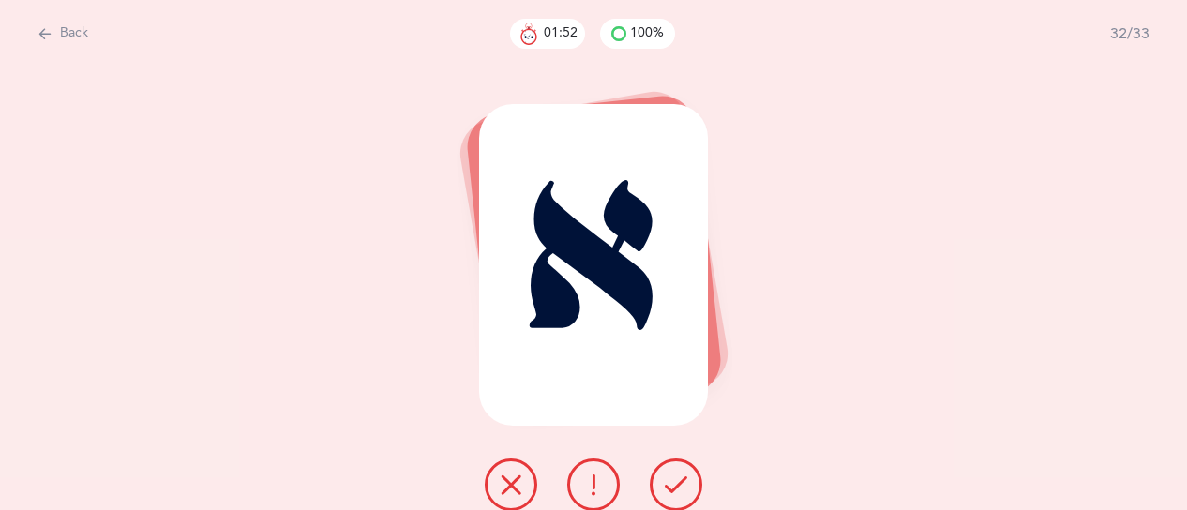
click at [699, 485] on button at bounding box center [676, 484] width 53 height 53
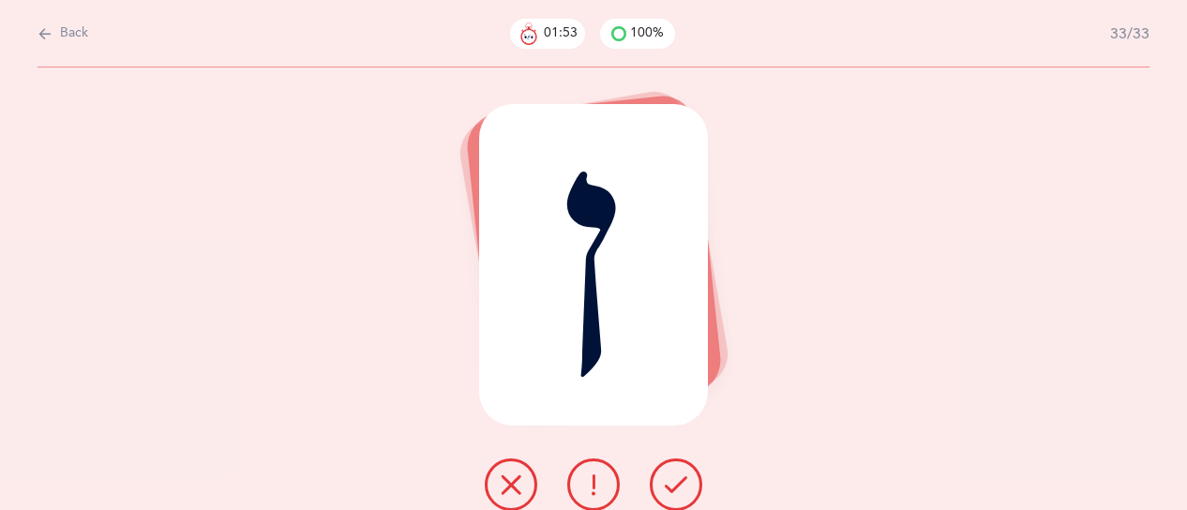
click at [699, 485] on button at bounding box center [676, 484] width 53 height 53
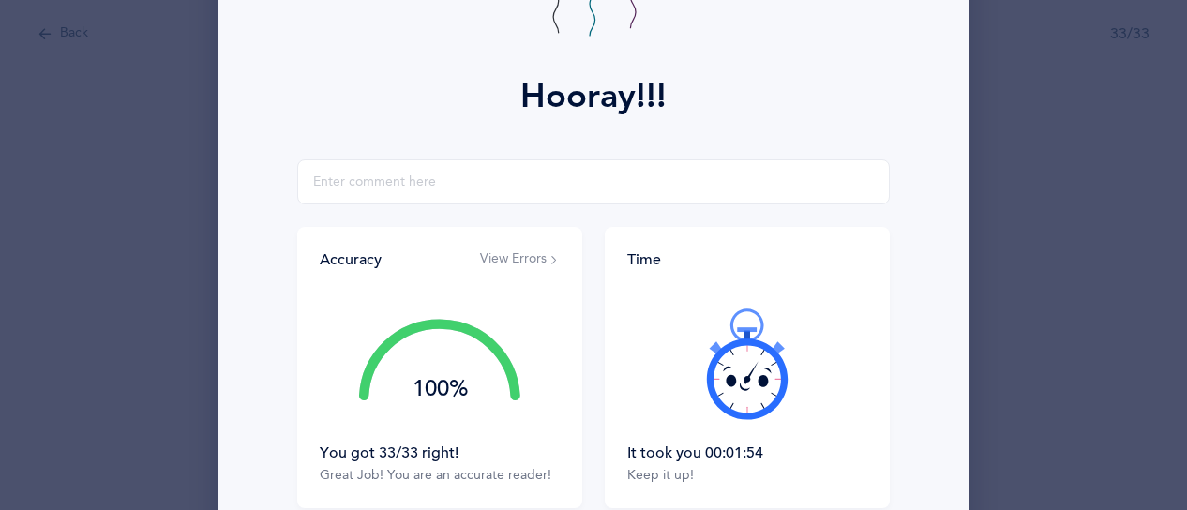
scroll to position [383, 0]
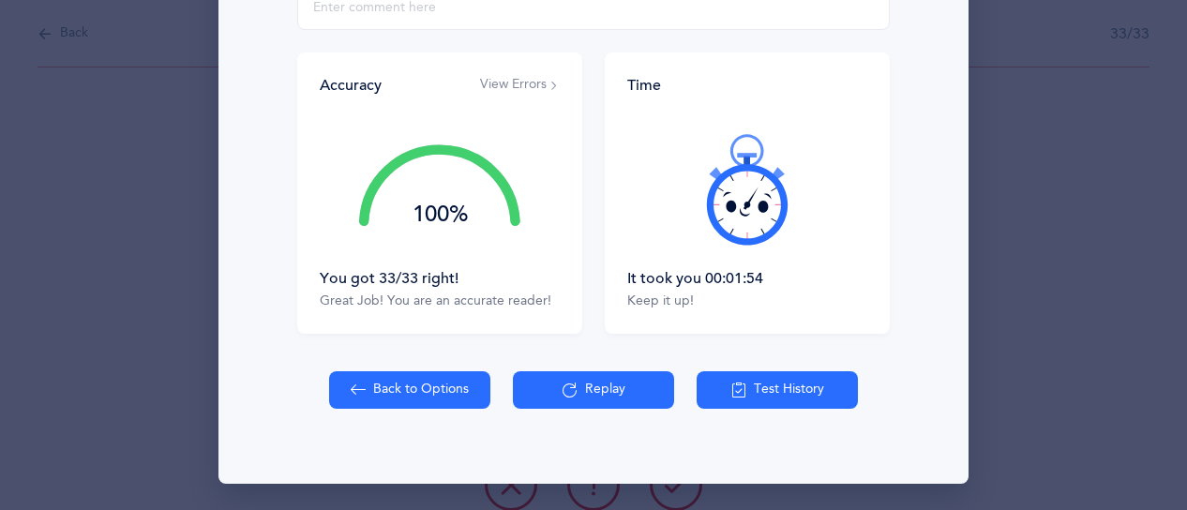
click at [623, 408] on button "Replay" at bounding box center [593, 390] width 161 height 38
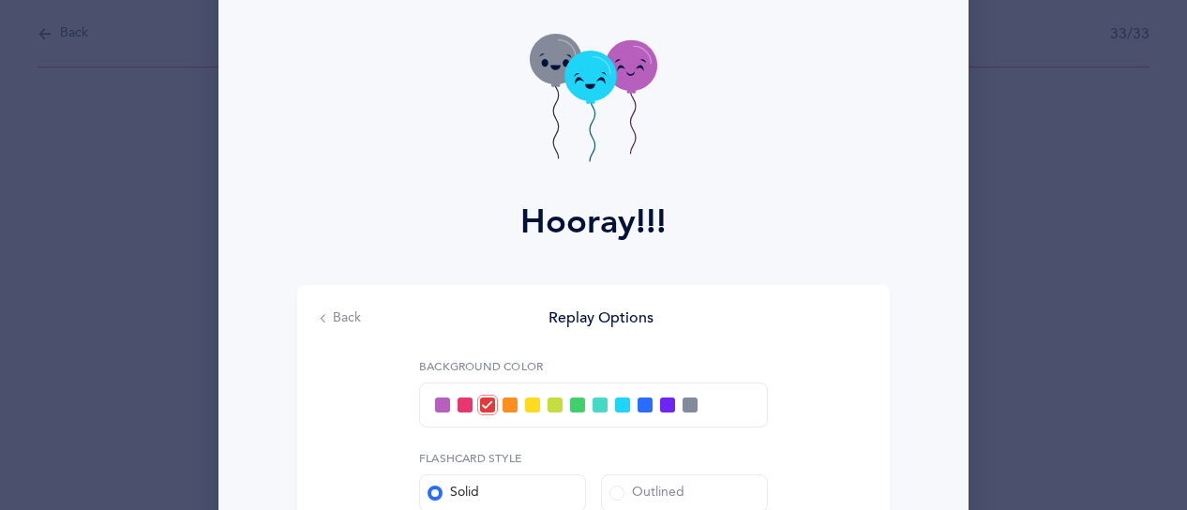
scroll to position [54, 0]
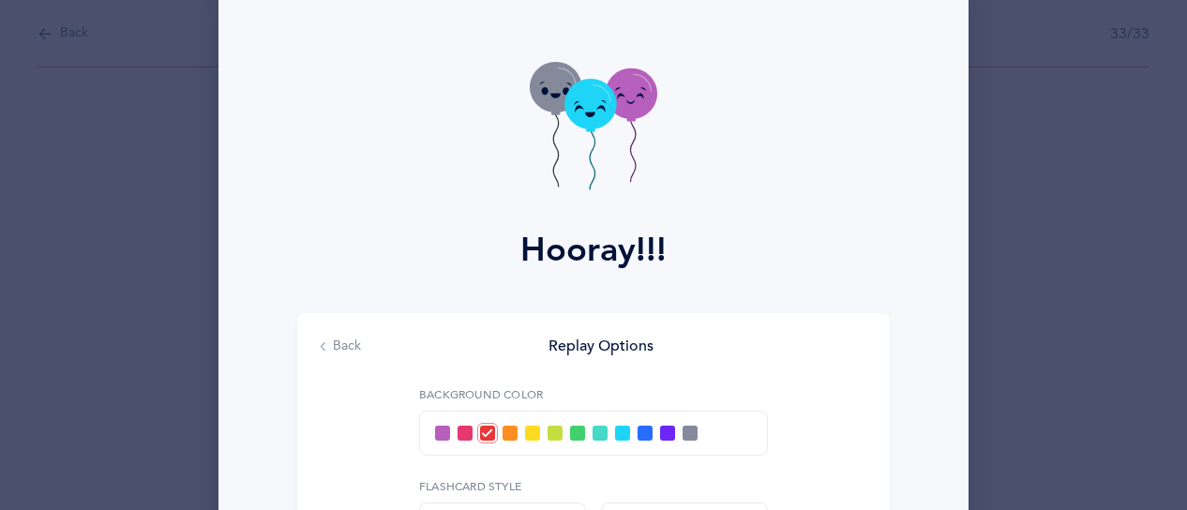
click at [339, 342] on button "Back" at bounding box center [340, 347] width 41 height 19
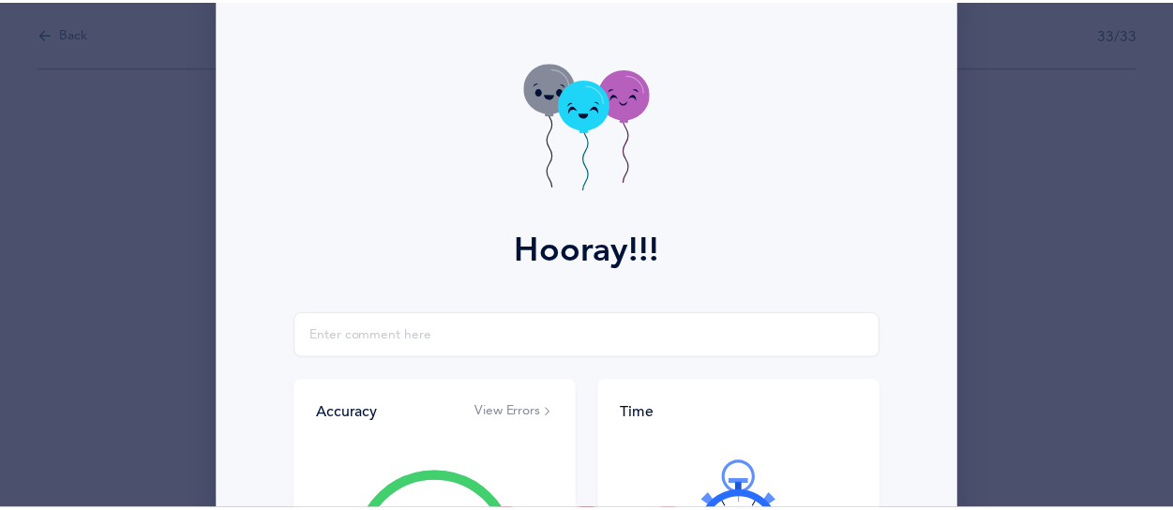
scroll to position [383, 0]
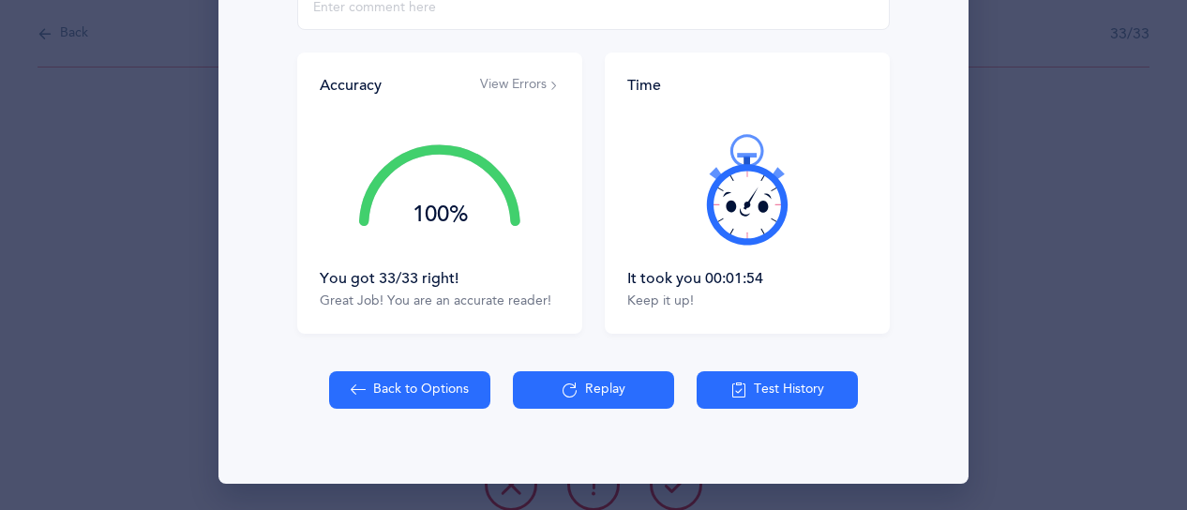
click at [441, 398] on button "Back to Options" at bounding box center [409, 390] width 161 height 38
select select "27"
select select "single"
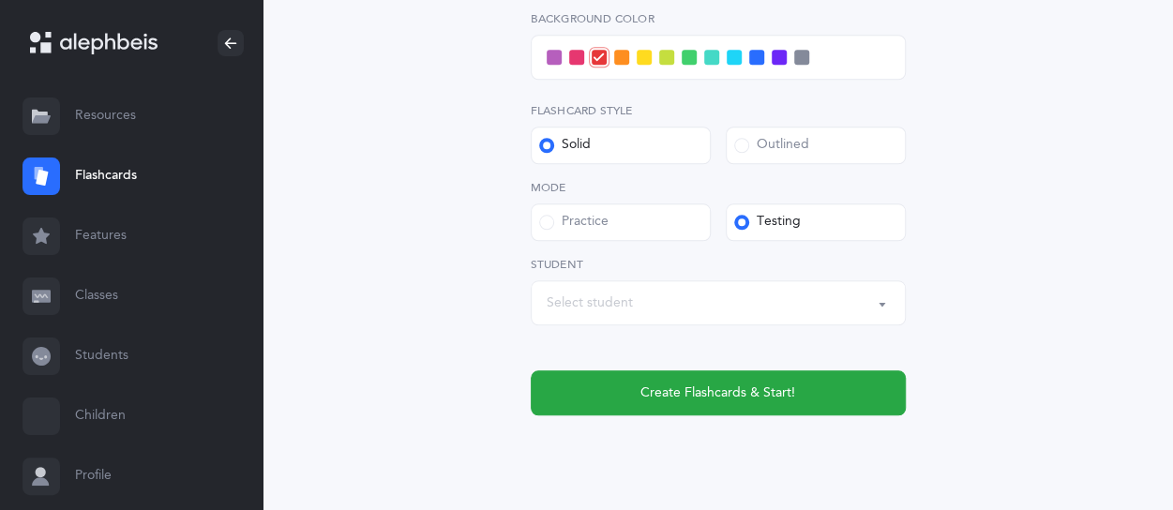
scroll to position [844, 0]
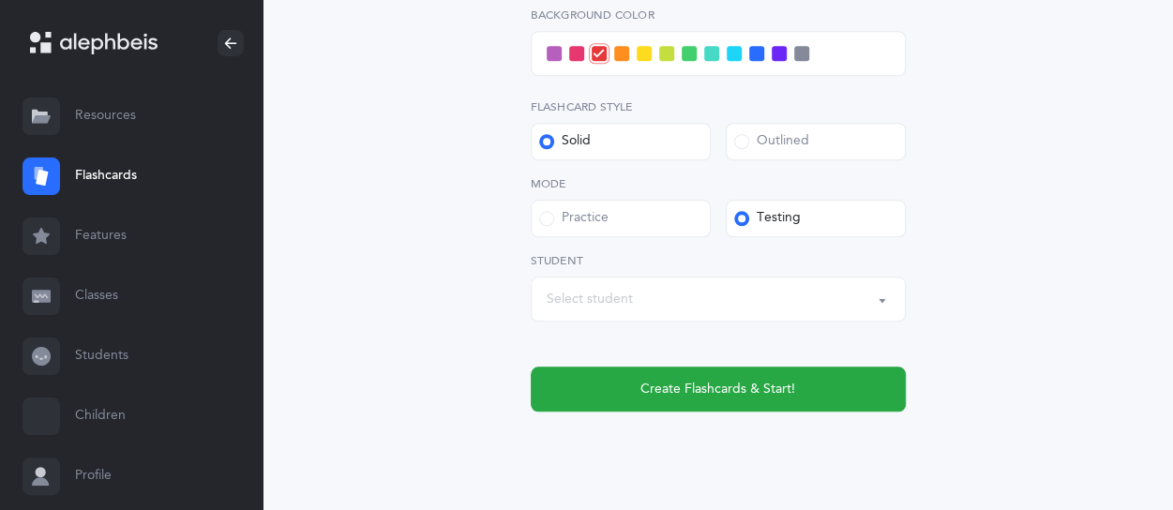
click at [777, 283] on div "Select student" at bounding box center [718, 299] width 343 height 32
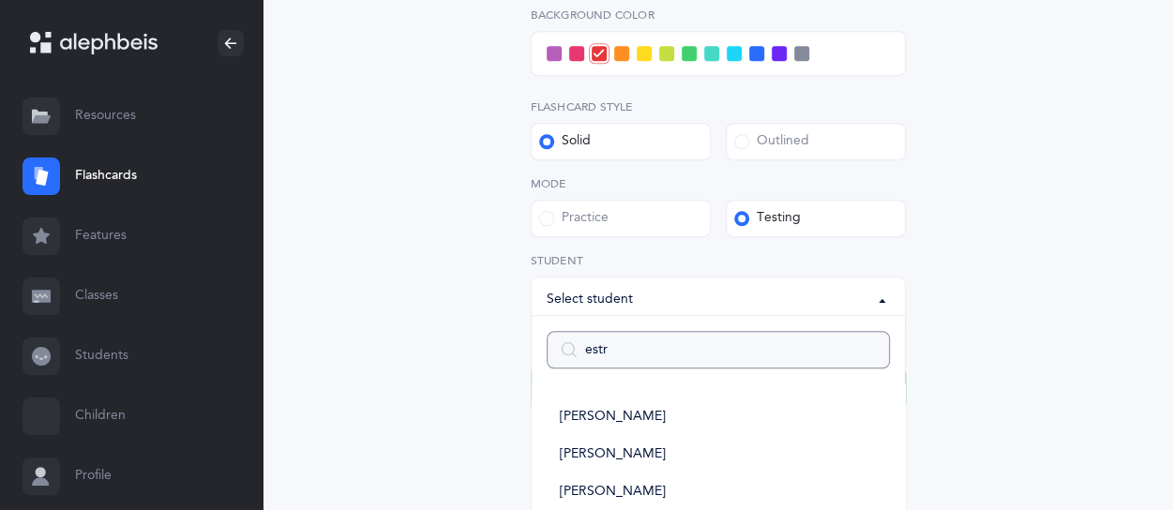
type input "estri"
select select
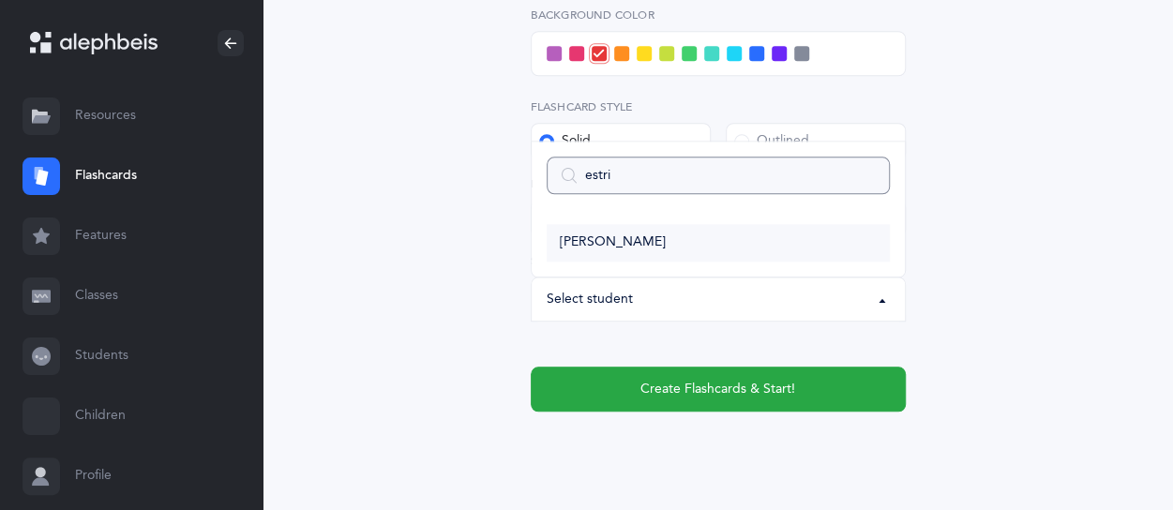
type input "estri"
click at [665, 243] on link "[PERSON_NAME]" at bounding box center [718, 243] width 343 height 38
select select "14490"
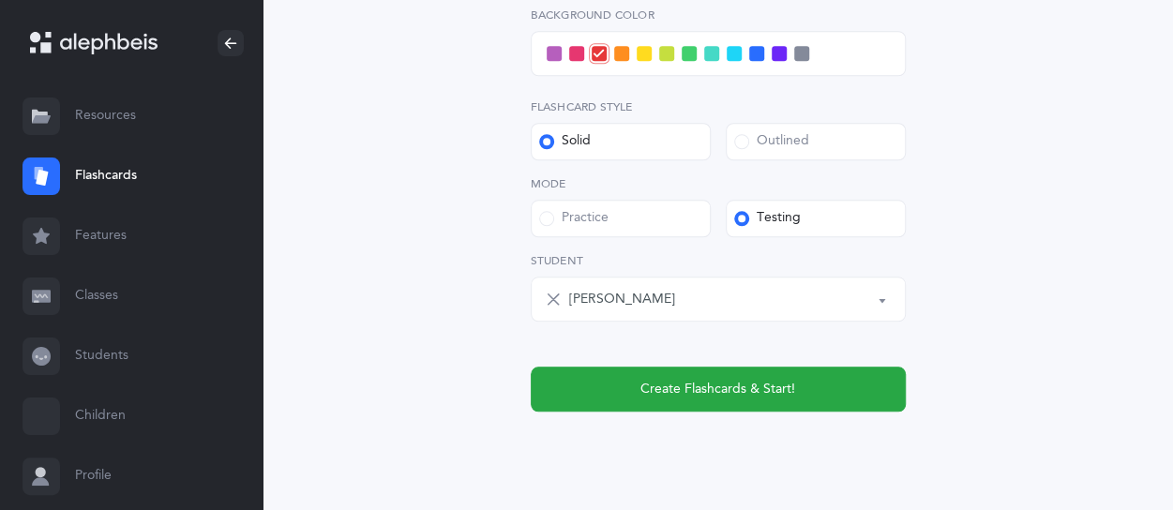
click at [549, 62] on div at bounding box center [718, 53] width 375 height 45
click at [550, 55] on span at bounding box center [554, 53] width 15 height 15
click at [0, 0] on input "checkbox" at bounding box center [0, 0] width 0 height 0
click at [754, 149] on div "Outlined" at bounding box center [771, 141] width 75 height 19
click at [0, 0] on input "Outlined" at bounding box center [0, 0] width 0 height 0
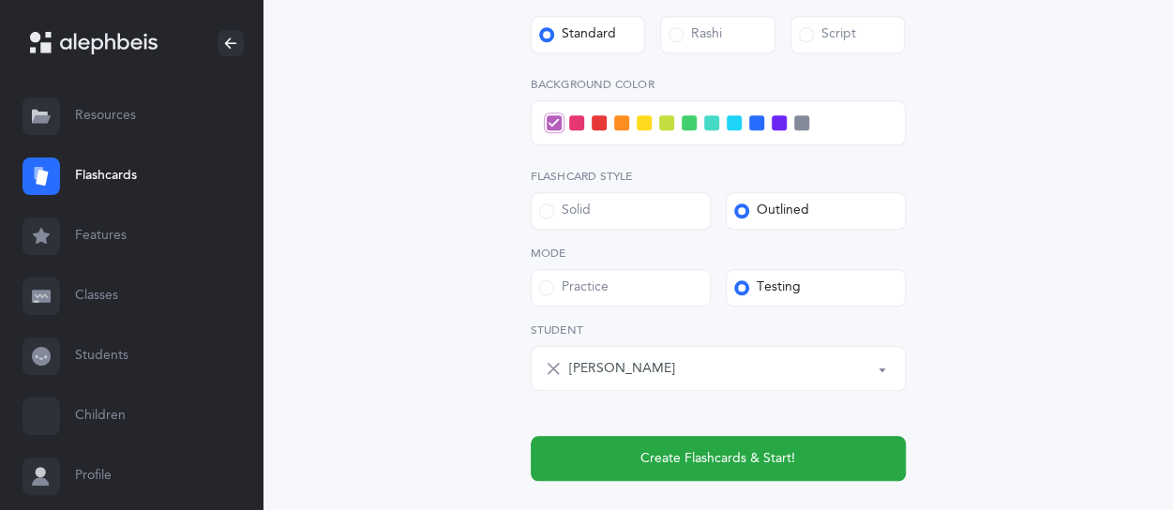
scroll to position [802, 0]
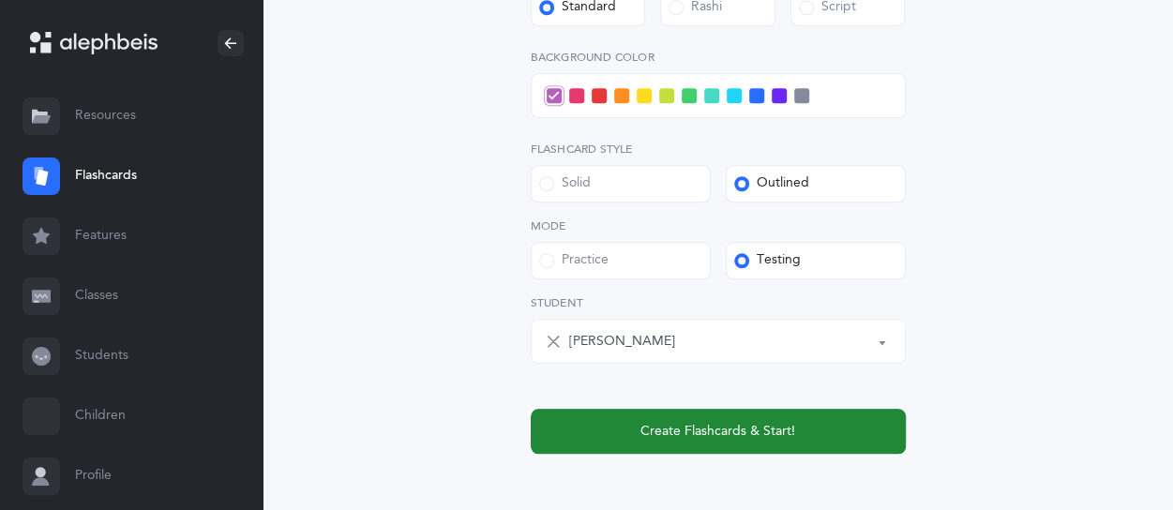
click at [842, 432] on button "Create Flashcards & Start!" at bounding box center [718, 431] width 375 height 45
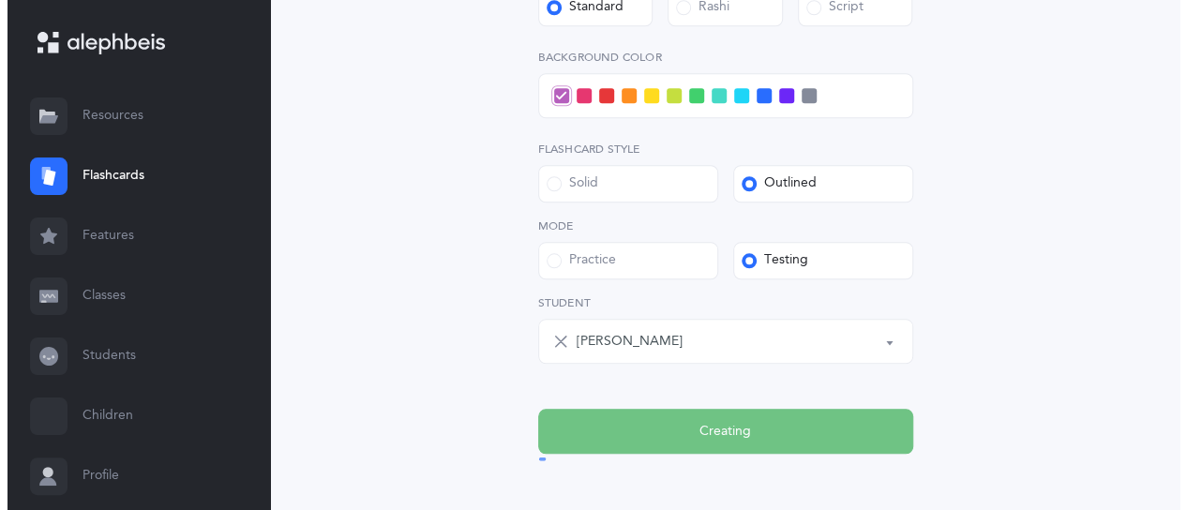
scroll to position [0, 0]
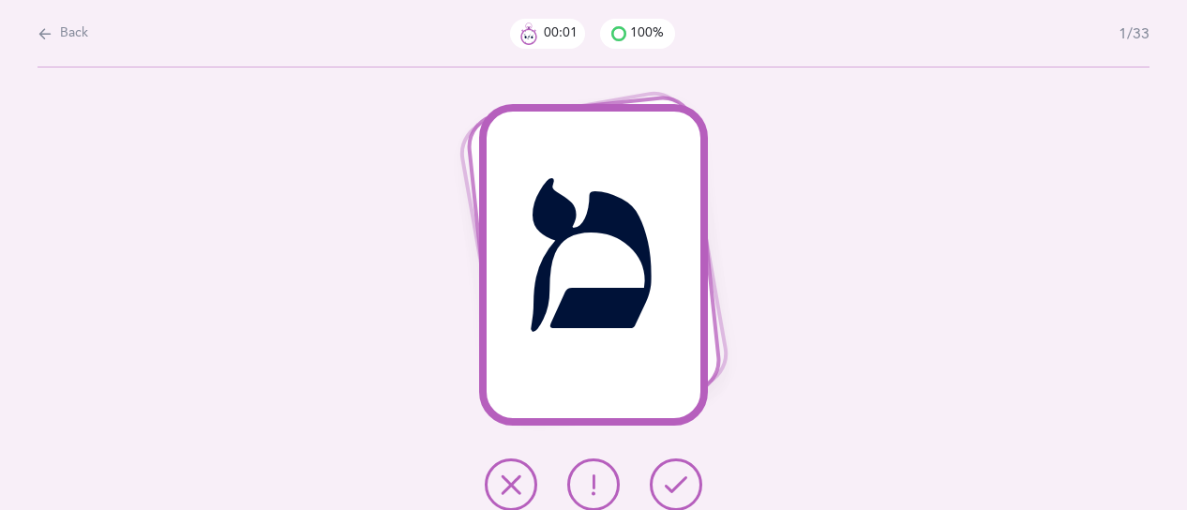
click at [692, 488] on button at bounding box center [676, 484] width 53 height 53
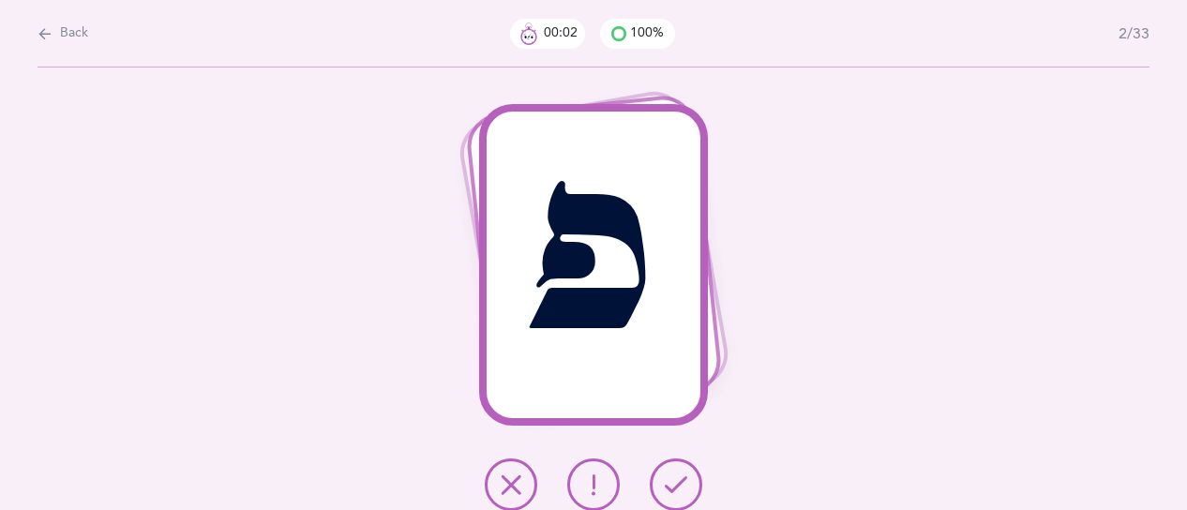
click at [691, 488] on button at bounding box center [676, 484] width 53 height 53
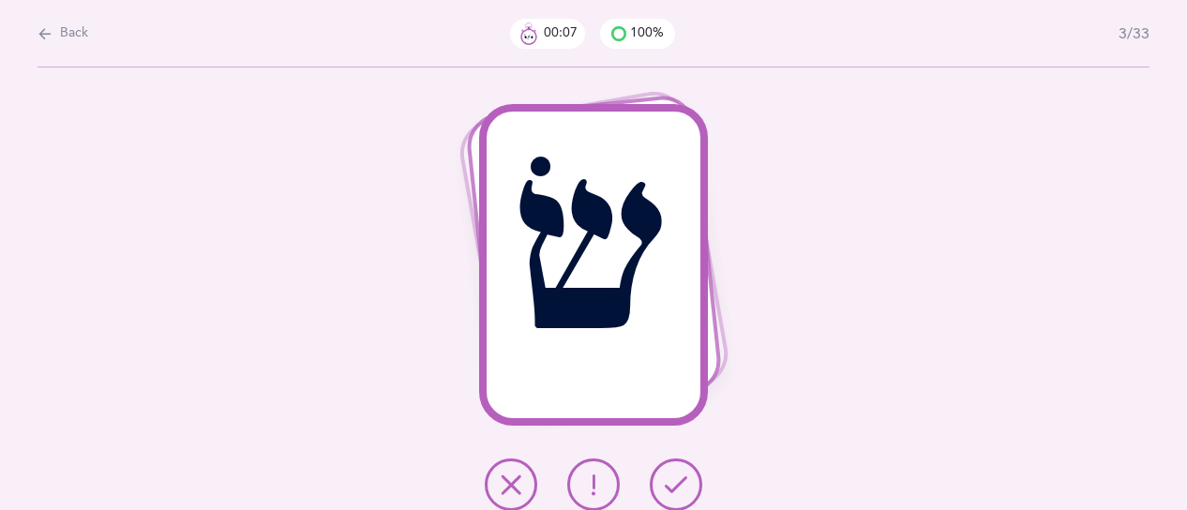
click at [582, 480] on icon at bounding box center [593, 484] width 23 height 23
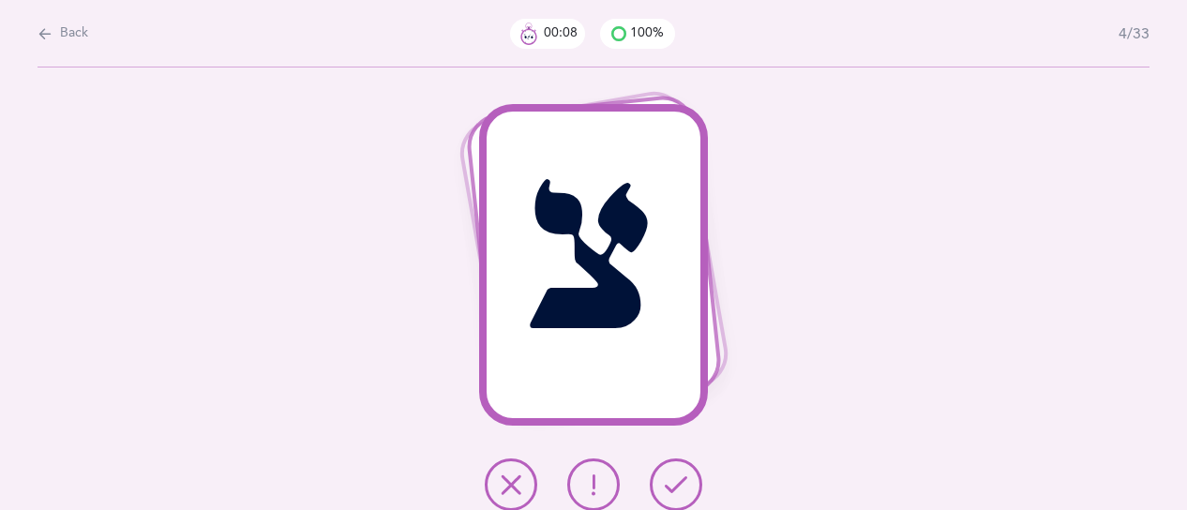
click at [683, 487] on icon at bounding box center [676, 484] width 23 height 23
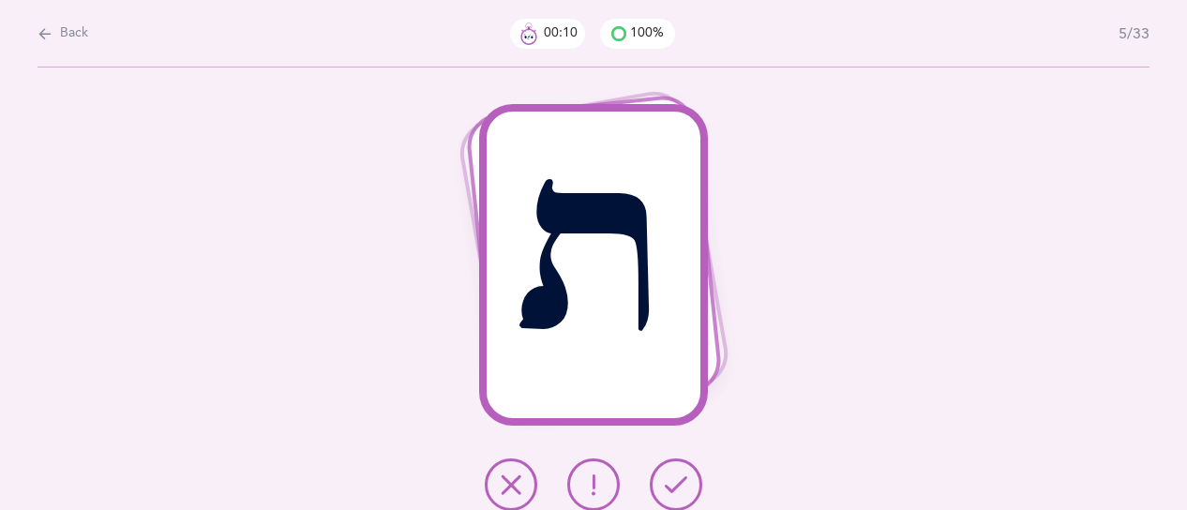
click at [681, 485] on icon at bounding box center [676, 484] width 23 height 23
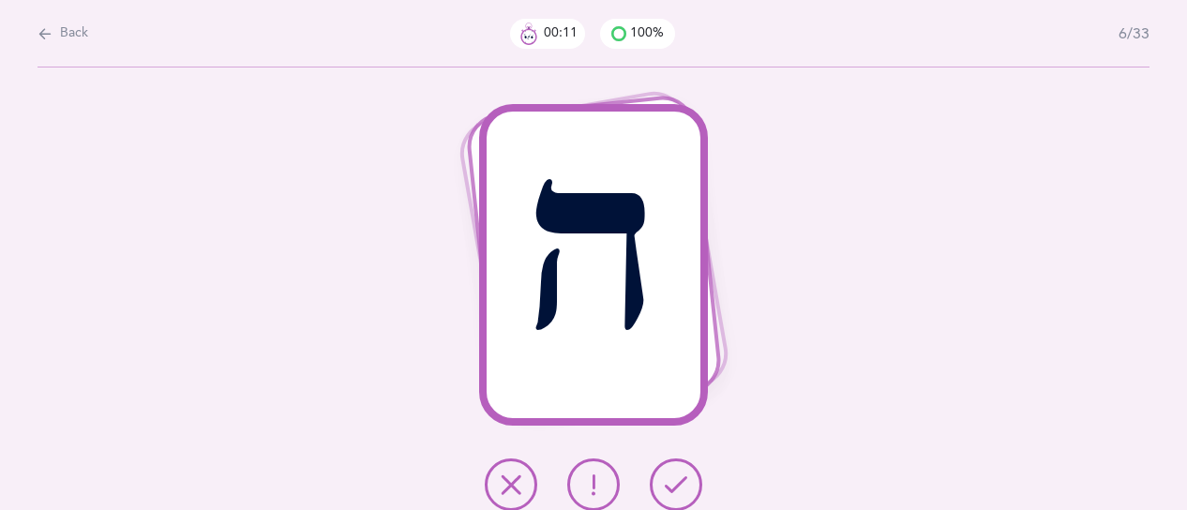
click at [681, 485] on icon at bounding box center [676, 484] width 23 height 23
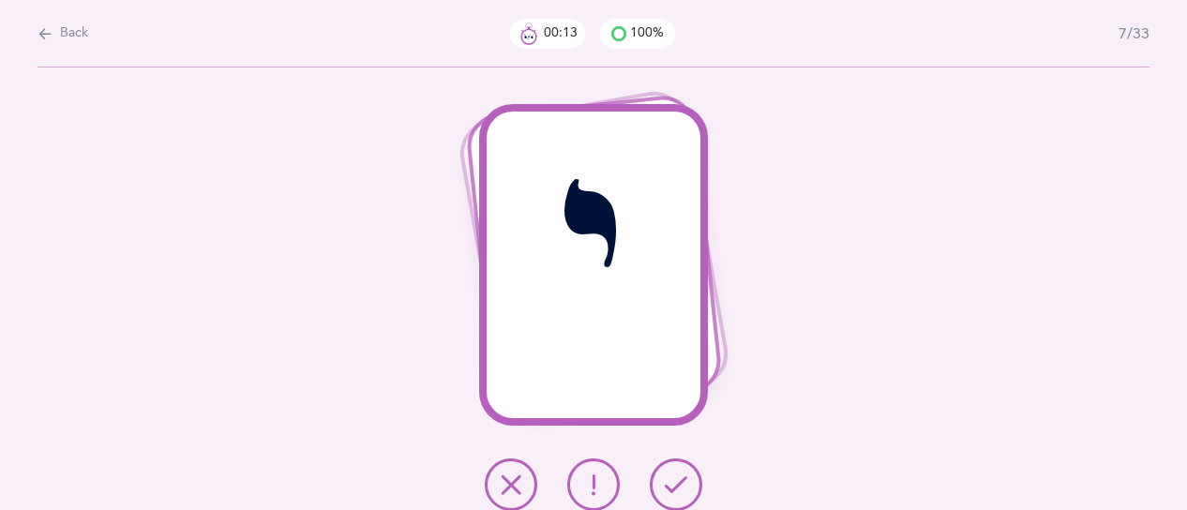
click at [681, 485] on icon at bounding box center [676, 484] width 23 height 23
click at [681, 484] on icon at bounding box center [676, 484] width 23 height 23
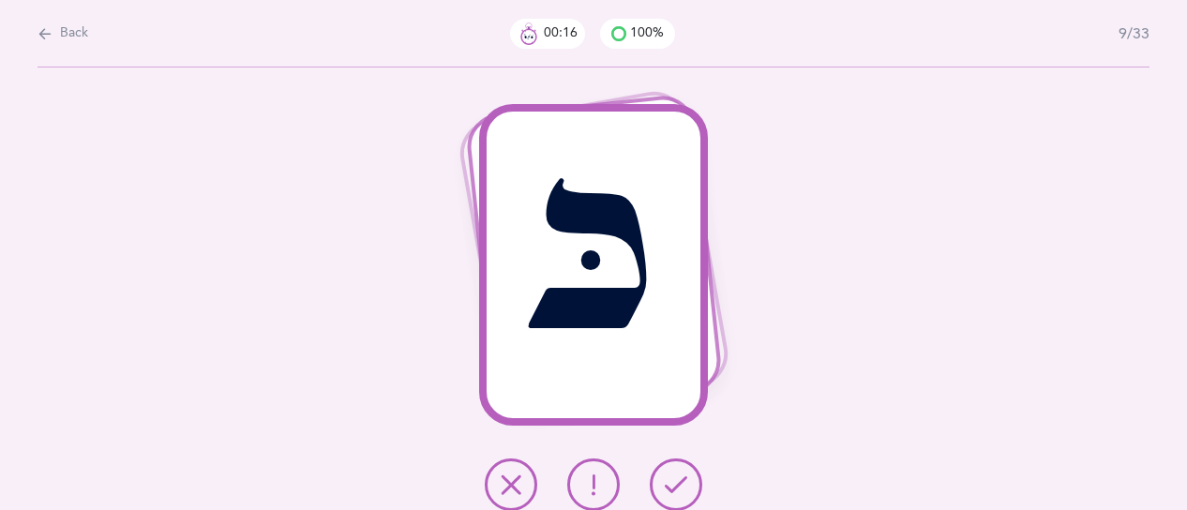
click at [681, 484] on icon at bounding box center [676, 484] width 23 height 23
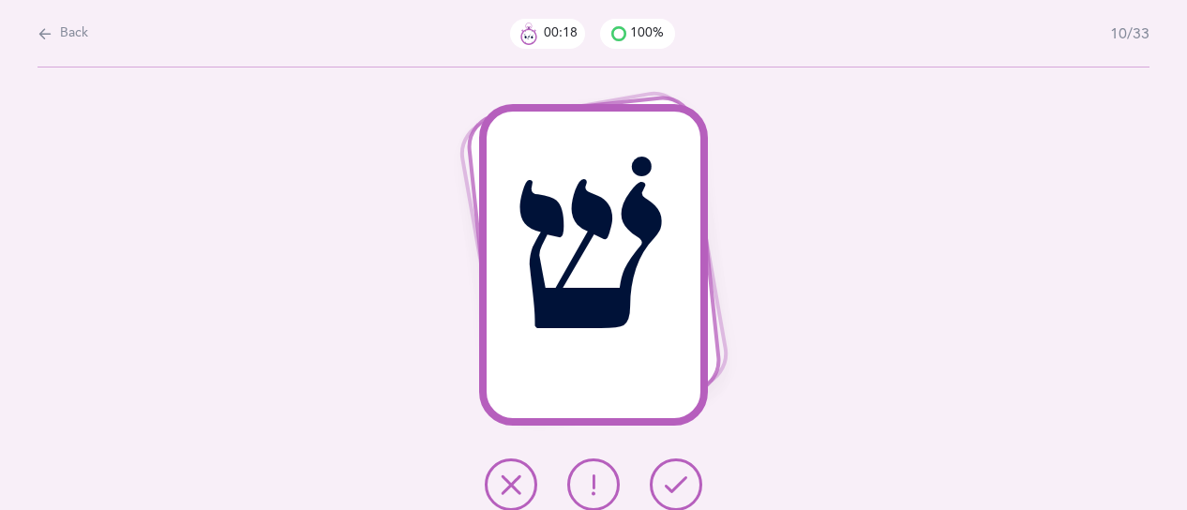
click at [681, 484] on icon at bounding box center [676, 484] width 23 height 23
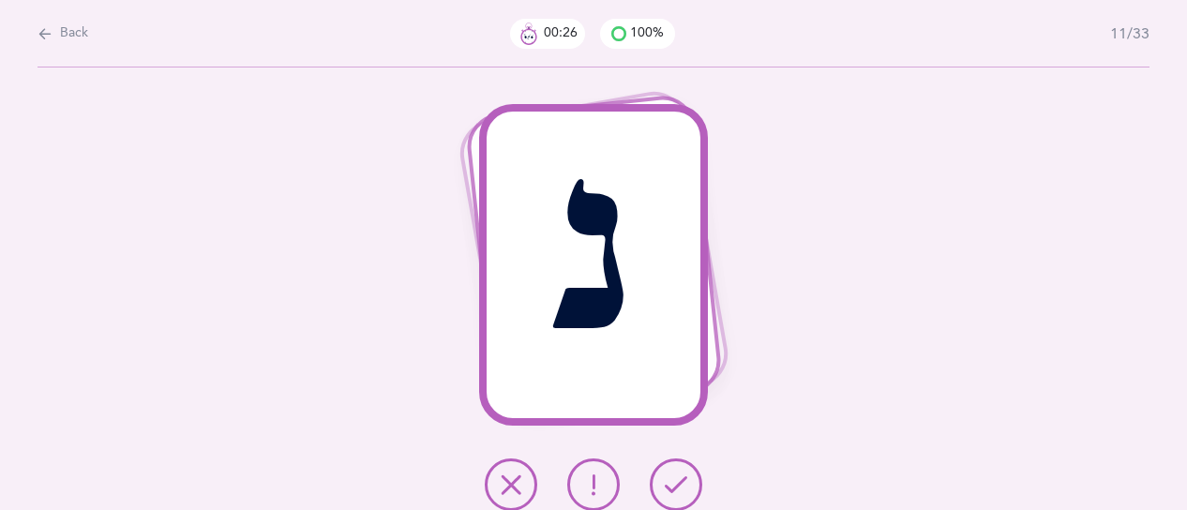
click at [681, 482] on icon at bounding box center [676, 484] width 23 height 23
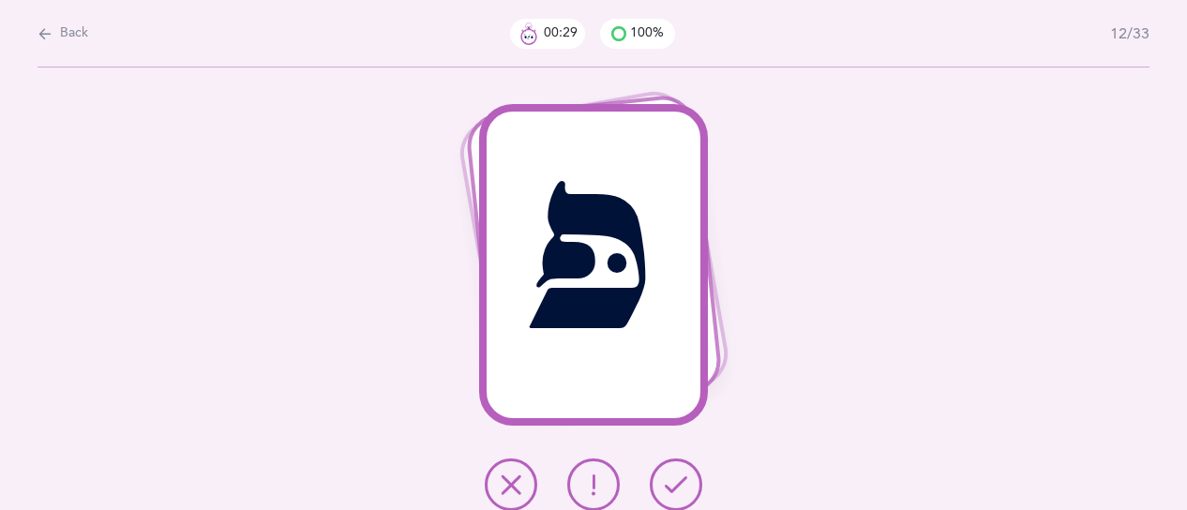
click at [694, 477] on button at bounding box center [676, 484] width 53 height 53
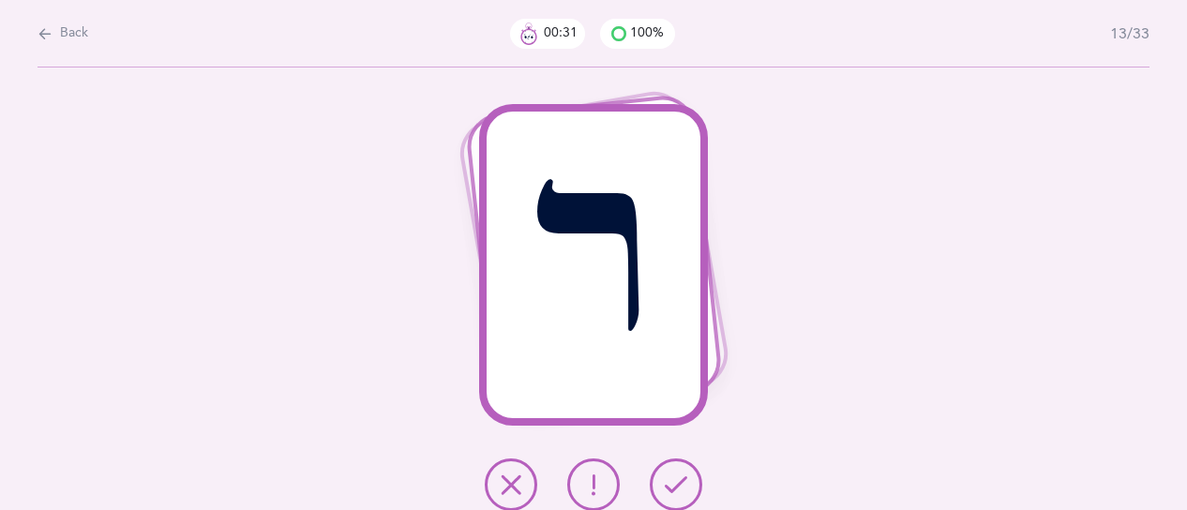
click at [694, 477] on button at bounding box center [676, 484] width 53 height 53
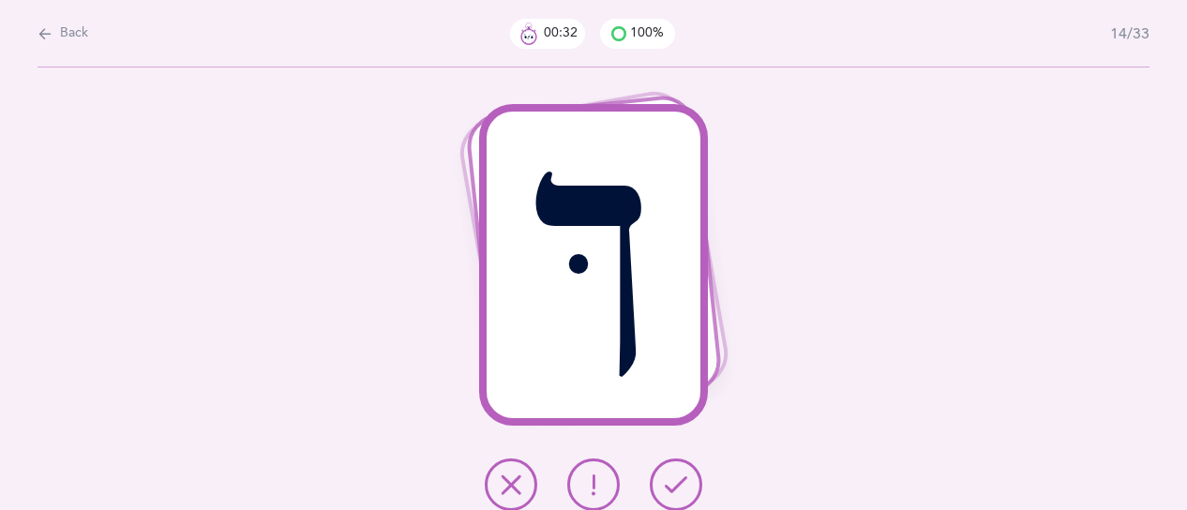
click at [694, 477] on button at bounding box center [676, 484] width 53 height 53
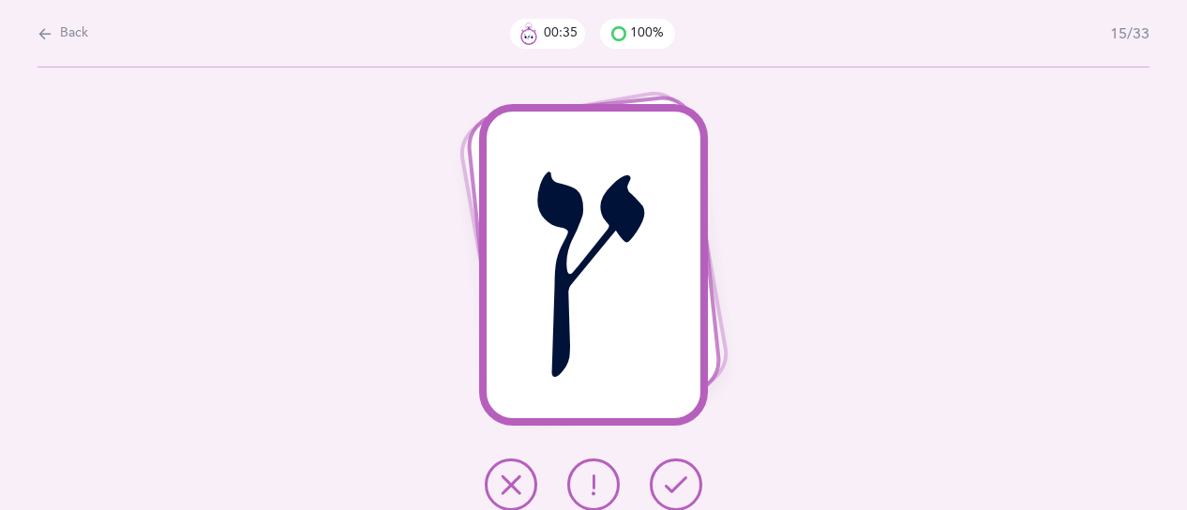
click at [694, 477] on button at bounding box center [676, 484] width 53 height 53
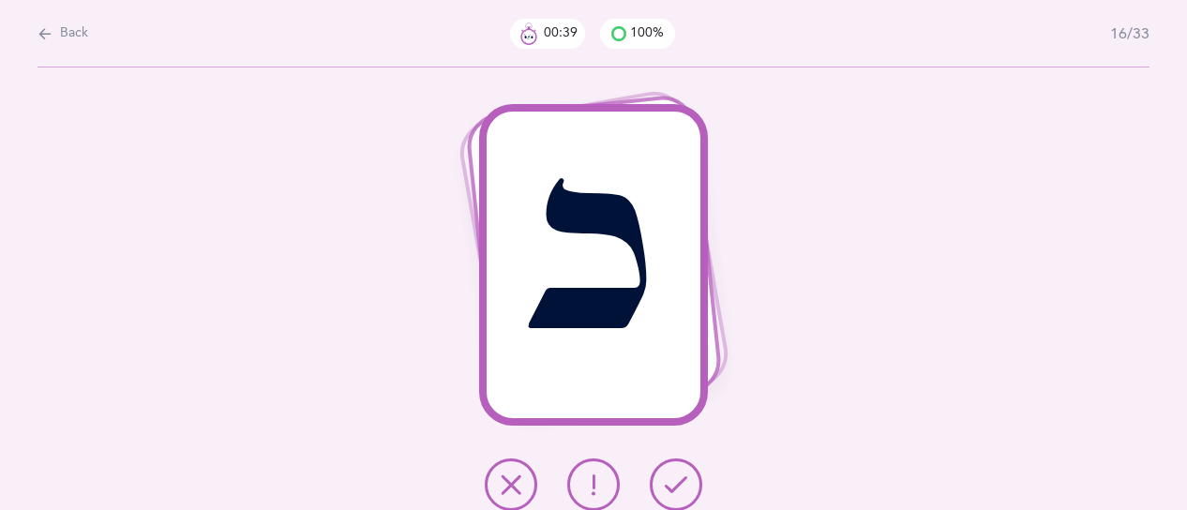
drag, startPoint x: 694, startPoint y: 477, endPoint x: 593, endPoint y: 475, distance: 101.3
click at [593, 475] on div at bounding box center [594, 484] width 248 height 53
click at [621, 475] on div at bounding box center [594, 484] width 248 height 53
click at [608, 479] on button at bounding box center [593, 484] width 53 height 53
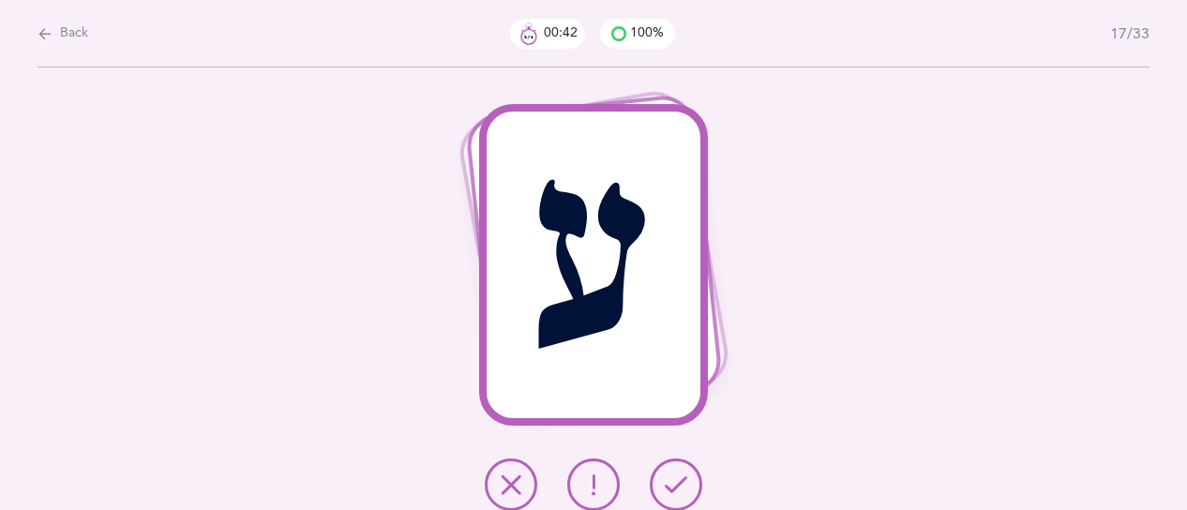
click at [654, 491] on button at bounding box center [676, 484] width 53 height 53
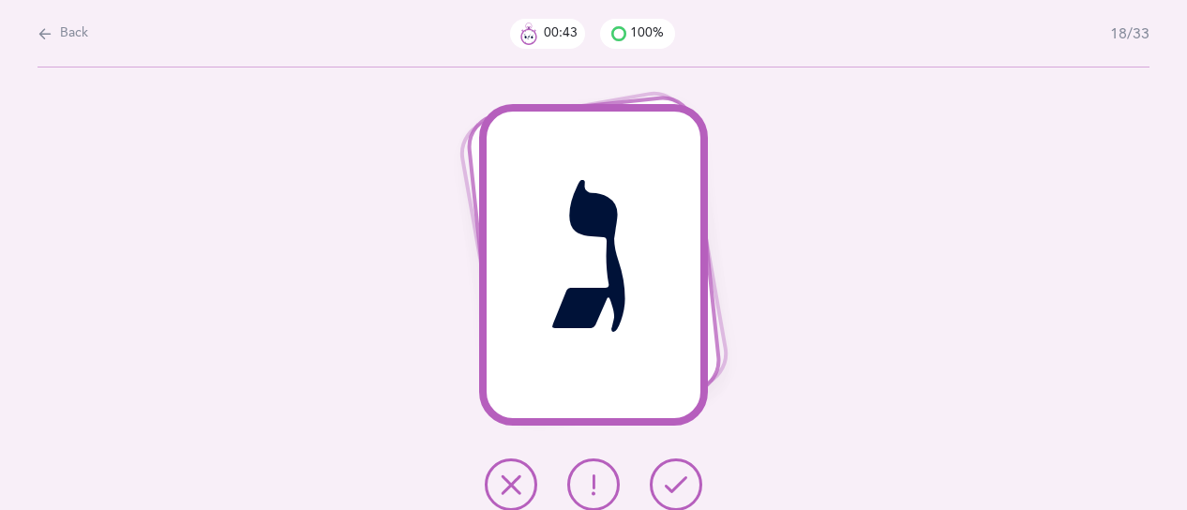
click at [676, 488] on icon at bounding box center [676, 484] width 23 height 23
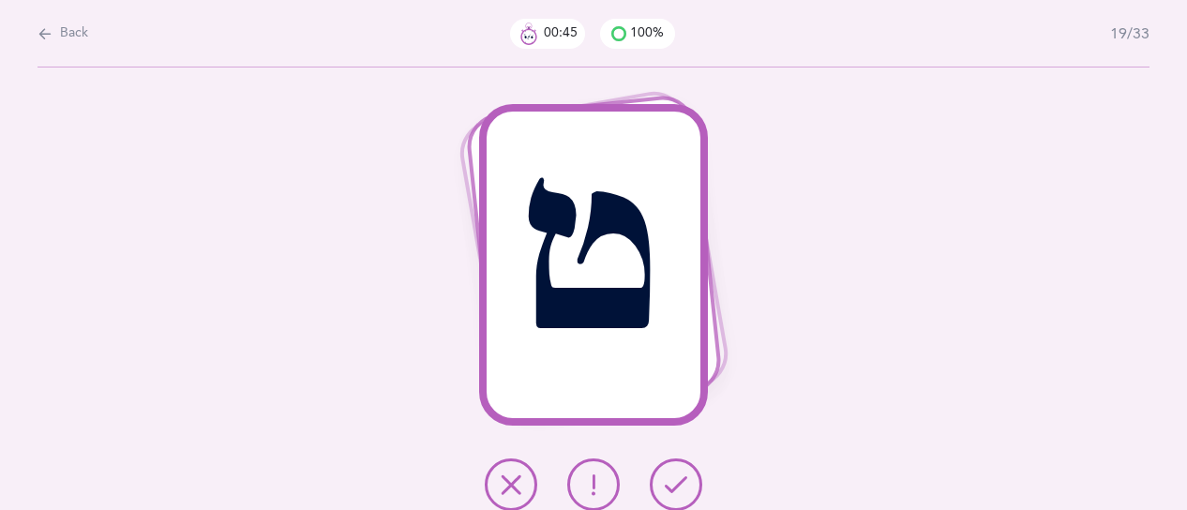
click at [676, 488] on icon at bounding box center [676, 484] width 23 height 23
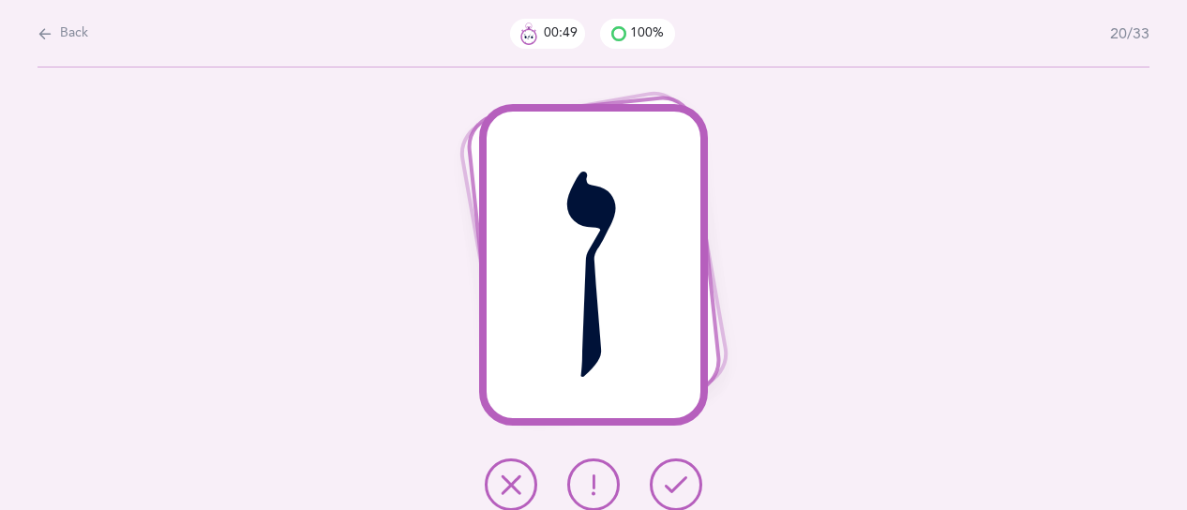
click at [680, 488] on icon at bounding box center [676, 484] width 23 height 23
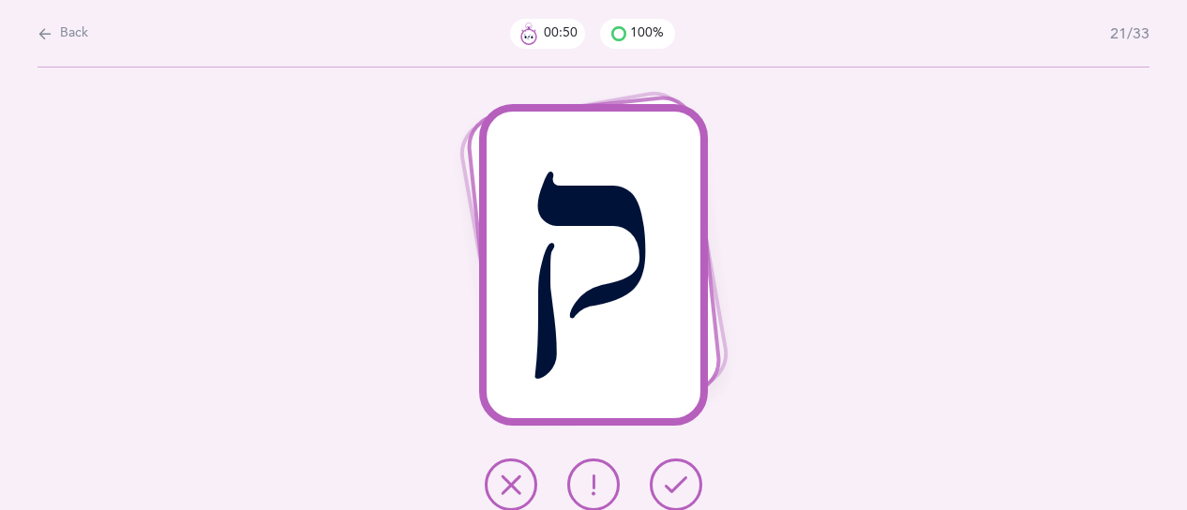
click at [684, 488] on icon at bounding box center [676, 484] width 23 height 23
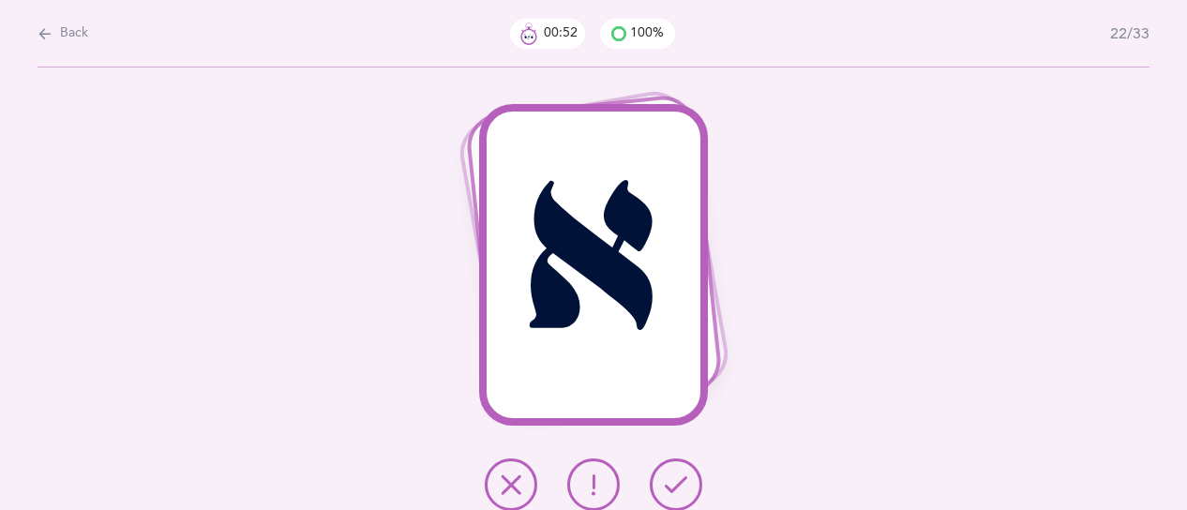
click at [684, 488] on icon at bounding box center [676, 484] width 23 height 23
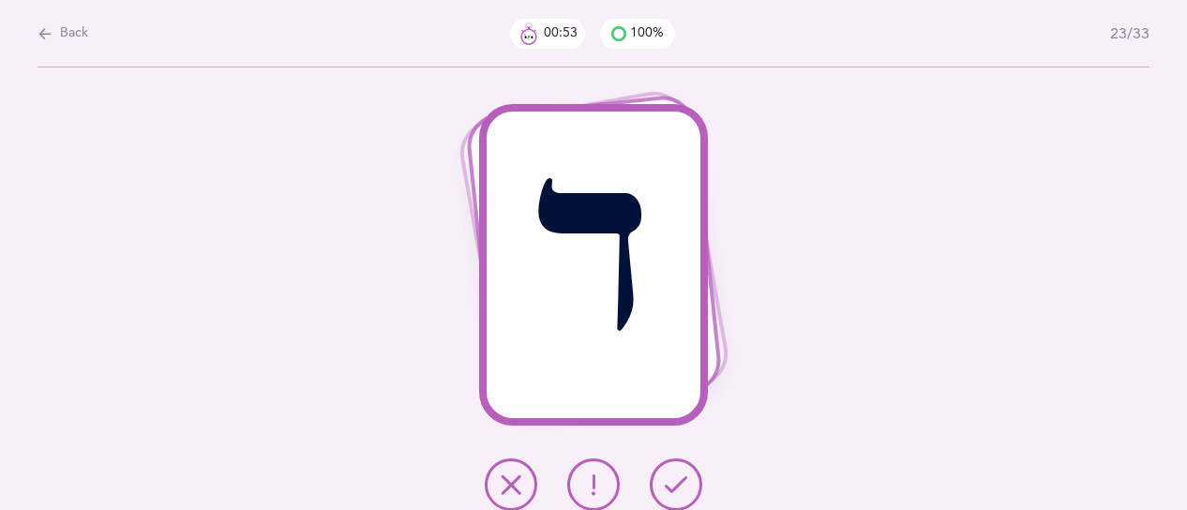
click at [684, 488] on icon at bounding box center [676, 484] width 23 height 23
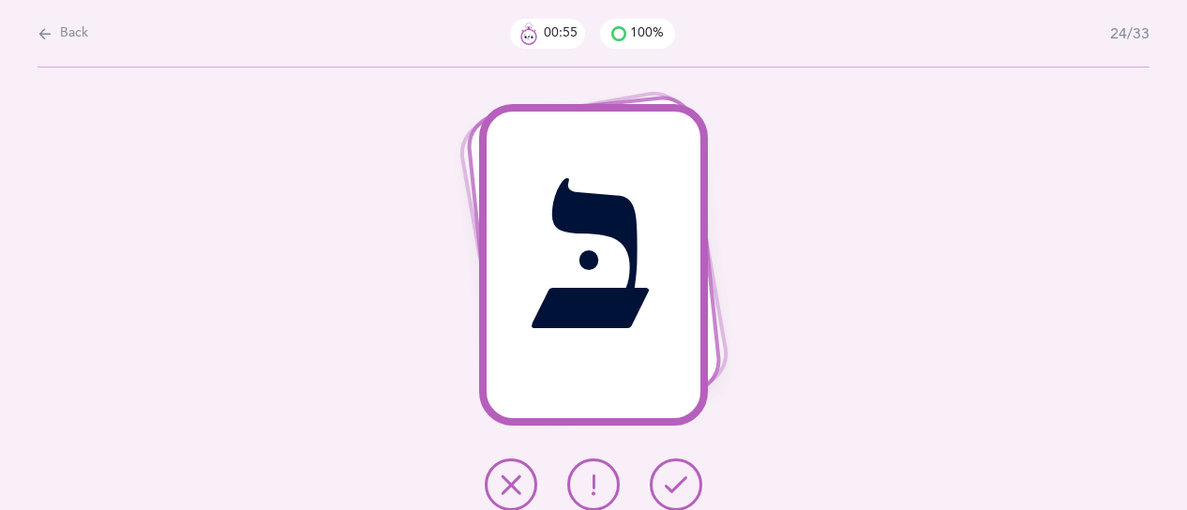
click at [684, 488] on icon at bounding box center [676, 484] width 23 height 23
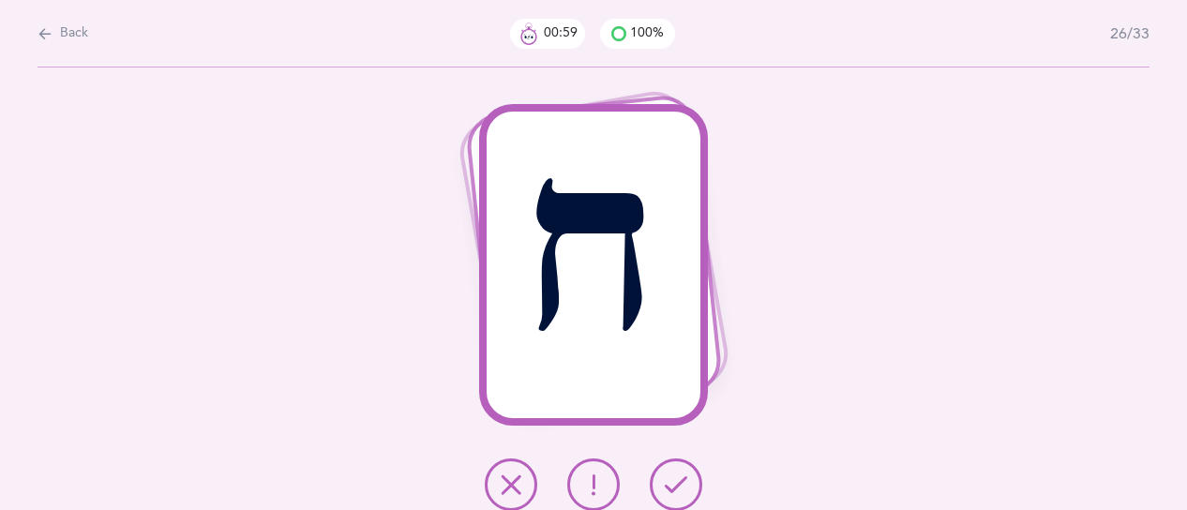
click at [686, 485] on icon at bounding box center [676, 484] width 23 height 23
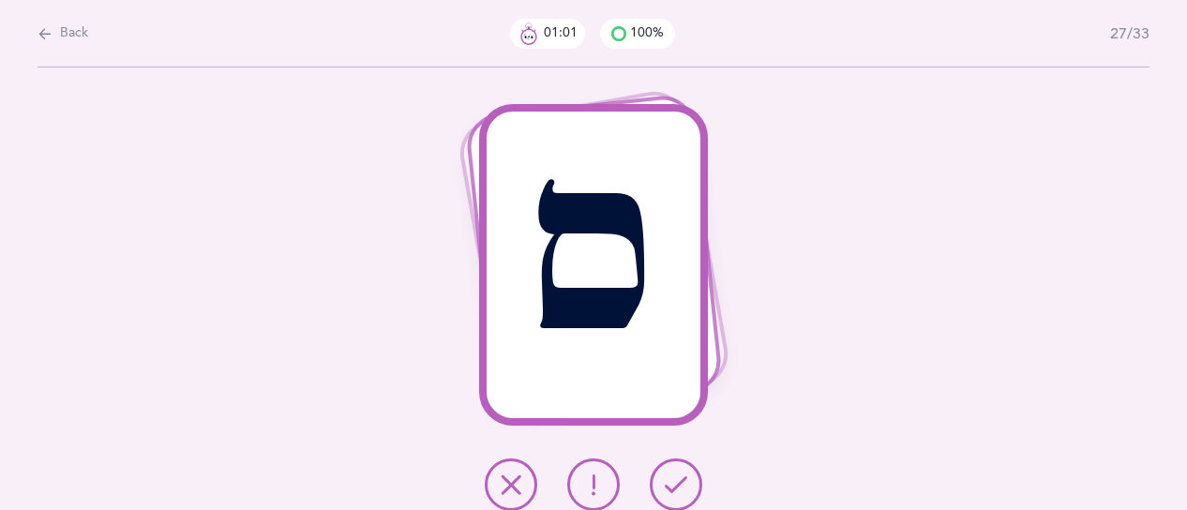
click at [686, 485] on icon at bounding box center [676, 484] width 23 height 23
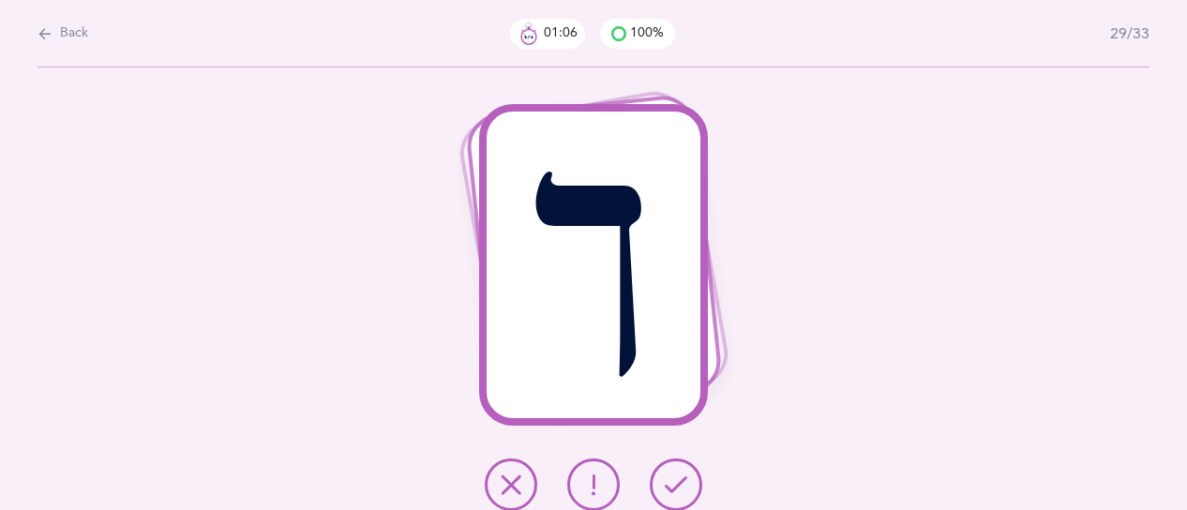
click at [686, 485] on icon at bounding box center [676, 484] width 23 height 23
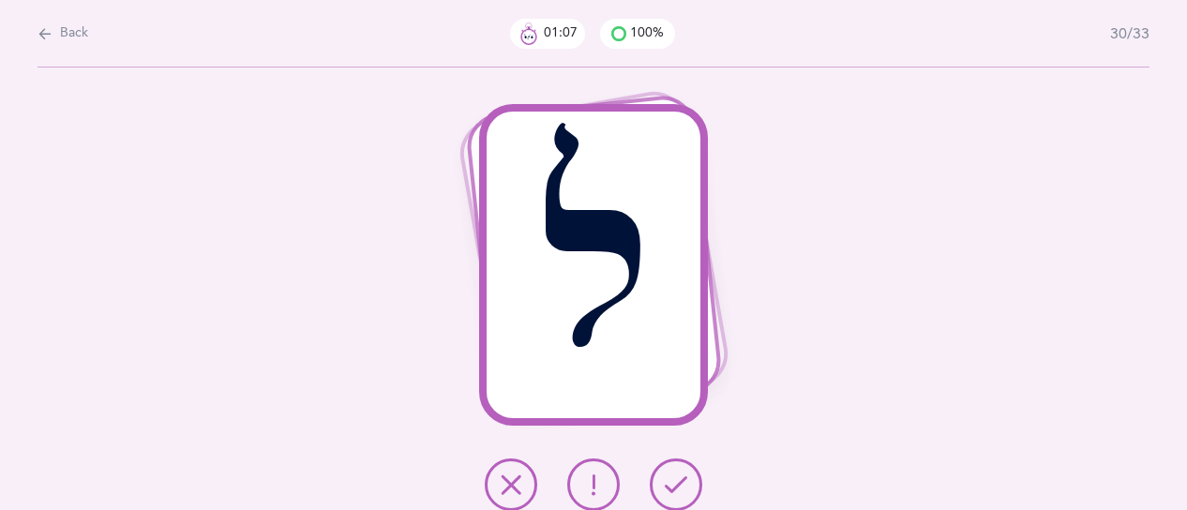
click at [687, 485] on button at bounding box center [676, 484] width 53 height 53
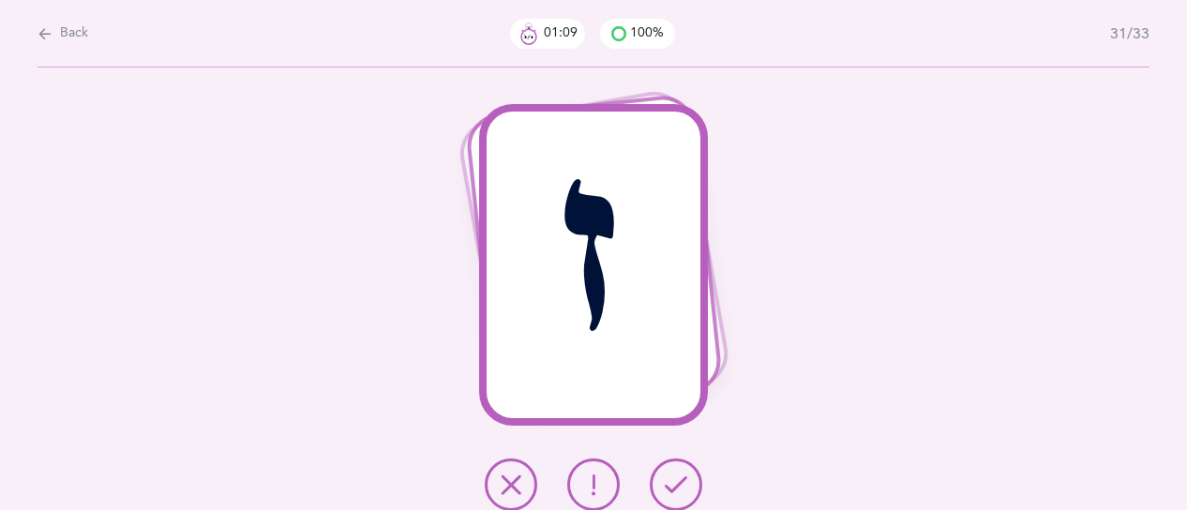
click at [687, 485] on button at bounding box center [676, 484] width 53 height 53
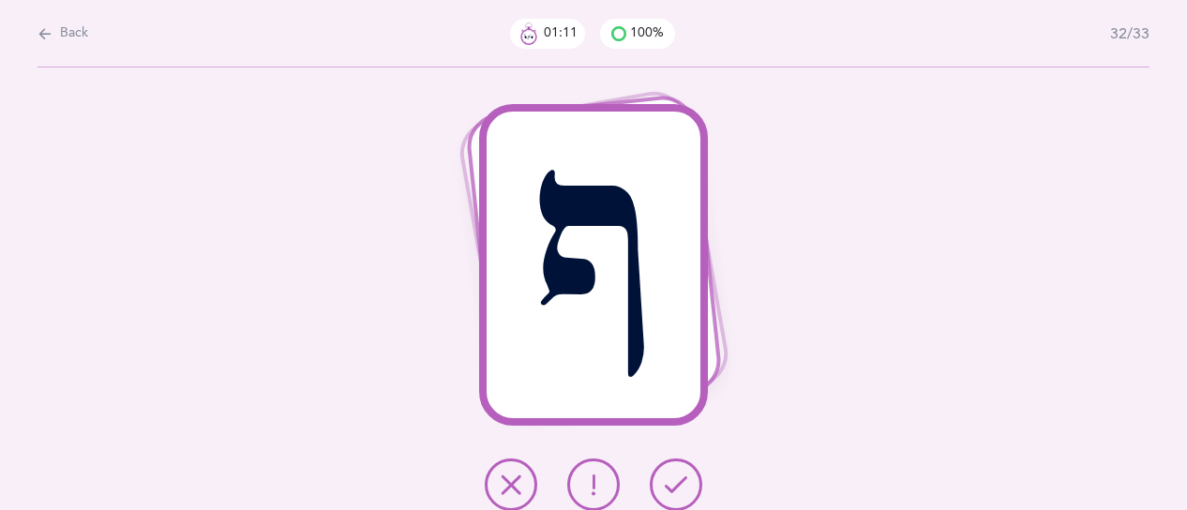
click at [687, 485] on button at bounding box center [676, 484] width 53 height 53
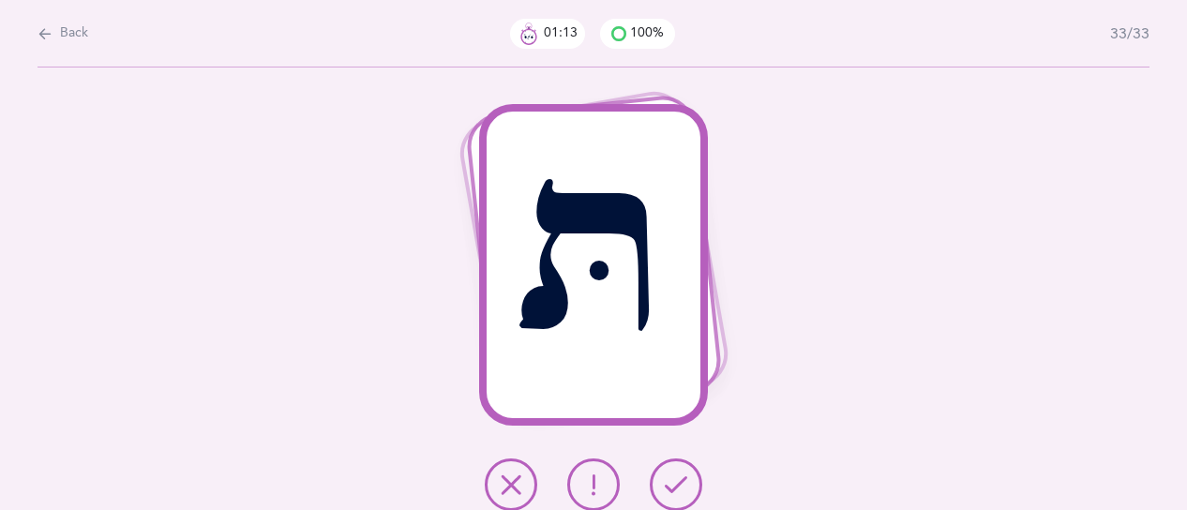
click at [687, 485] on button at bounding box center [676, 484] width 53 height 53
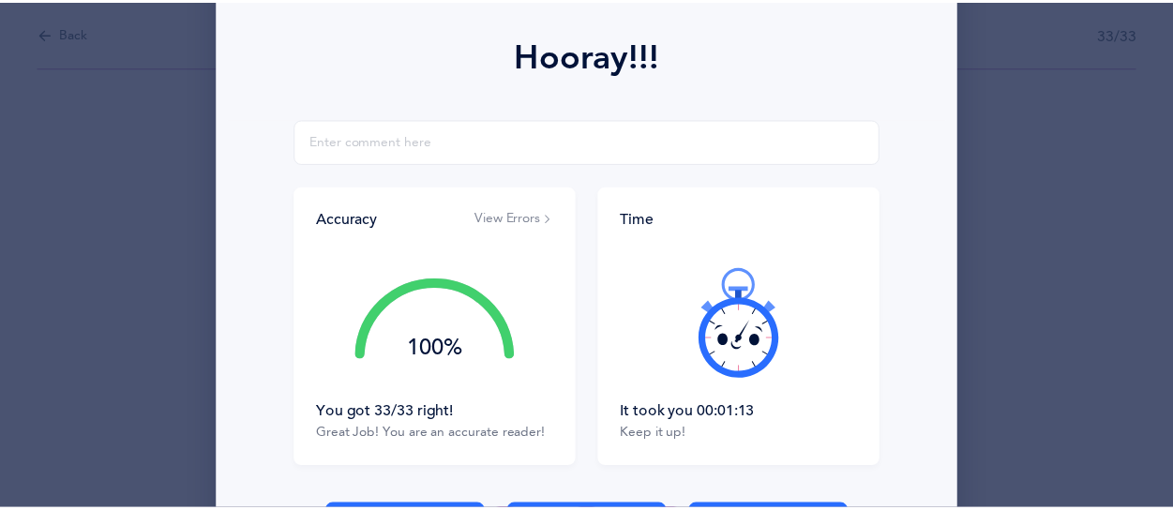
scroll to position [375, 0]
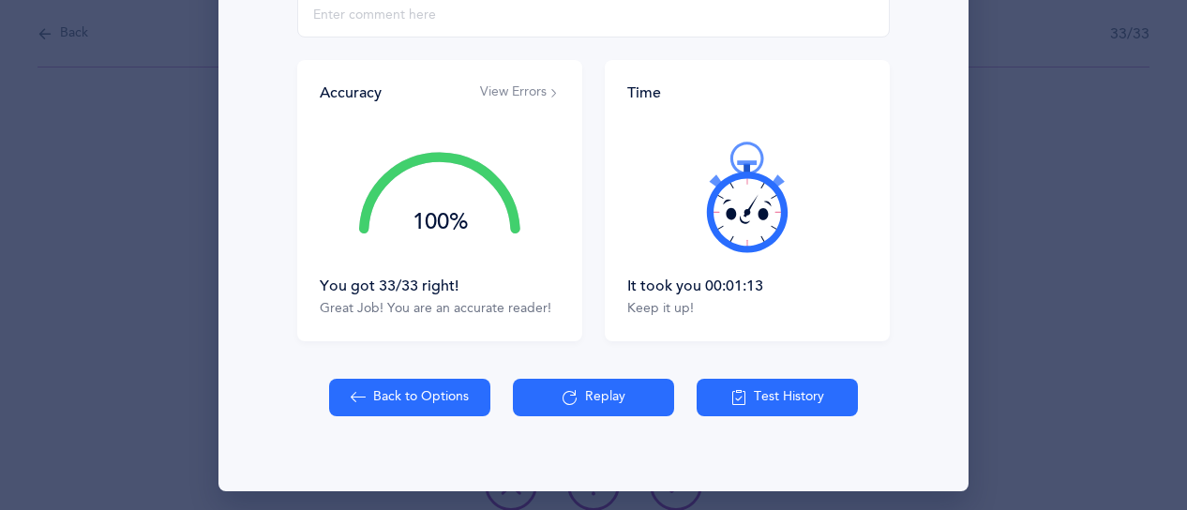
click at [521, 100] on button "View Errors" at bounding box center [520, 92] width 80 height 19
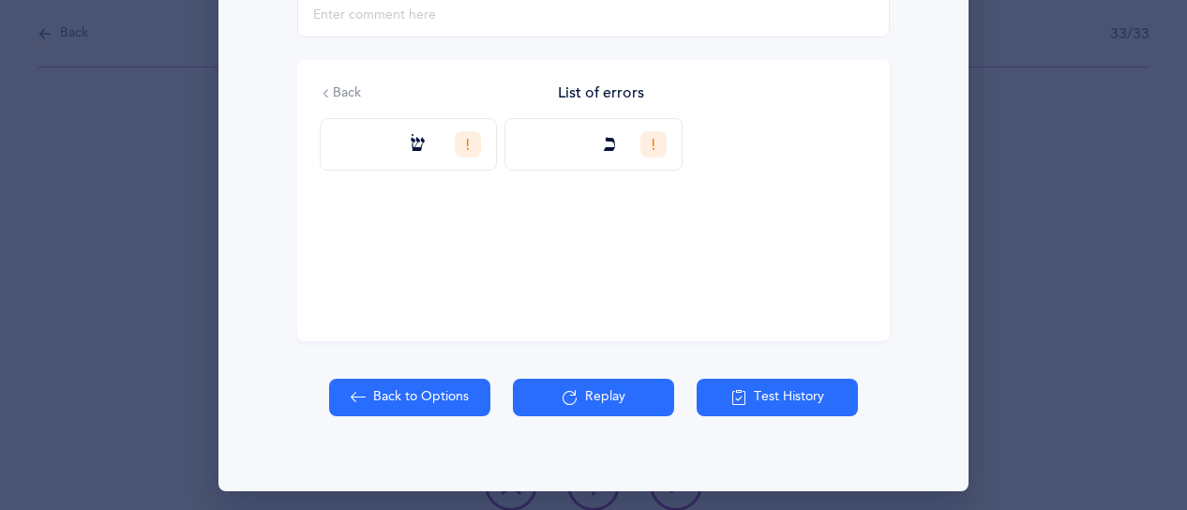
click at [379, 403] on button "Back to Options" at bounding box center [409, 398] width 161 height 38
select select "27"
select select "single"
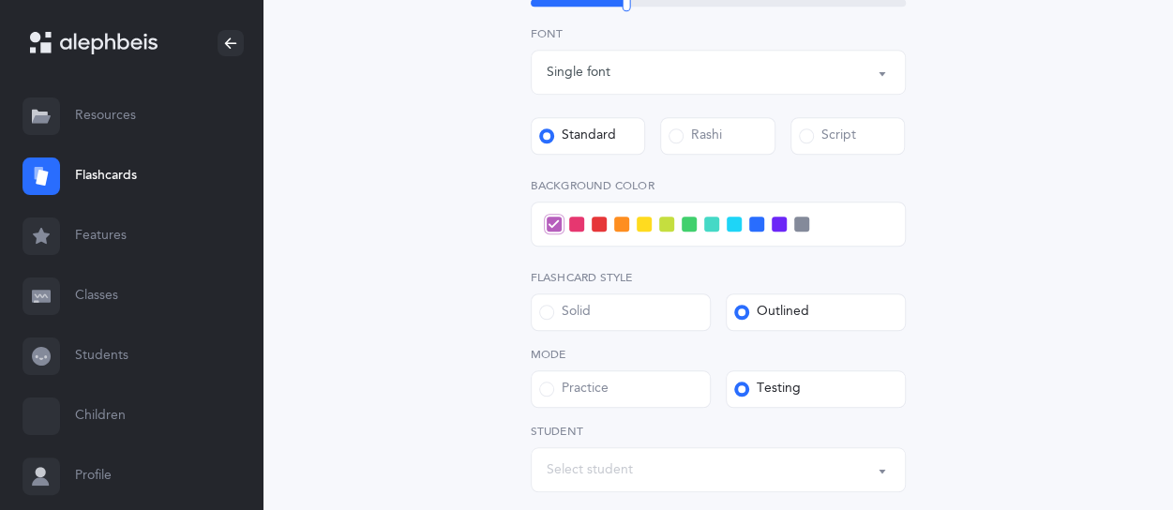
scroll to position [750, 0]
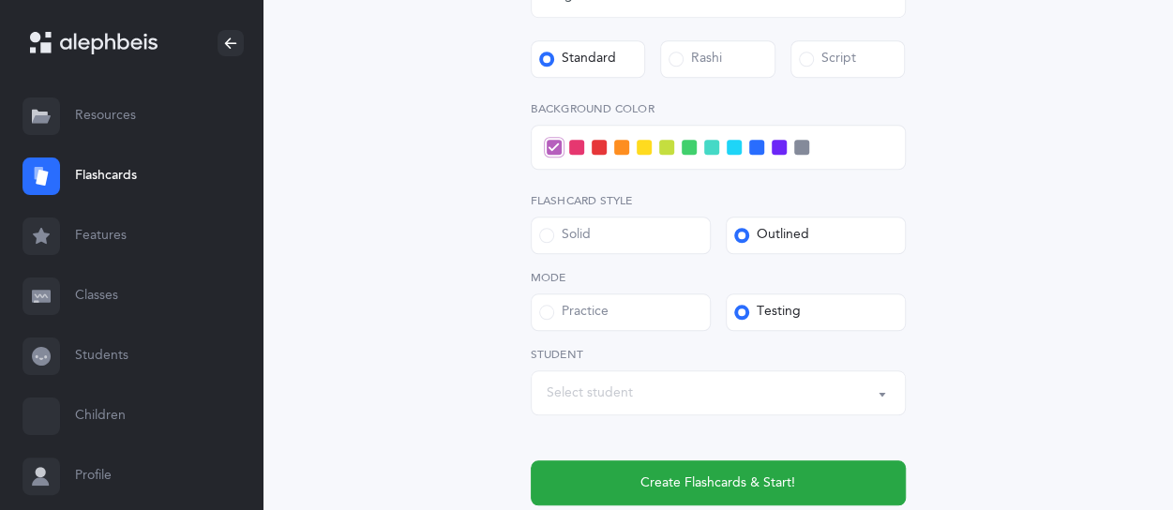
click at [676, 385] on div "Select student" at bounding box center [718, 393] width 343 height 32
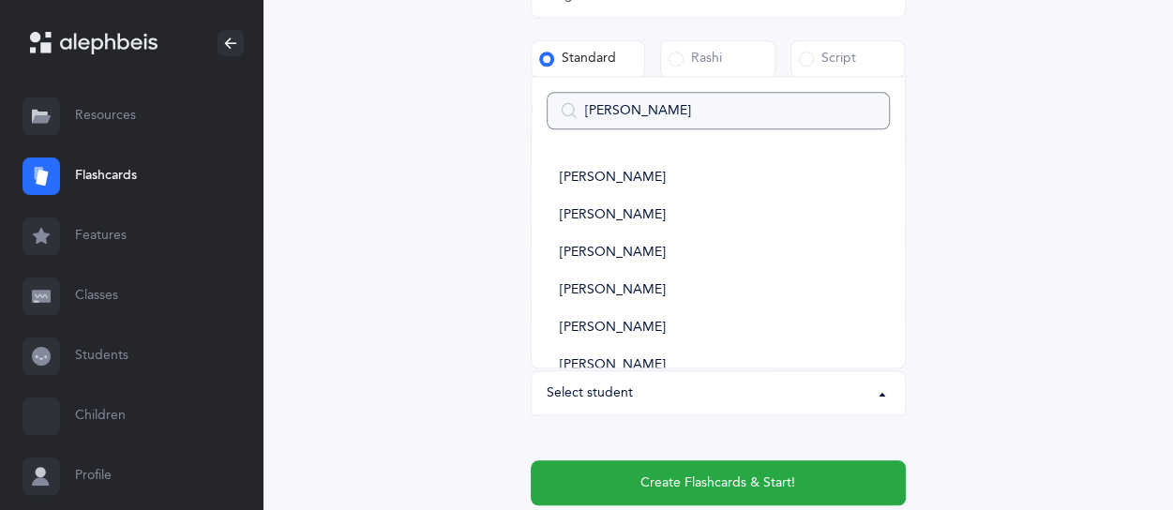
type input "lielle"
select select
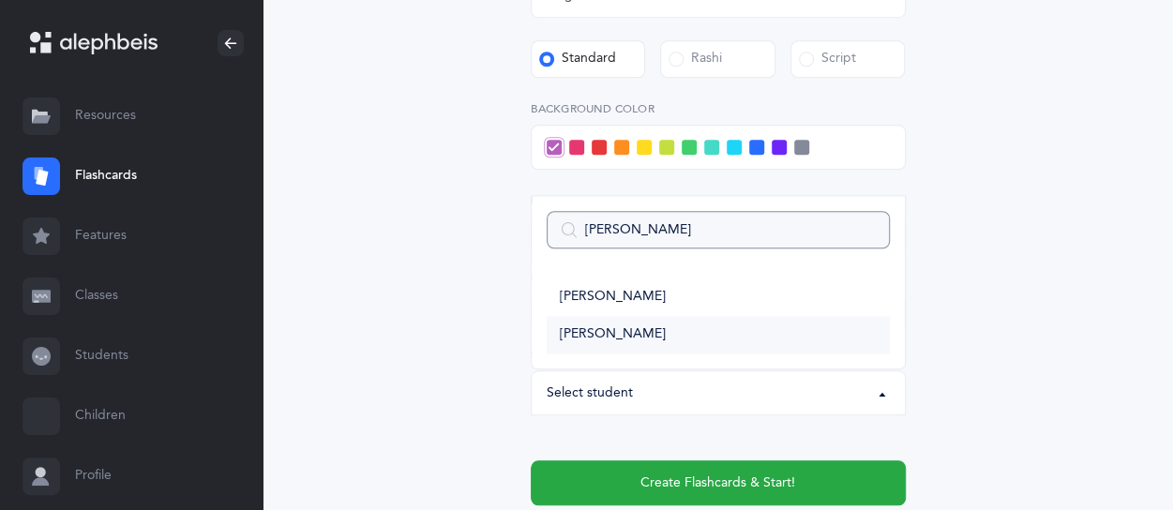
type input "lielle"
click at [600, 337] on span "[PERSON_NAME]" at bounding box center [613, 334] width 106 height 17
select select "14499"
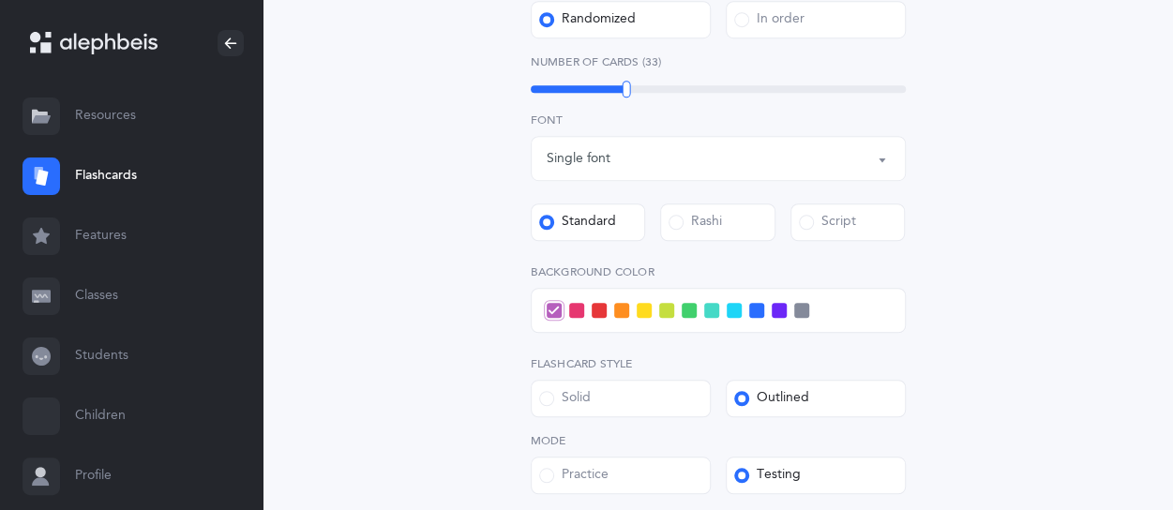
scroll to position [563, 0]
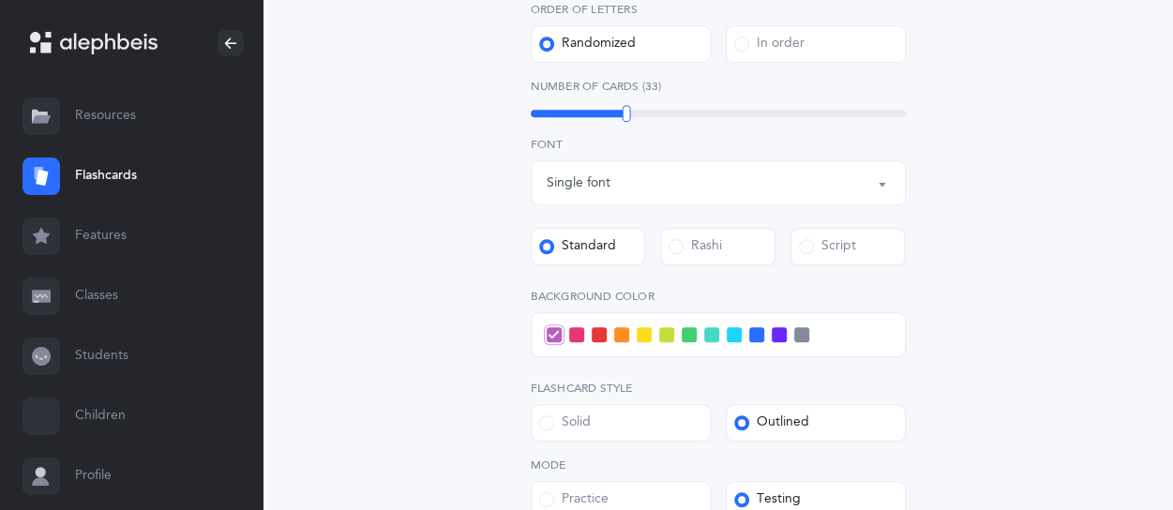
click at [724, 333] on div at bounding box center [718, 334] width 375 height 45
click at [725, 333] on div at bounding box center [718, 334] width 375 height 45
click at [731, 338] on span at bounding box center [734, 334] width 15 height 15
click at [0, 0] on input "checkbox" at bounding box center [0, 0] width 0 height 0
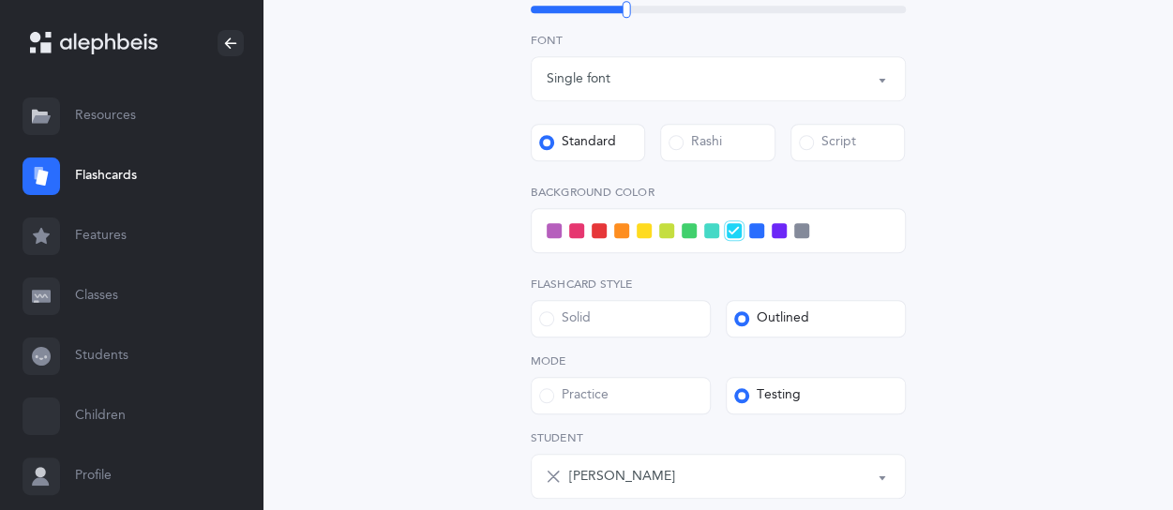
scroll to position [750, 0]
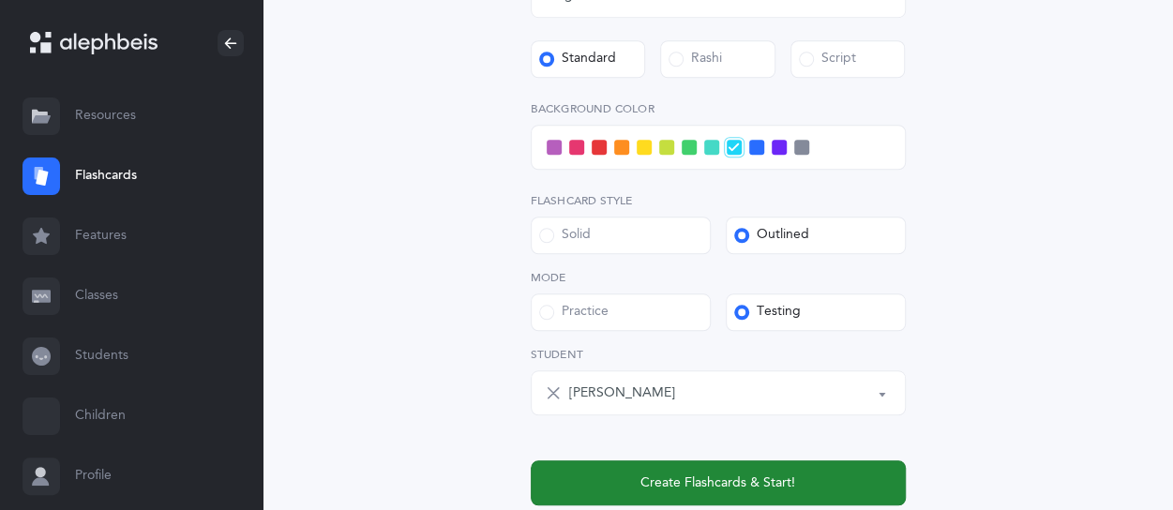
click at [627, 484] on button "Create Flashcards & Start!" at bounding box center [718, 482] width 375 height 45
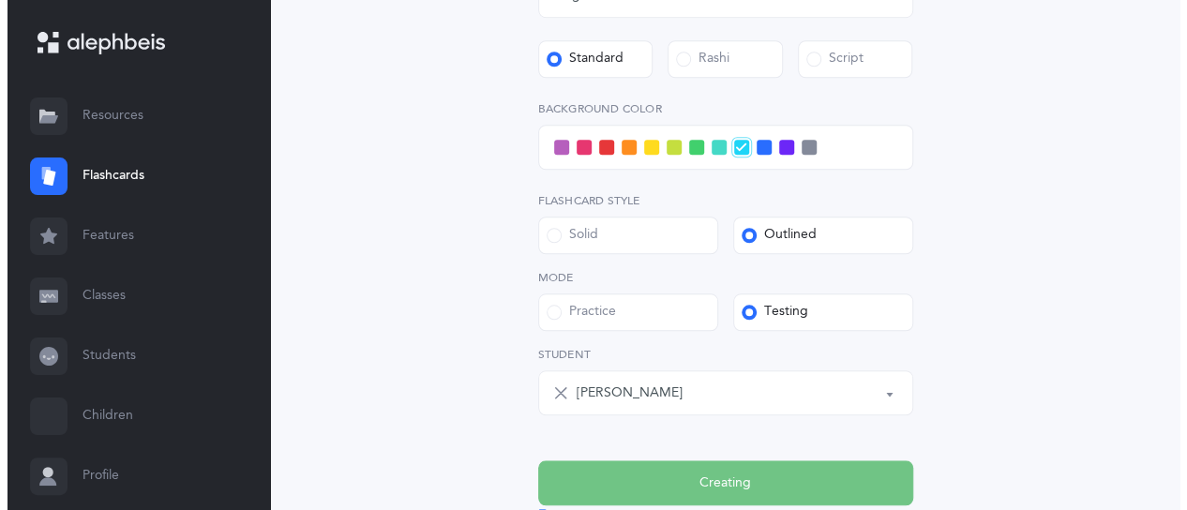
scroll to position [0, 0]
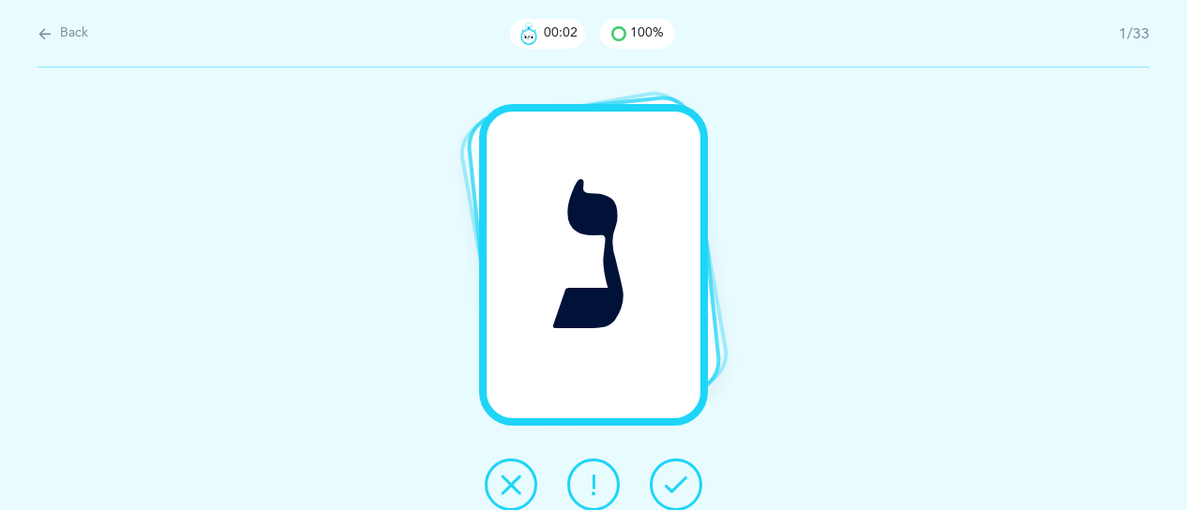
click at [686, 483] on icon at bounding box center [676, 484] width 23 height 23
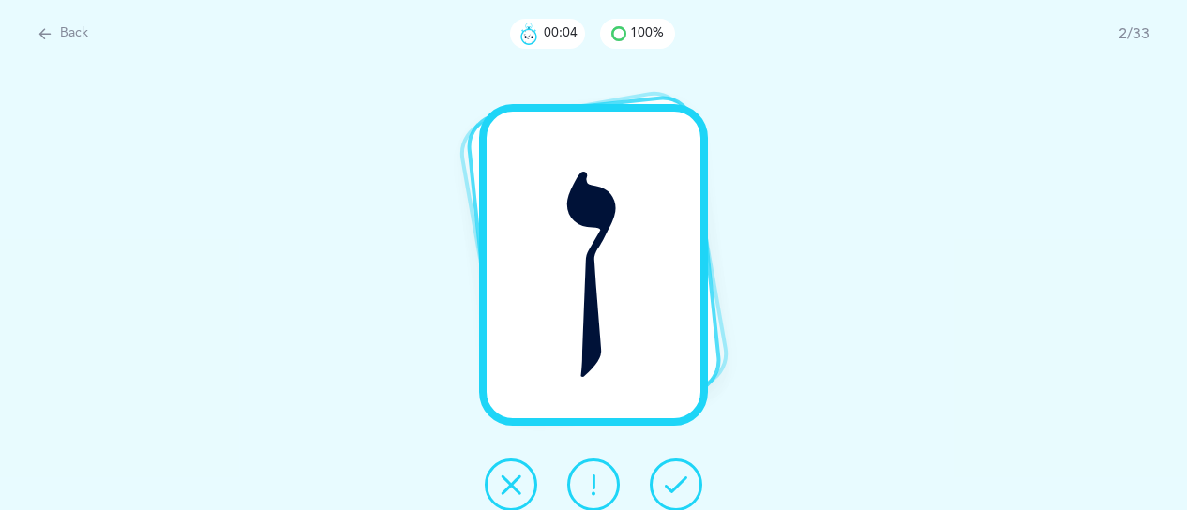
click at [686, 483] on icon at bounding box center [676, 484] width 23 height 23
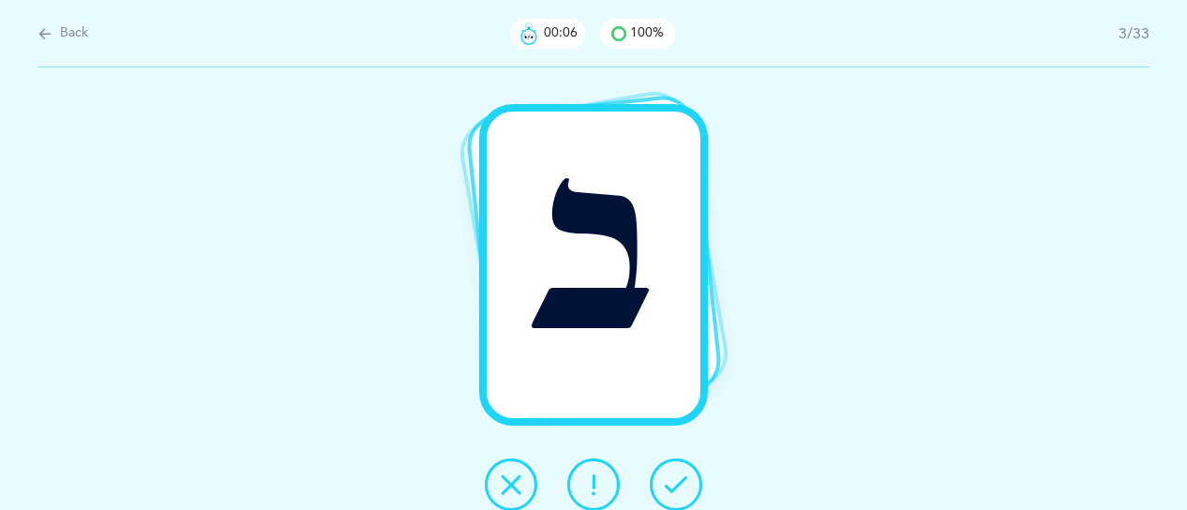
click at [686, 483] on icon at bounding box center [676, 484] width 23 height 23
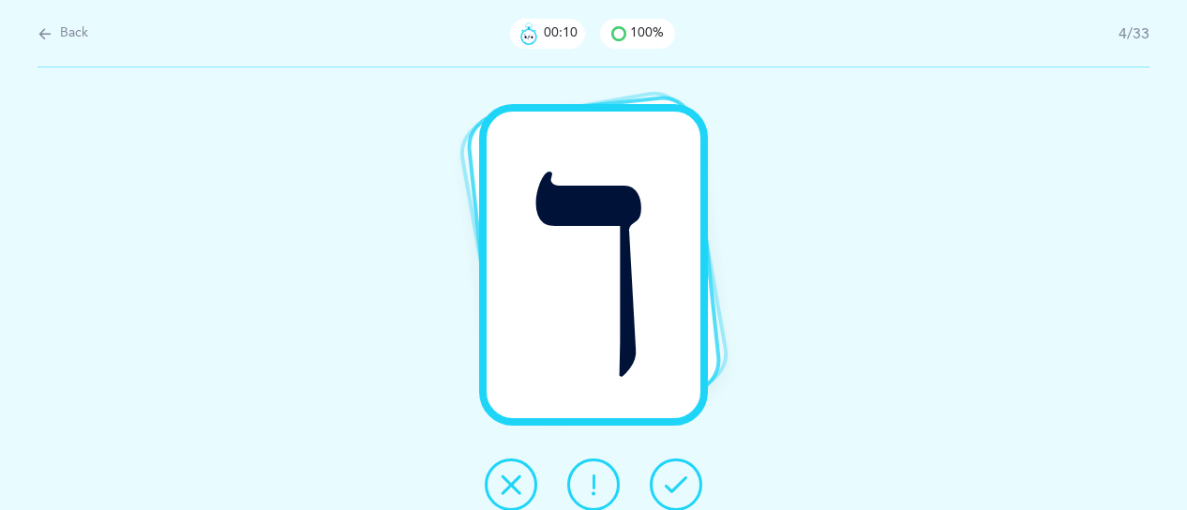
click at [686, 483] on icon at bounding box center [676, 484] width 23 height 23
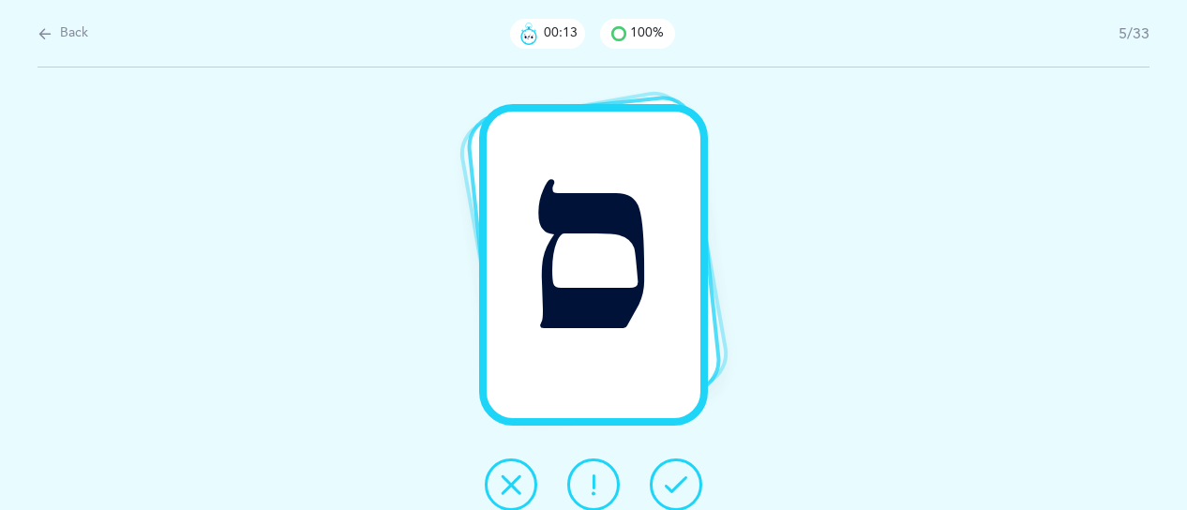
click at [686, 483] on icon at bounding box center [676, 484] width 23 height 23
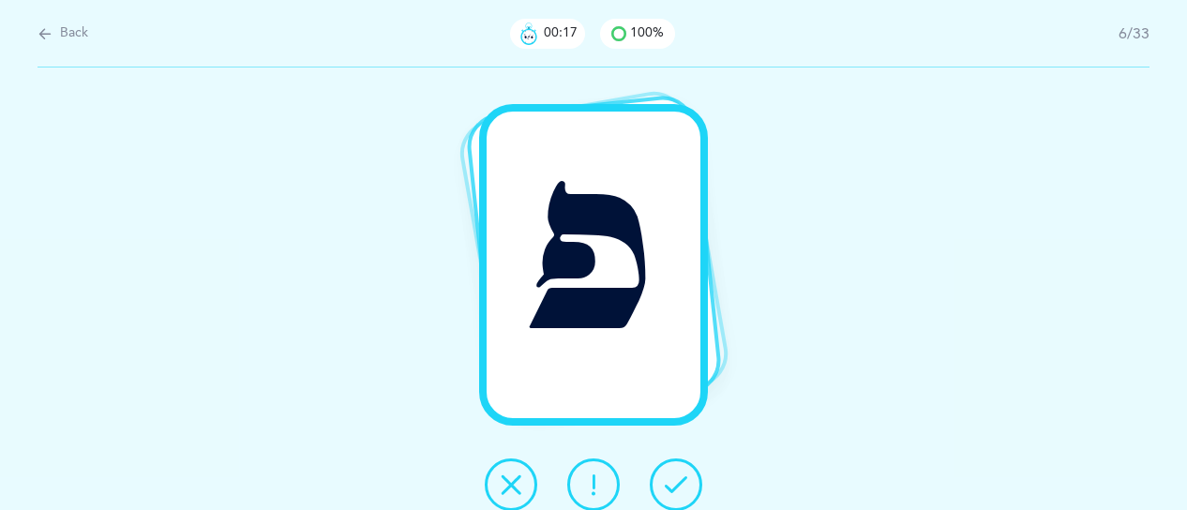
click at [686, 483] on icon at bounding box center [676, 484] width 23 height 23
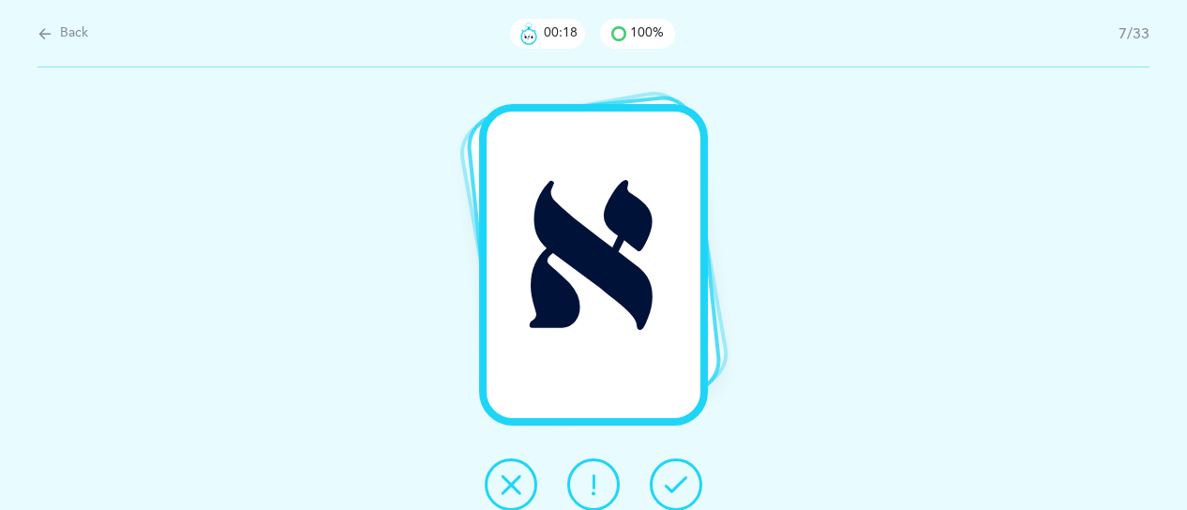
click at [686, 485] on icon at bounding box center [676, 484] width 23 height 23
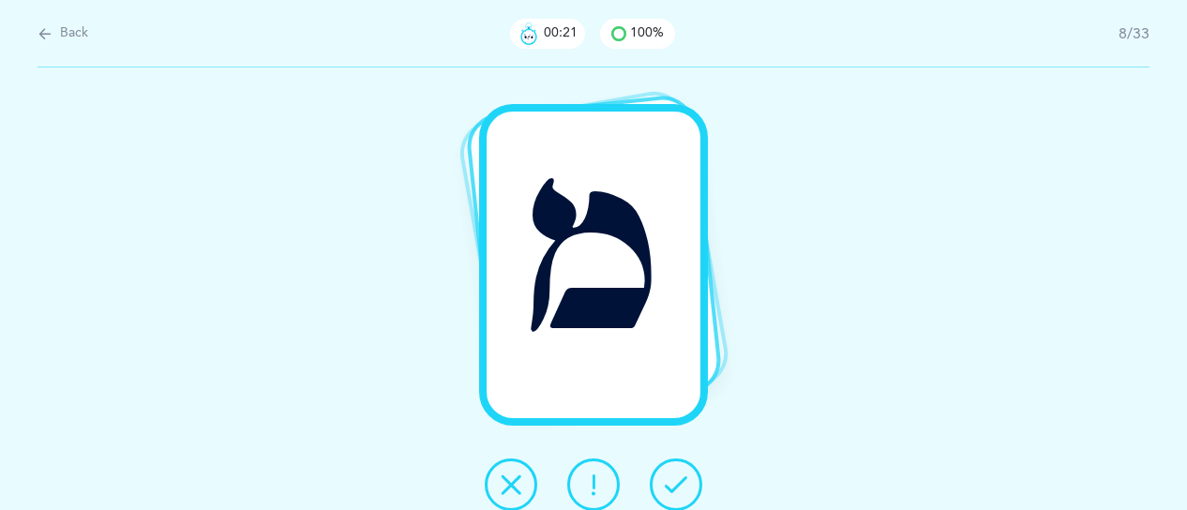
click at [686, 485] on icon at bounding box center [676, 484] width 23 height 23
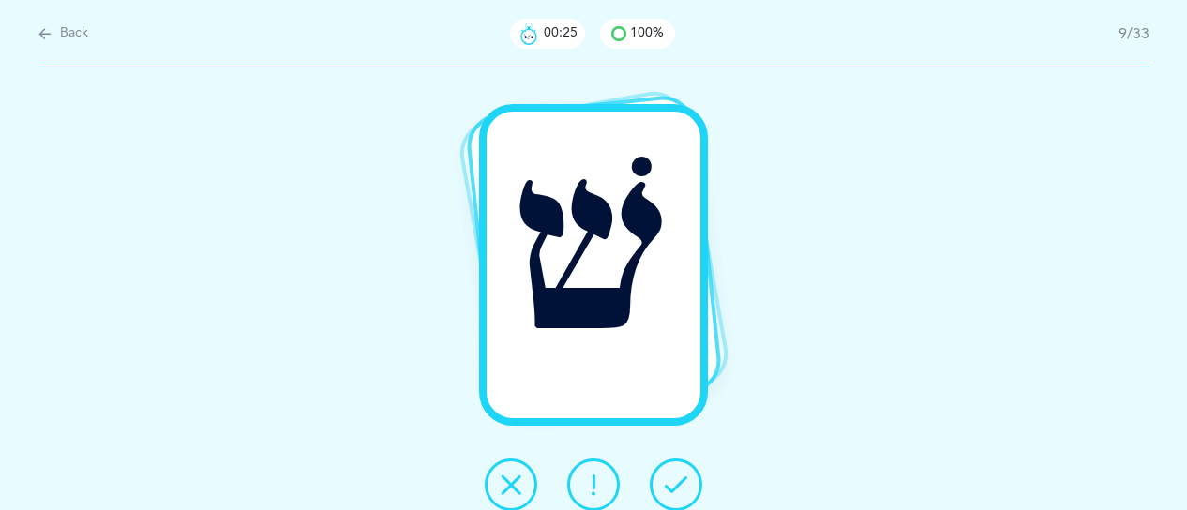
click at [686, 485] on icon at bounding box center [676, 484] width 23 height 23
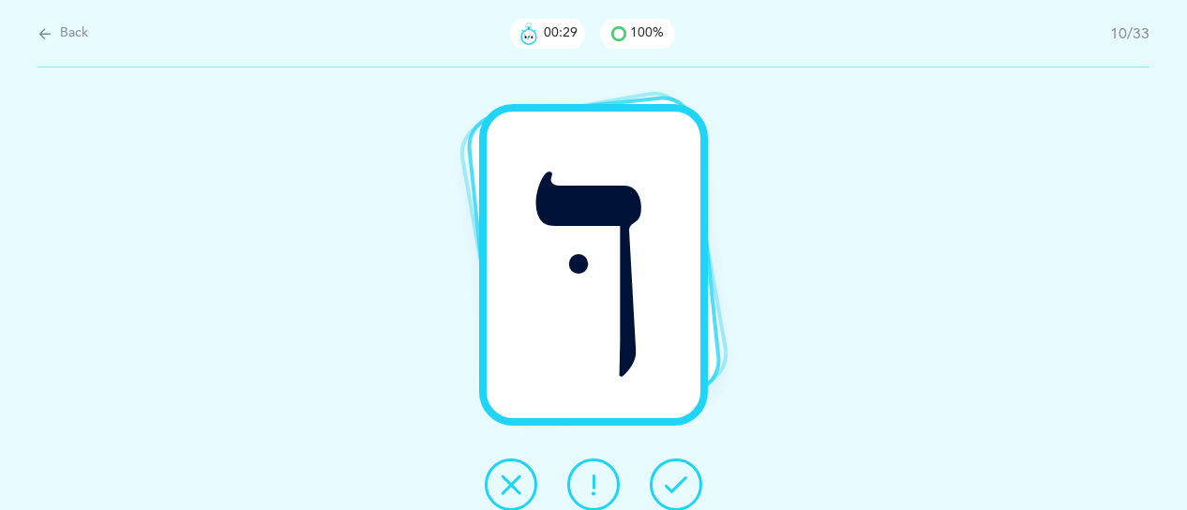
click at [685, 485] on icon at bounding box center [676, 484] width 23 height 23
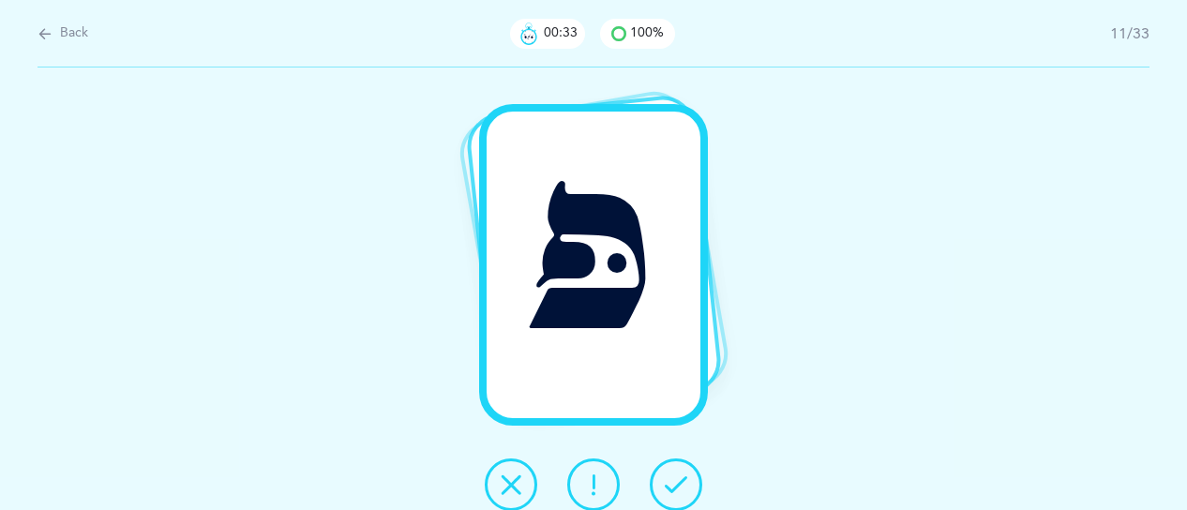
click at [684, 487] on icon at bounding box center [676, 484] width 23 height 23
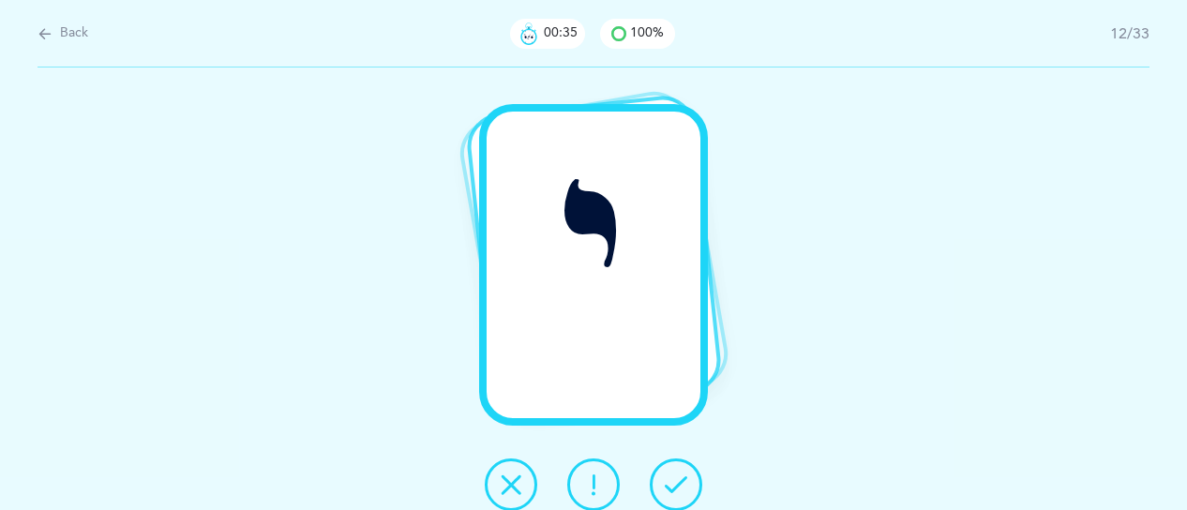
click at [681, 493] on icon at bounding box center [676, 484] width 23 height 23
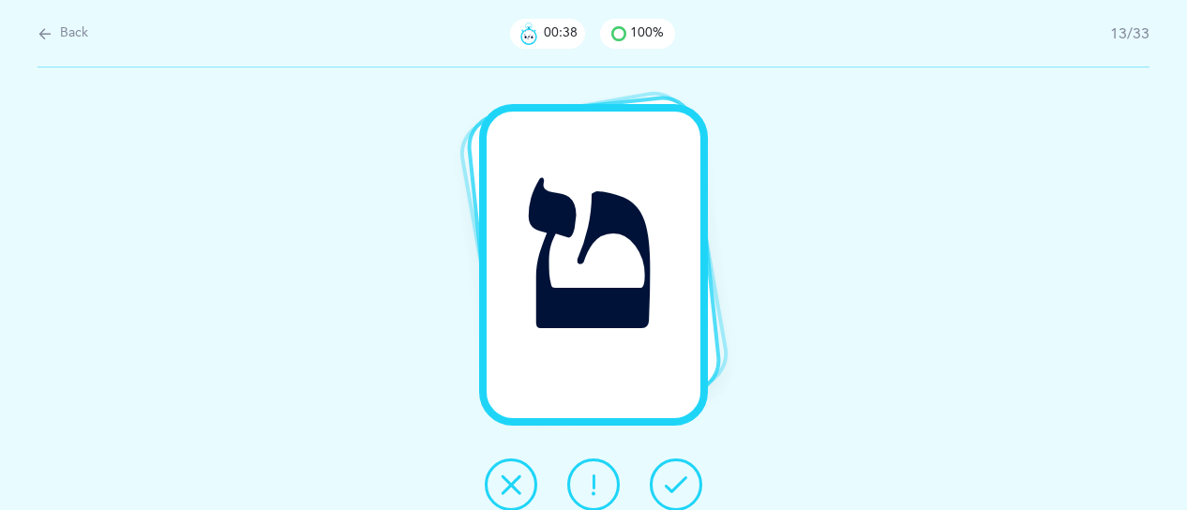
click at [677, 497] on button at bounding box center [676, 484] width 53 height 53
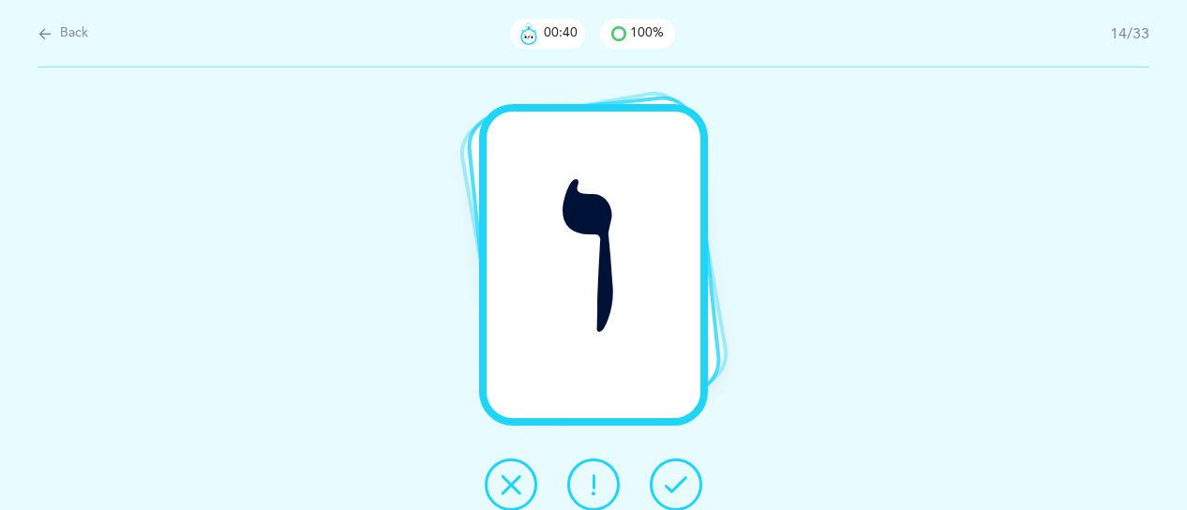
click at [677, 497] on button at bounding box center [676, 484] width 53 height 53
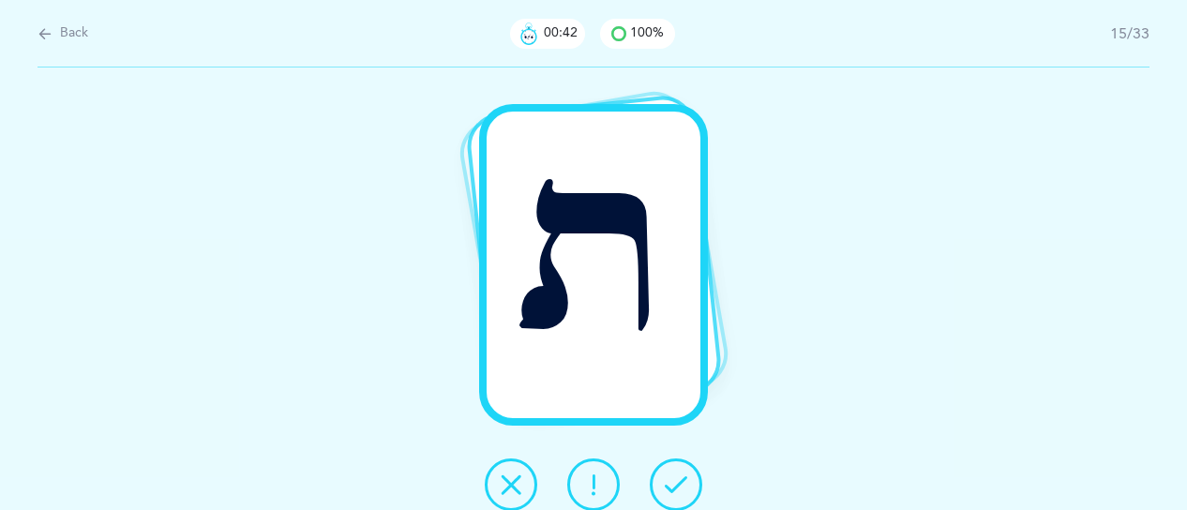
click at [675, 497] on button at bounding box center [676, 484] width 53 height 53
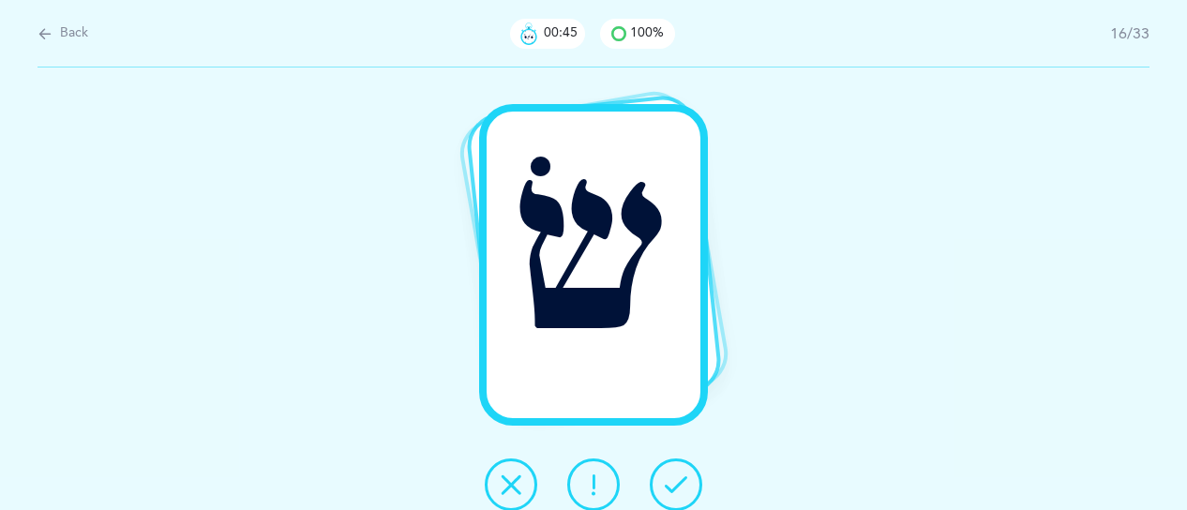
click at [675, 497] on button at bounding box center [676, 484] width 53 height 53
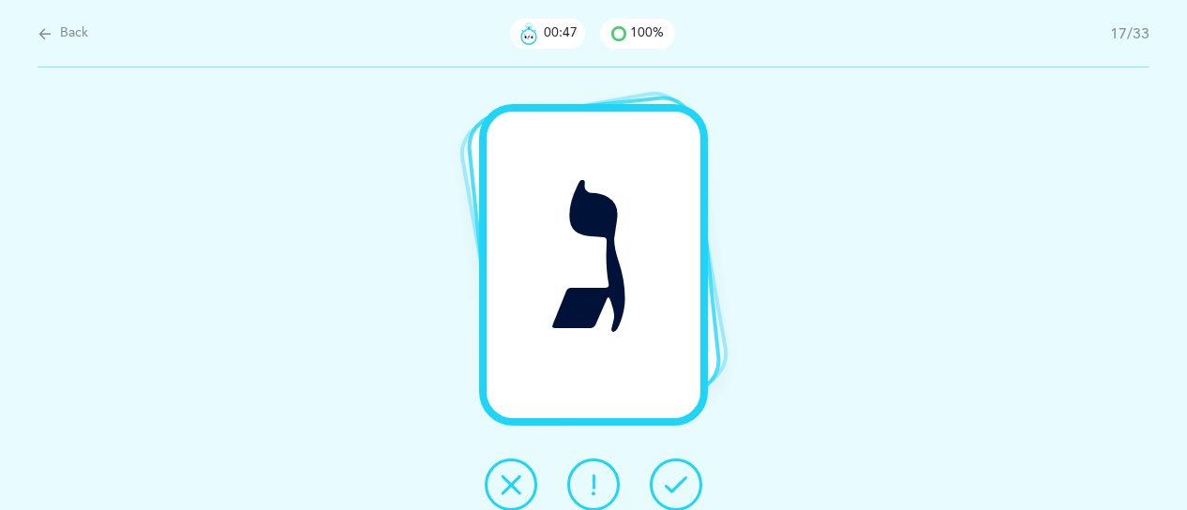
click at [675, 490] on icon at bounding box center [676, 484] width 23 height 23
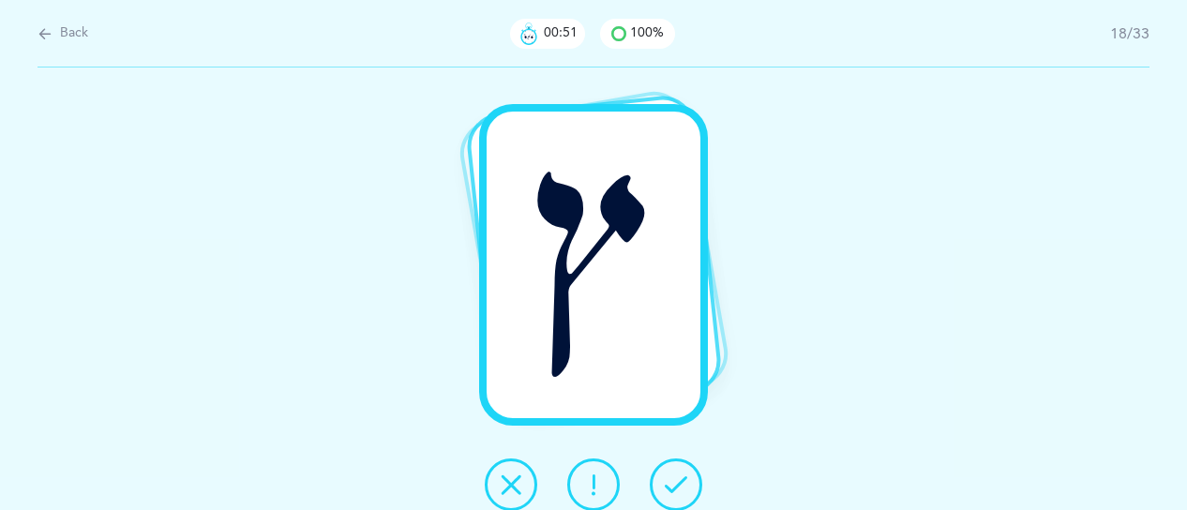
click at [677, 492] on icon at bounding box center [676, 484] width 23 height 23
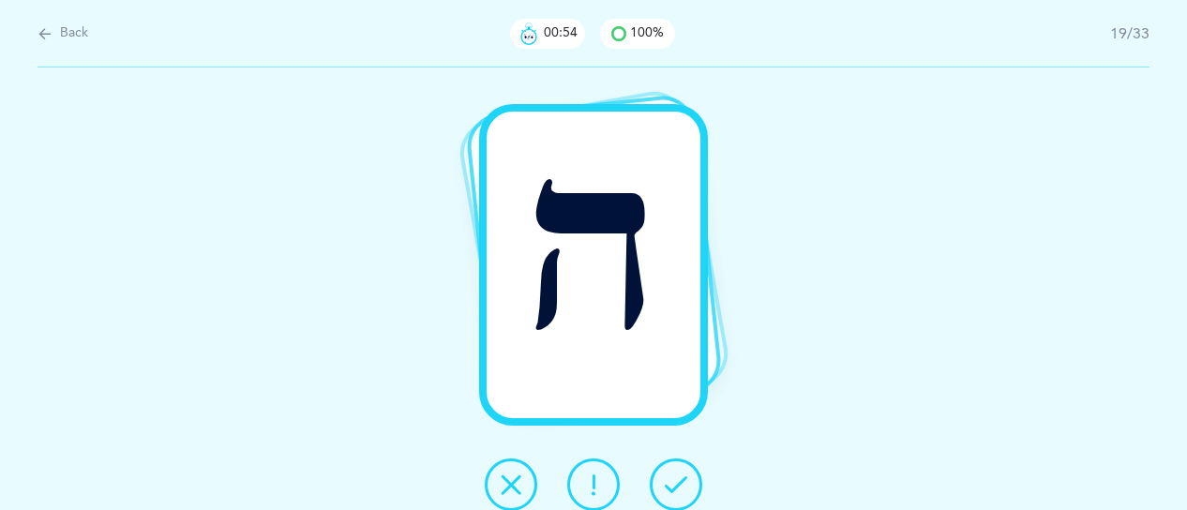
click at [677, 492] on icon at bounding box center [676, 484] width 23 height 23
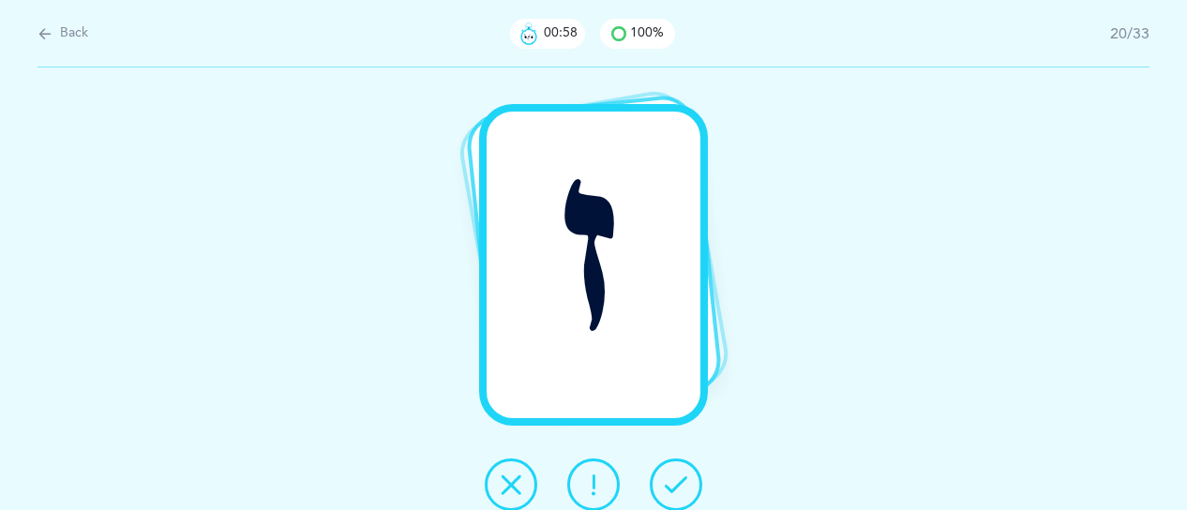
click at [677, 493] on icon at bounding box center [676, 484] width 23 height 23
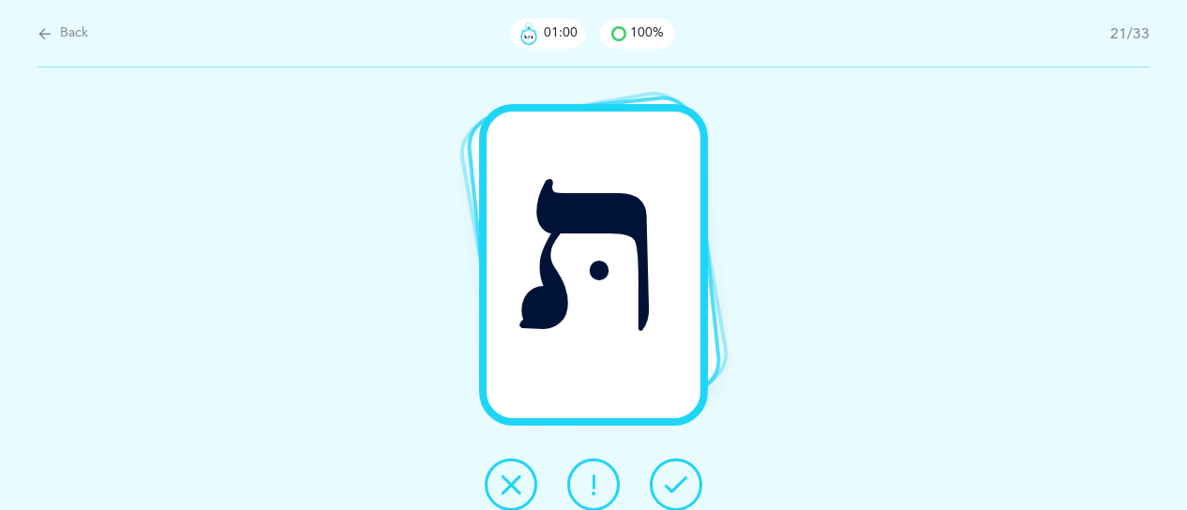
click at [677, 493] on icon at bounding box center [676, 484] width 23 height 23
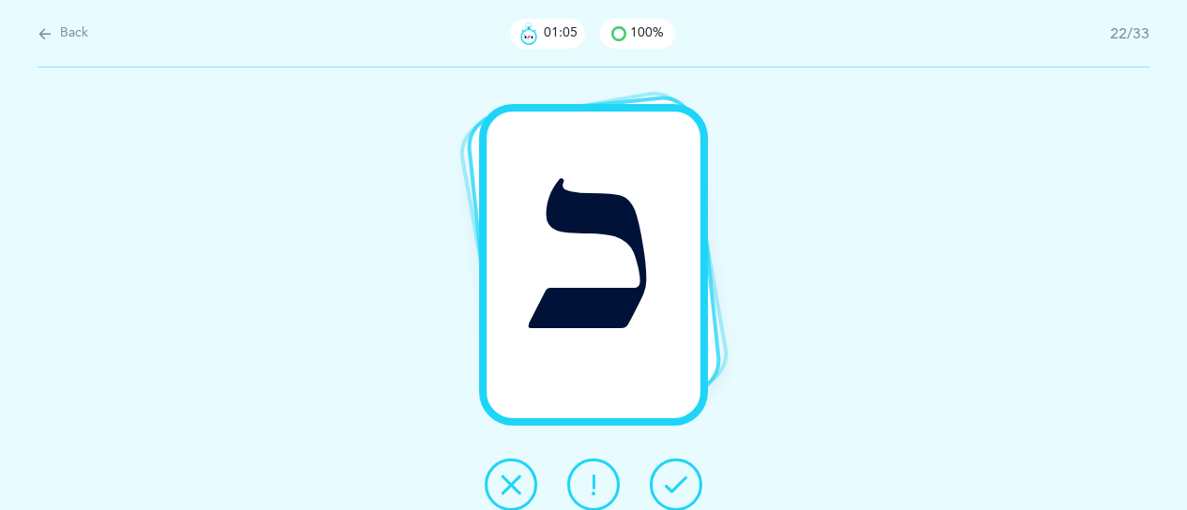
drag, startPoint x: 677, startPoint y: 493, endPoint x: 593, endPoint y: 486, distance: 83.8
click at [593, 486] on div at bounding box center [594, 484] width 248 height 53
click at [598, 485] on icon at bounding box center [593, 484] width 23 height 23
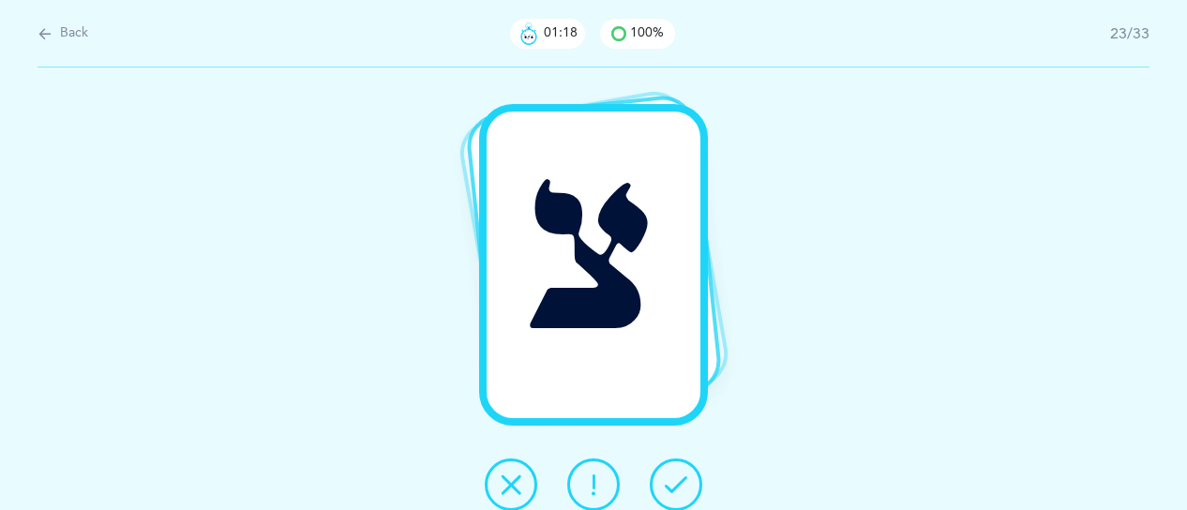
click at [680, 482] on icon at bounding box center [676, 484] width 23 height 23
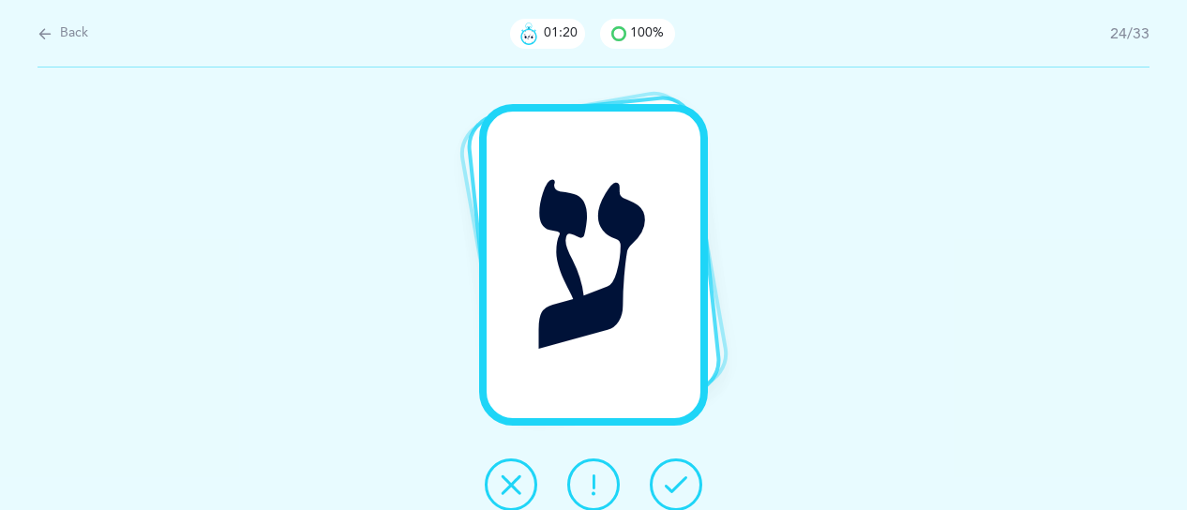
click at [679, 482] on icon at bounding box center [676, 484] width 23 height 23
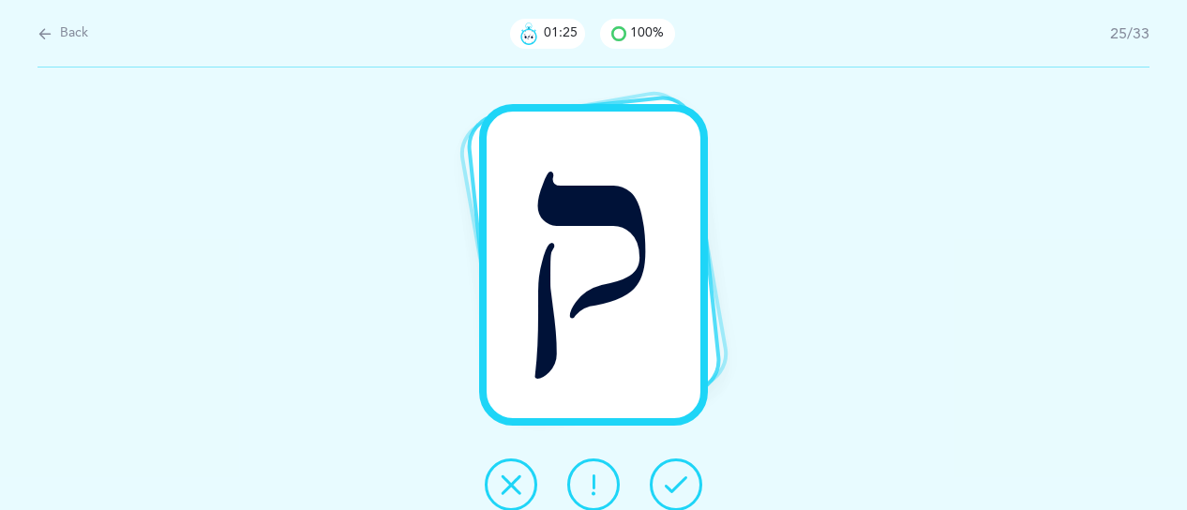
click at [576, 482] on button at bounding box center [593, 484] width 53 height 53
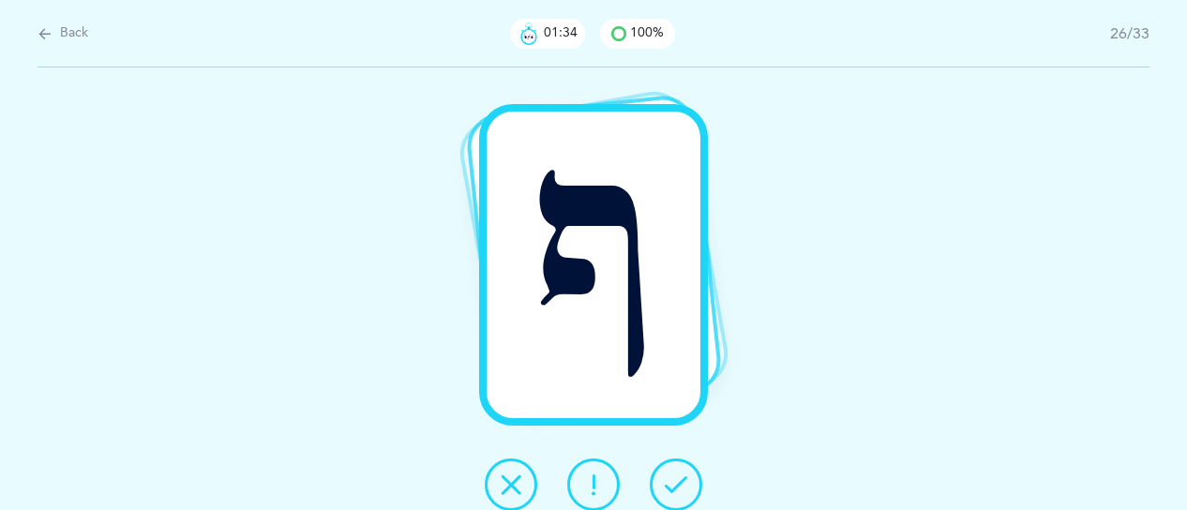
click at [591, 479] on icon at bounding box center [593, 484] width 23 height 23
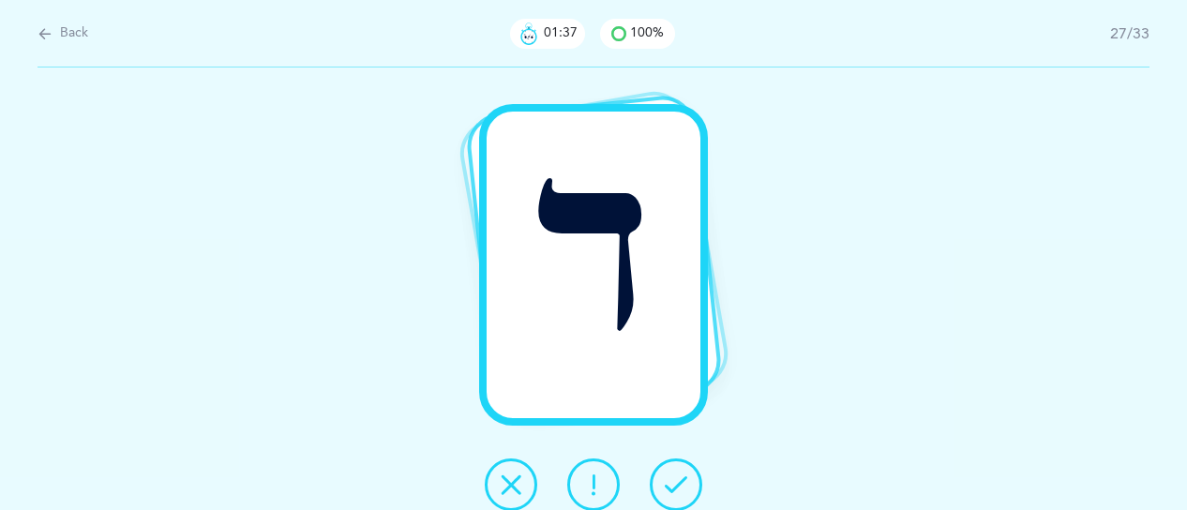
click at [679, 481] on icon at bounding box center [676, 484] width 23 height 23
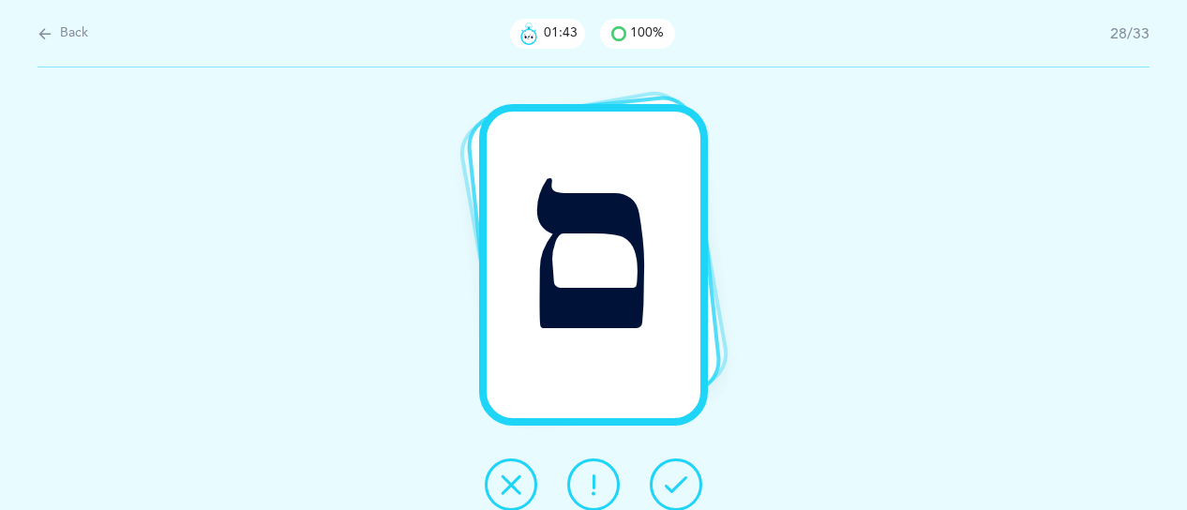
click at [677, 488] on icon at bounding box center [676, 484] width 23 height 23
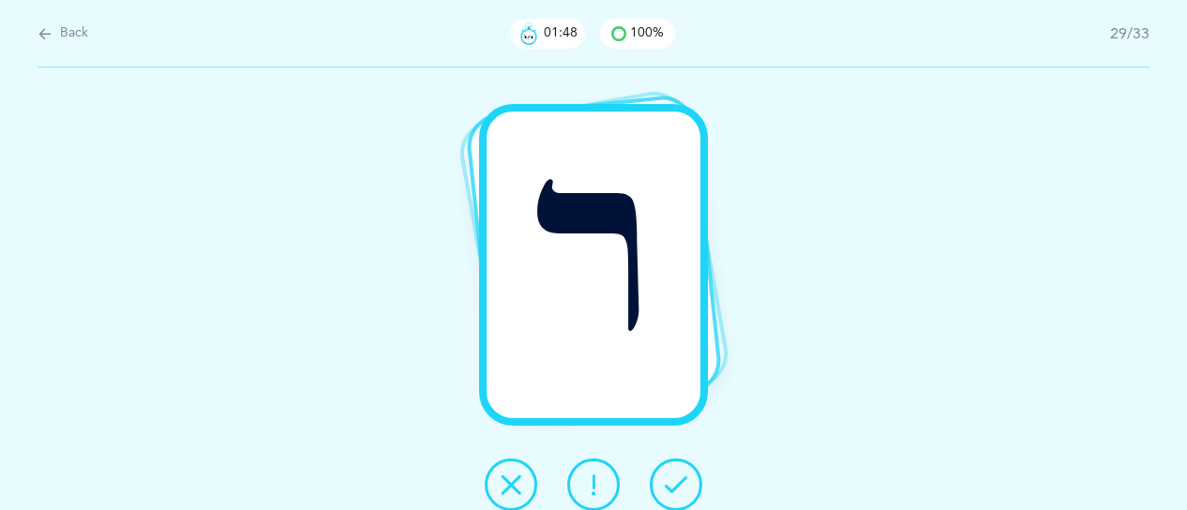
click at [677, 488] on icon at bounding box center [676, 484] width 23 height 23
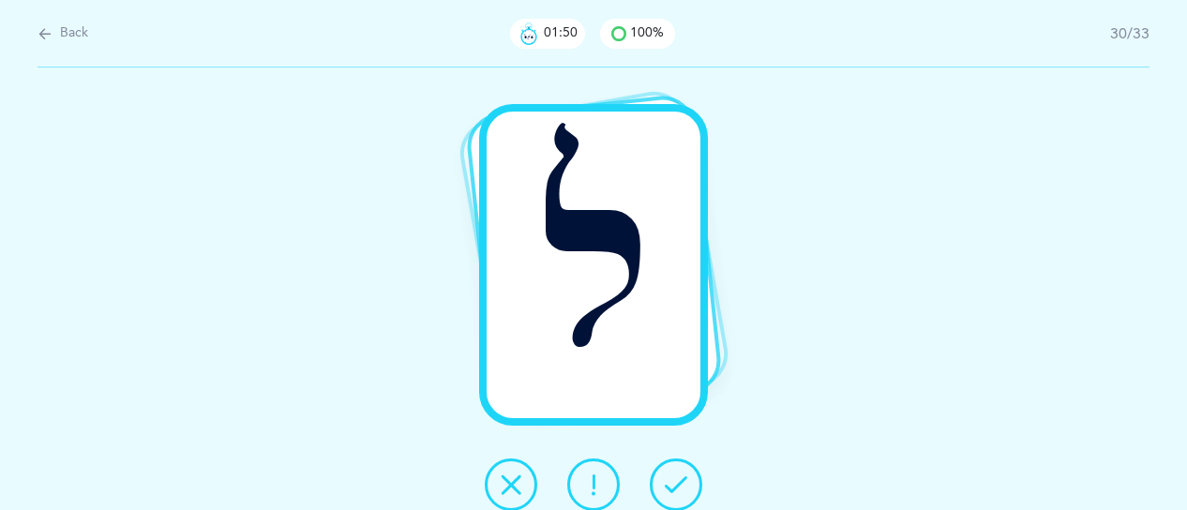
click at [683, 490] on icon at bounding box center [676, 484] width 23 height 23
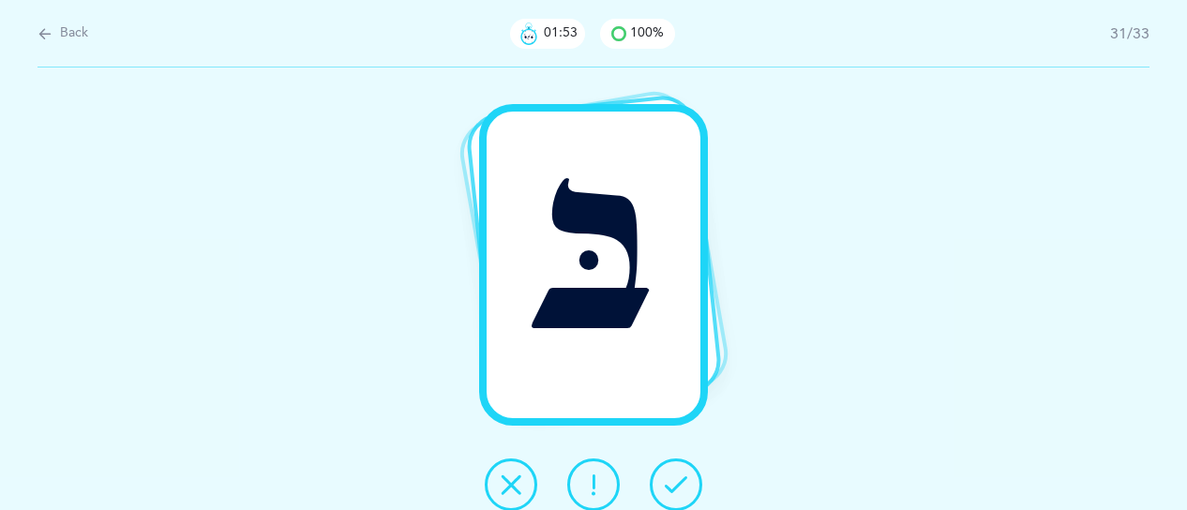
click at [680, 496] on icon at bounding box center [676, 484] width 23 height 23
click at [671, 501] on button at bounding box center [676, 484] width 53 height 53
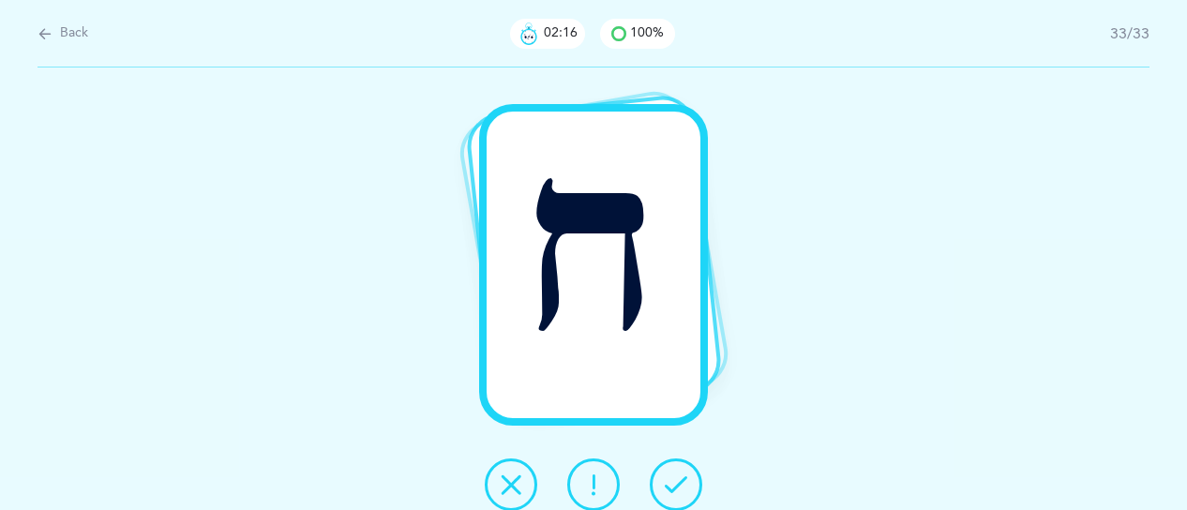
click at [594, 476] on icon at bounding box center [593, 484] width 23 height 23
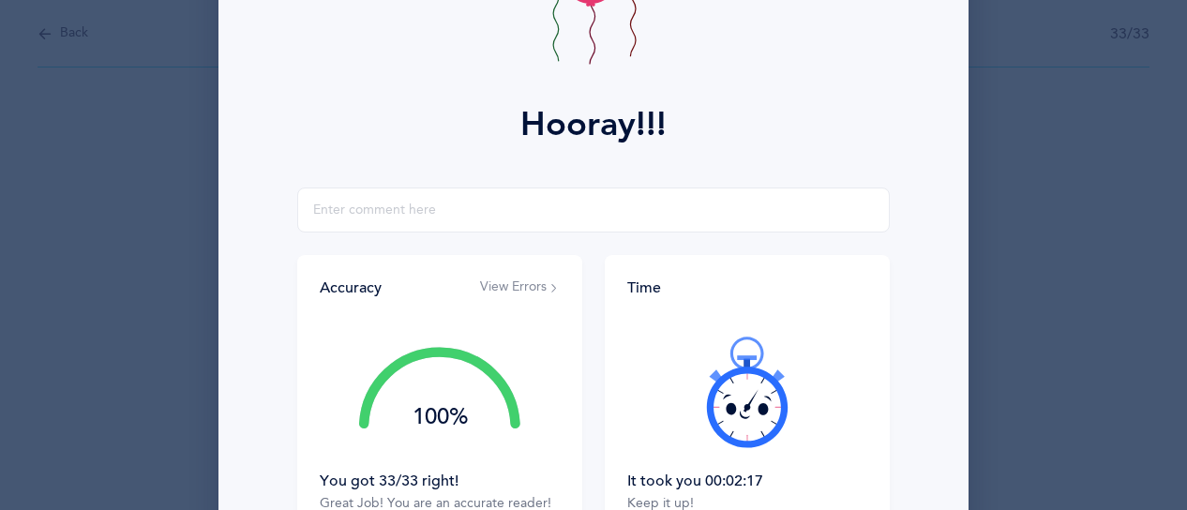
scroll to position [383, 0]
